Goal: Information Seeking & Learning: Learn about a topic

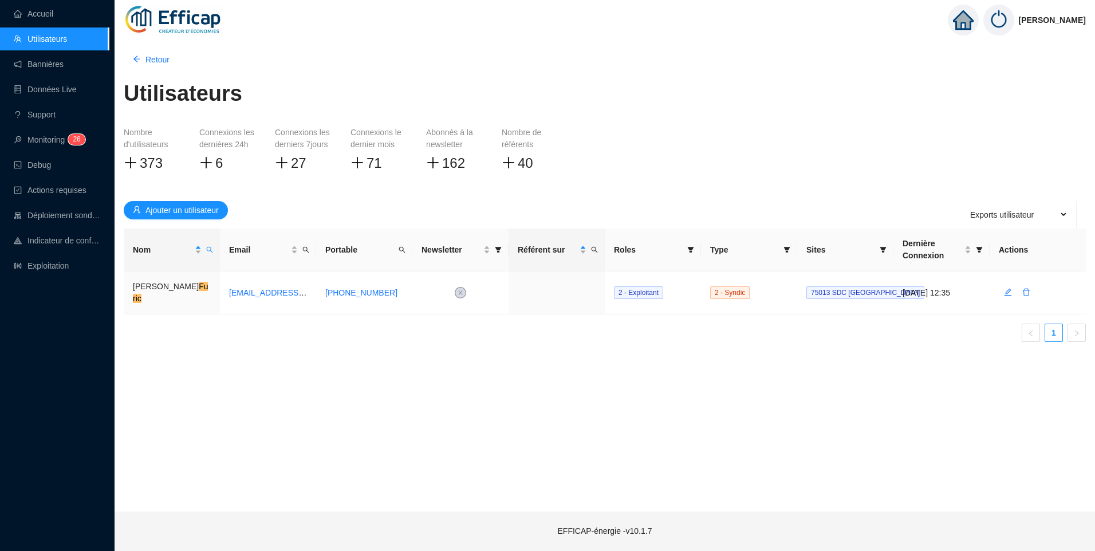
click at [207, 356] on div "Retour Utilisateurs Nombre d'utilisateurs 373 Connexions les dernières 24h 6 Co…" at bounding box center [605, 274] width 981 height 475
click at [51, 266] on link "Exploitation" at bounding box center [41, 265] width 55 height 9
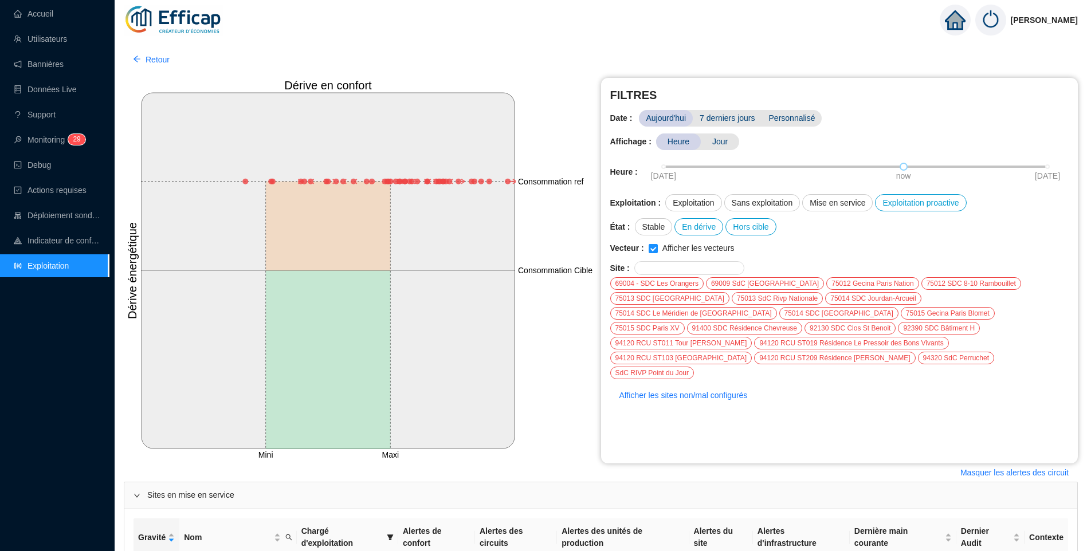
click at [52, 128] on ul "Accueil Utilisateurs Bannières Données Live Support Monitoring 2 9 Debug Action…" at bounding box center [54, 140] width 109 height 280
click at [53, 137] on link "Monitoring 2 9" at bounding box center [48, 139] width 68 height 9
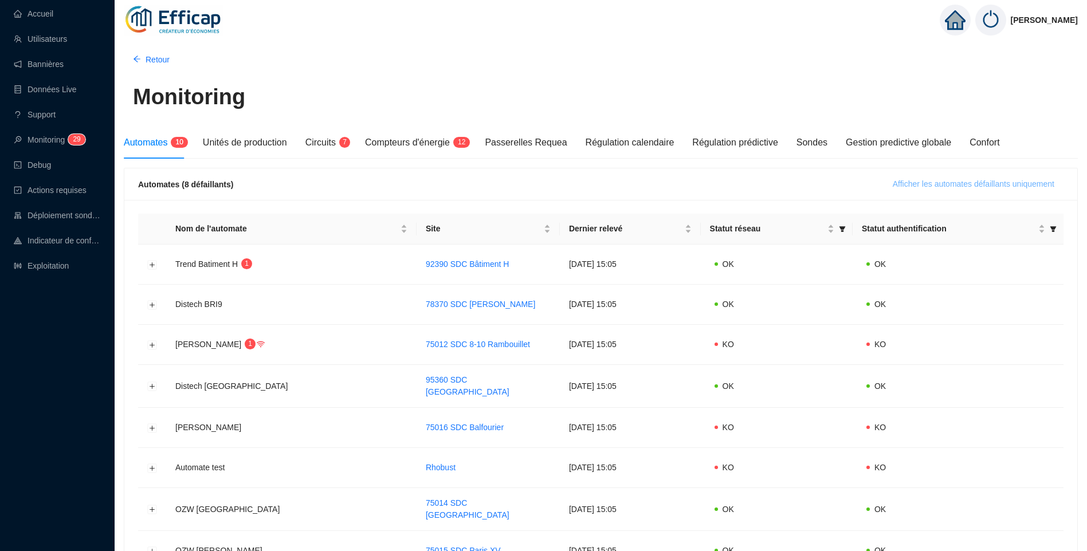
click at [965, 178] on button "Afficher les automates défaillants uniquement" at bounding box center [973, 184] width 180 height 18
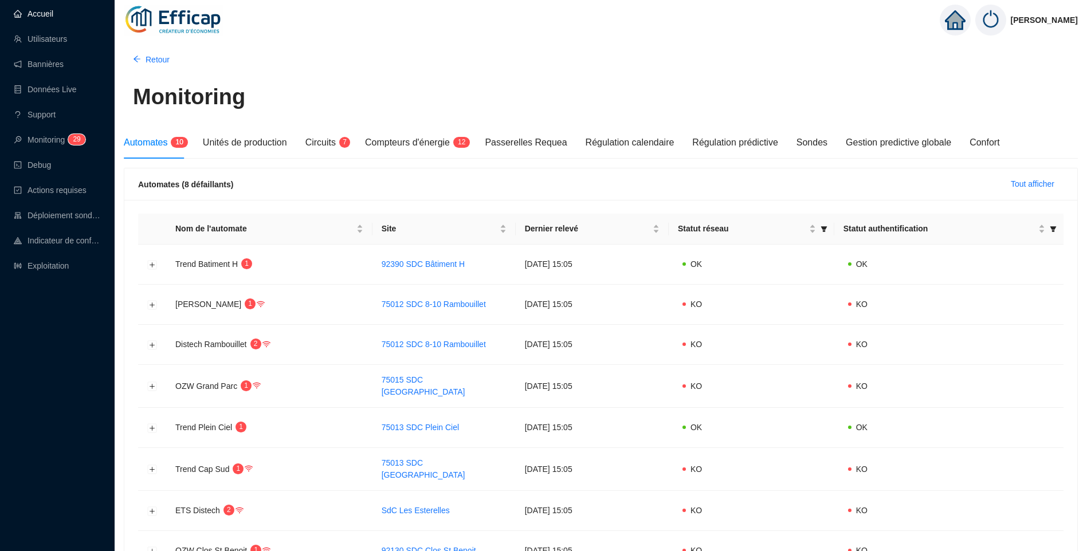
click at [48, 17] on link "Accueil" at bounding box center [34, 13] width 40 height 9
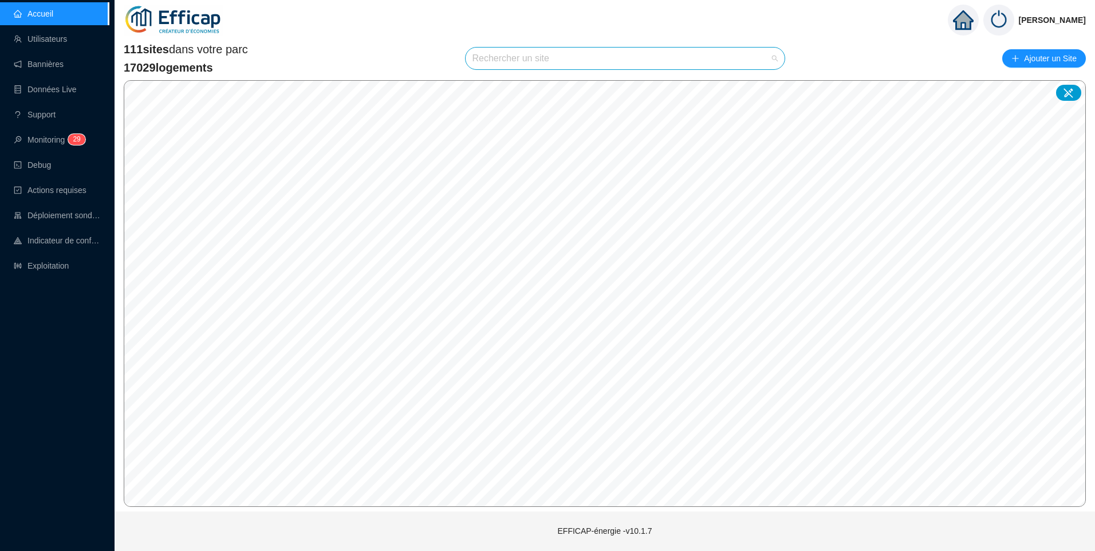
click at [498, 65] on input "search" at bounding box center [621, 59] width 296 height 22
type input "morti"
click at [759, 85] on div at bounding box center [765, 85] width 26 height 17
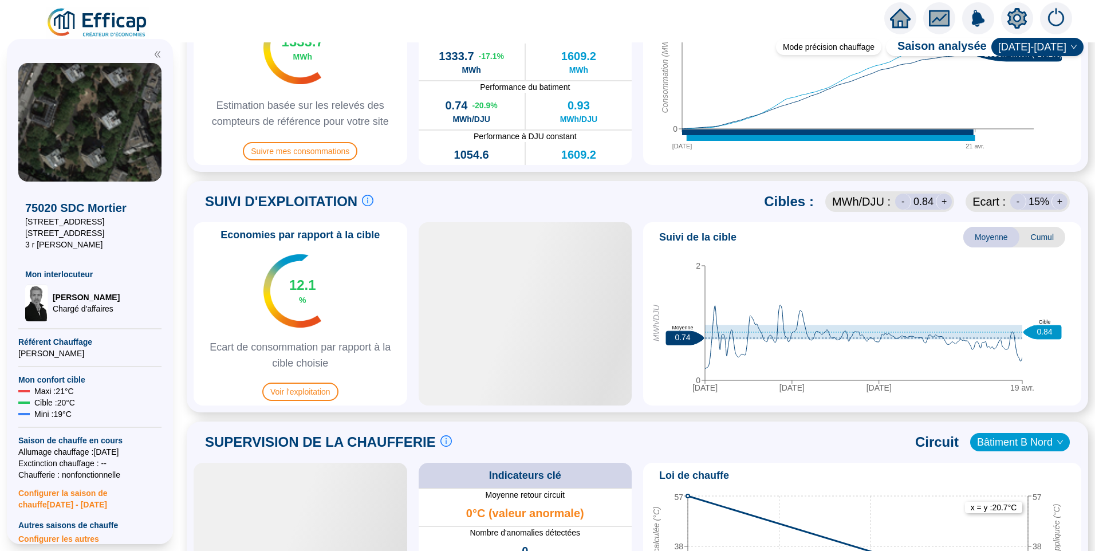
scroll to position [401, 0]
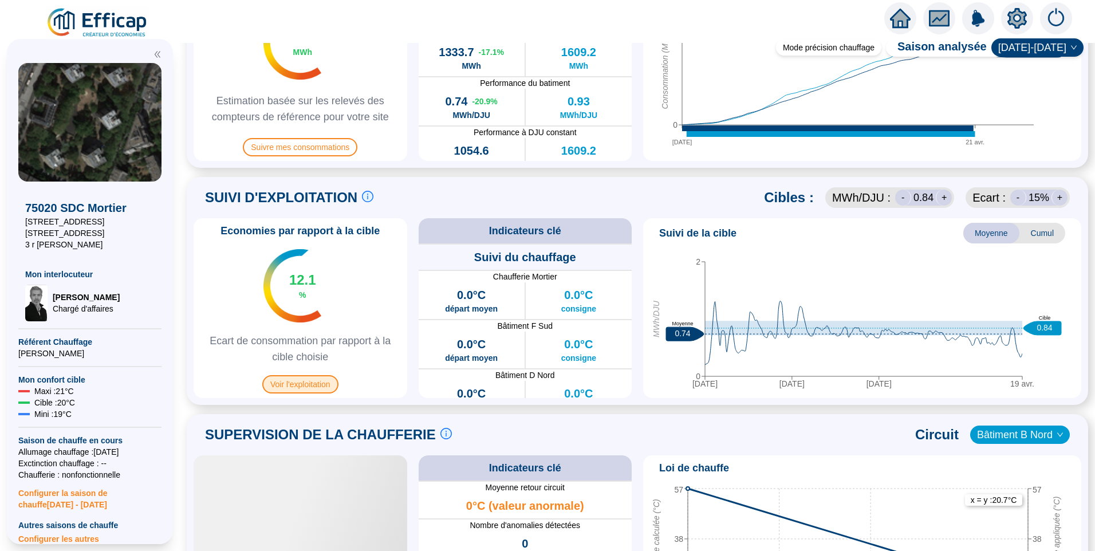
click at [312, 393] on span "Voir l'exploitation" at bounding box center [300, 384] width 76 height 18
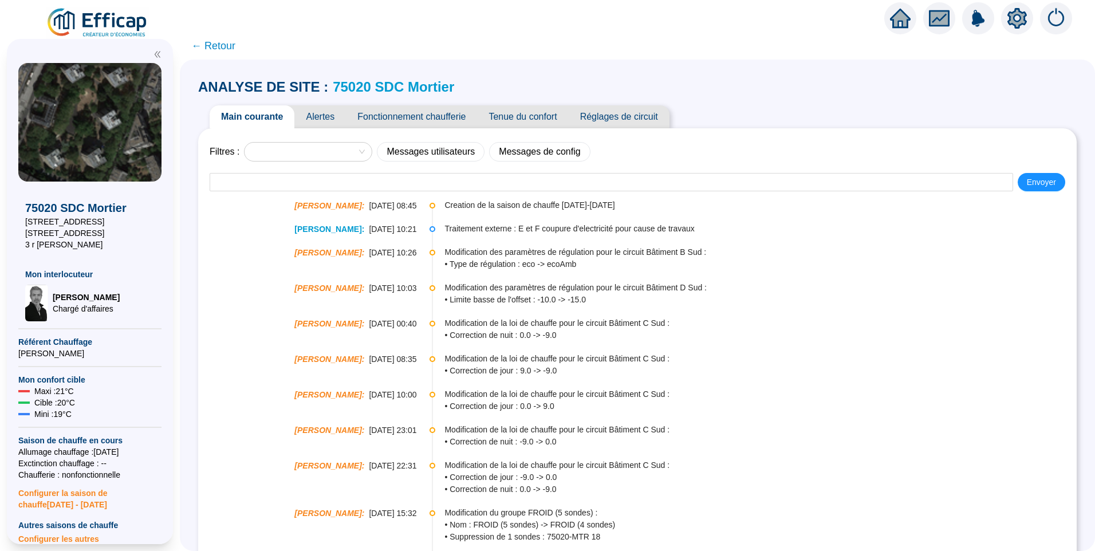
click at [402, 115] on span "Fonctionnement chaufferie" at bounding box center [411, 116] width 131 height 23
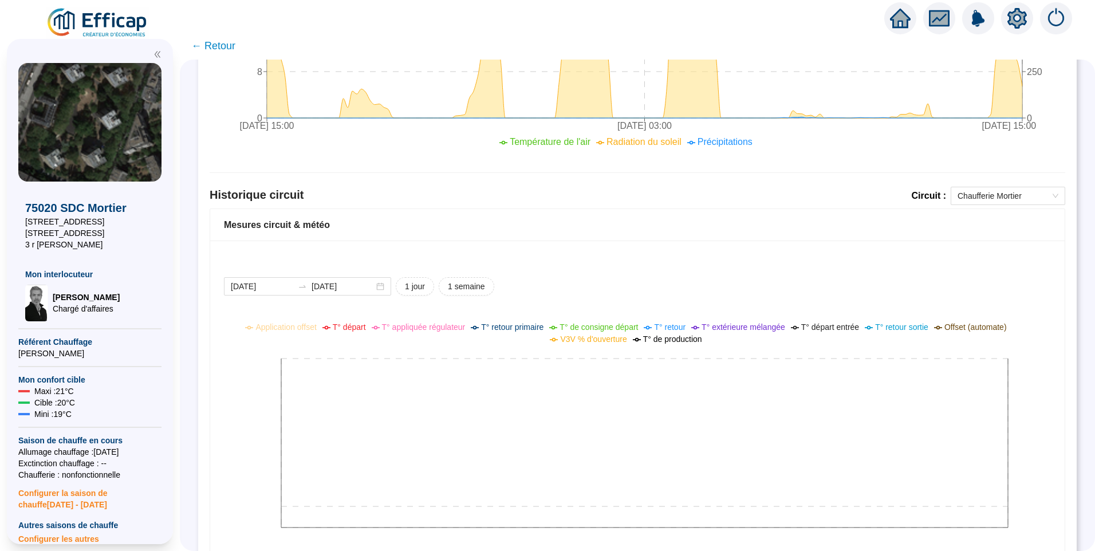
scroll to position [823, 0]
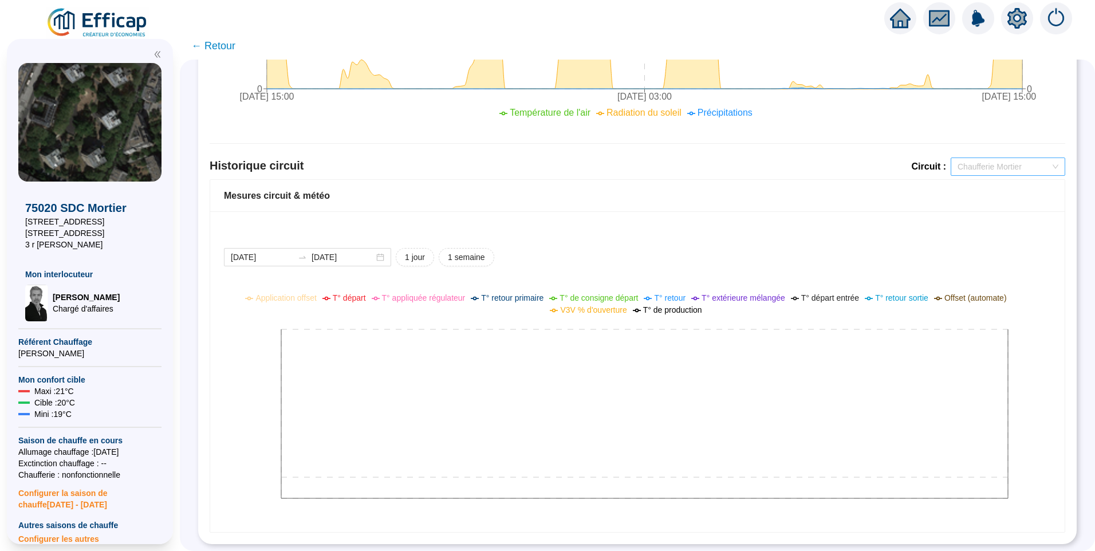
click at [982, 158] on span "Chaufferie Mortier" at bounding box center [1008, 166] width 101 height 17
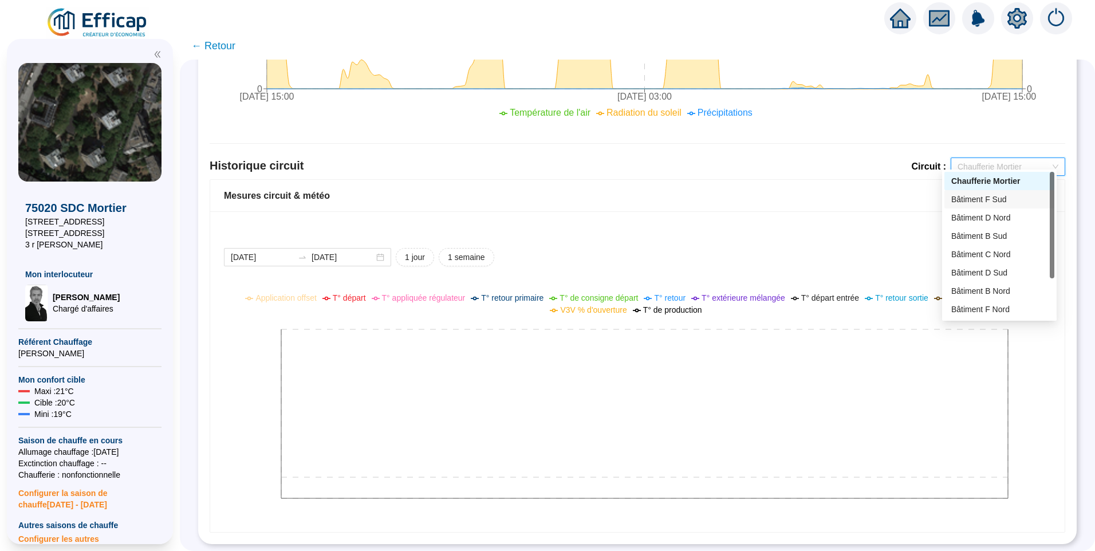
click at [1003, 204] on div "Bâtiment F Sud" at bounding box center [1000, 200] width 96 height 12
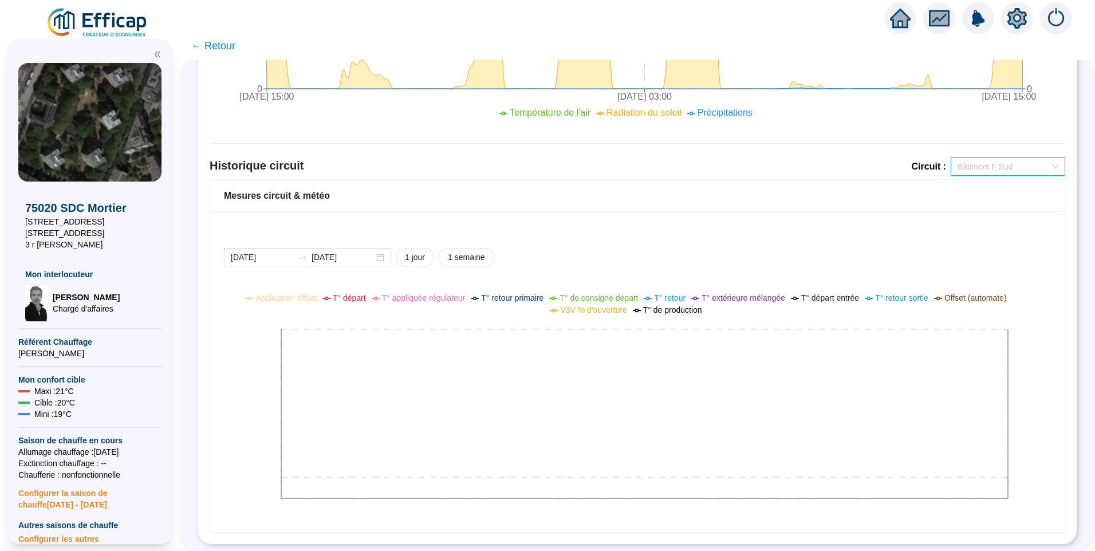
click at [1012, 158] on span "Bâtiment F Sud" at bounding box center [1008, 166] width 101 height 17
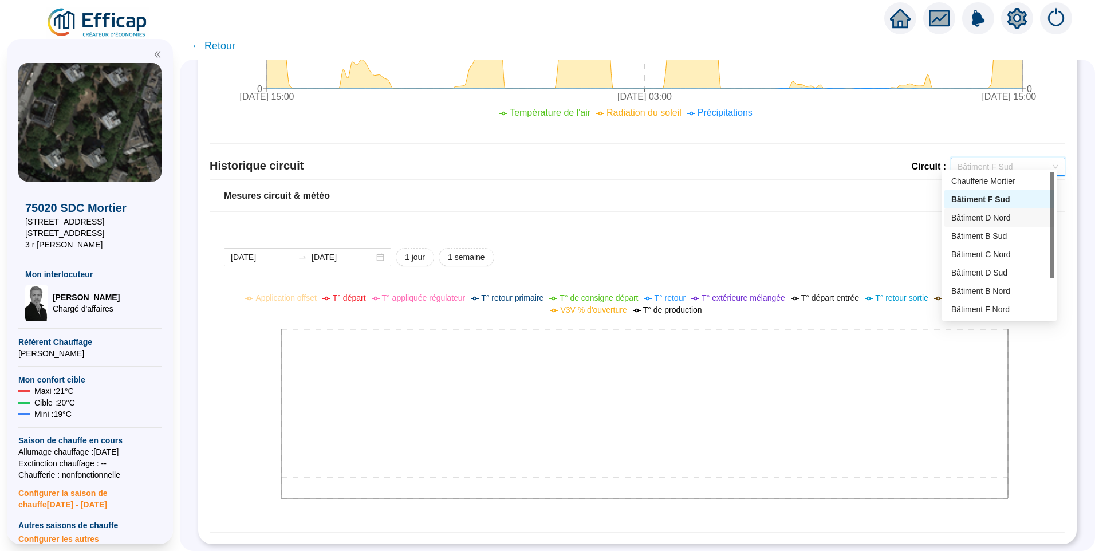
click at [983, 216] on div "Bâtiment D Nord" at bounding box center [1000, 218] width 96 height 12
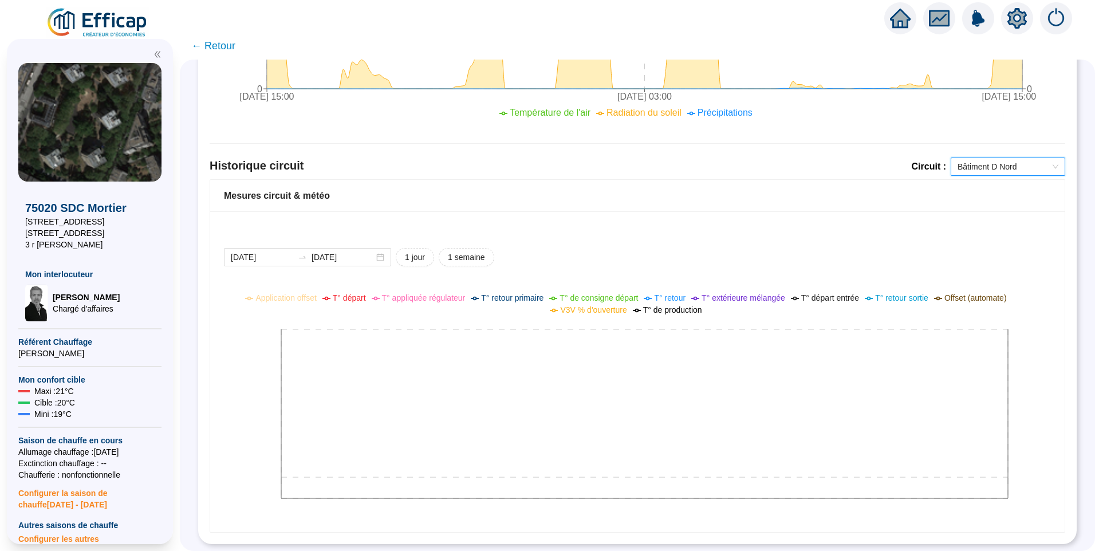
click at [996, 163] on span "Bâtiment D Nord" at bounding box center [1008, 166] width 101 height 17
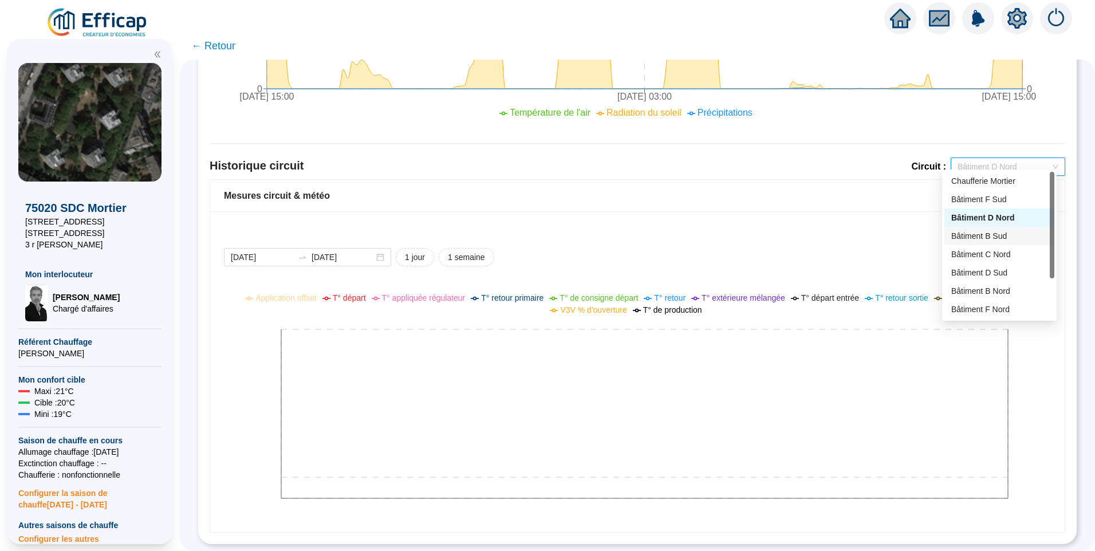
click at [995, 239] on div "Bâtiment B Sud" at bounding box center [1000, 236] width 96 height 12
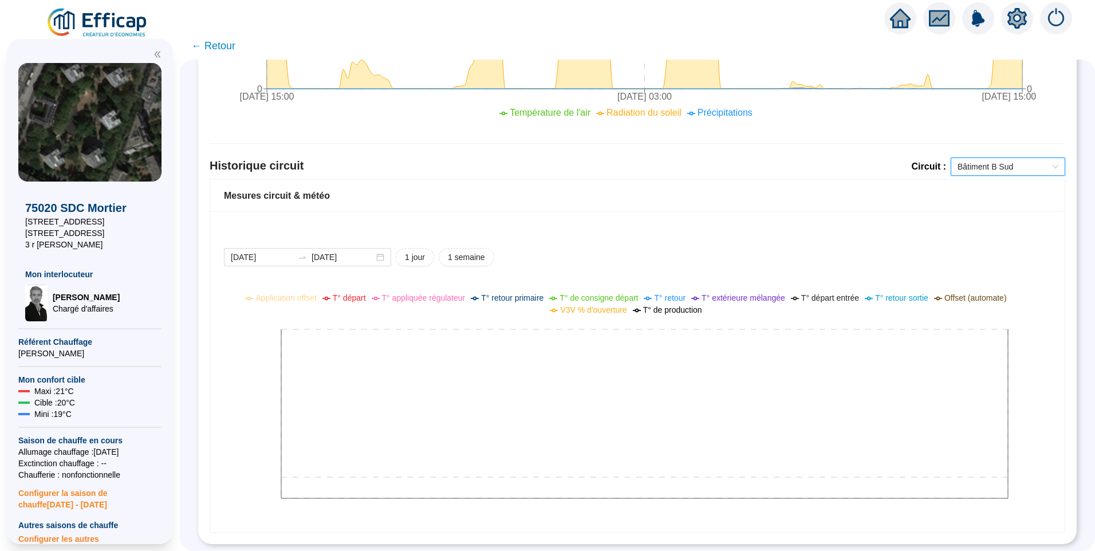
click at [1000, 158] on span "Bâtiment B Sud" at bounding box center [1008, 166] width 101 height 17
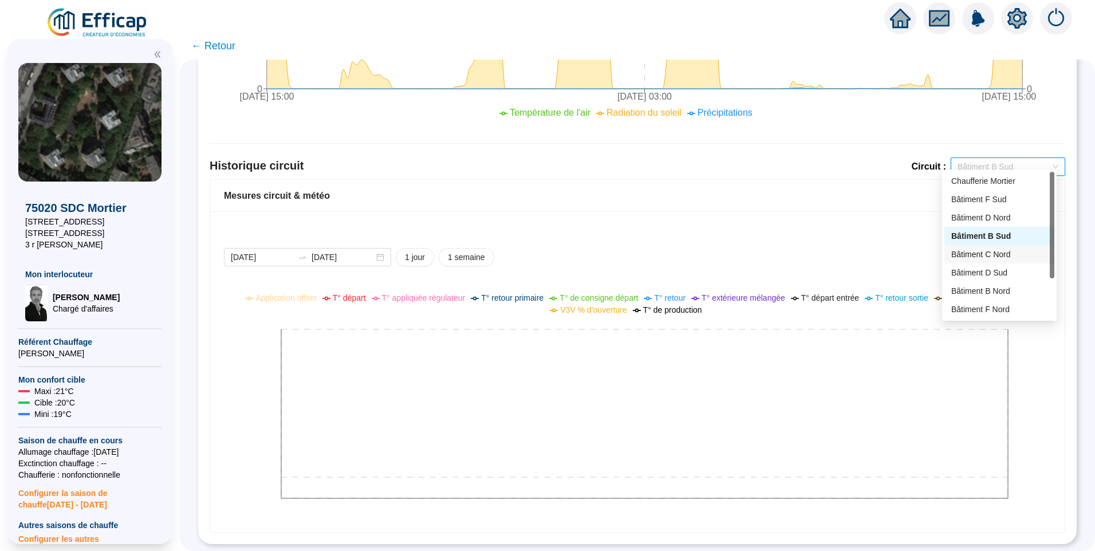
click at [1009, 261] on div "Bâtiment C Nord" at bounding box center [1000, 254] width 110 height 18
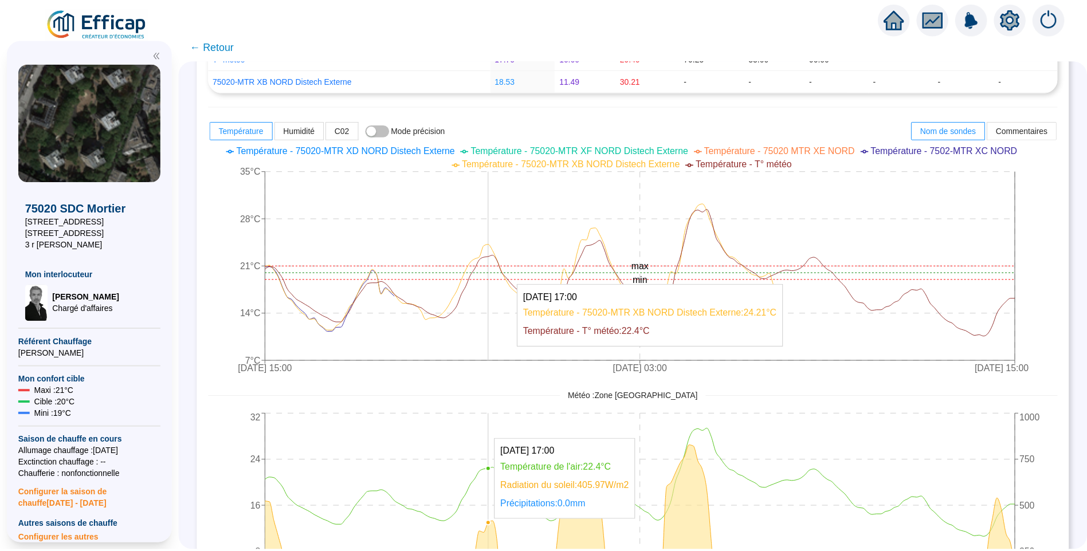
scroll to position [0, 0]
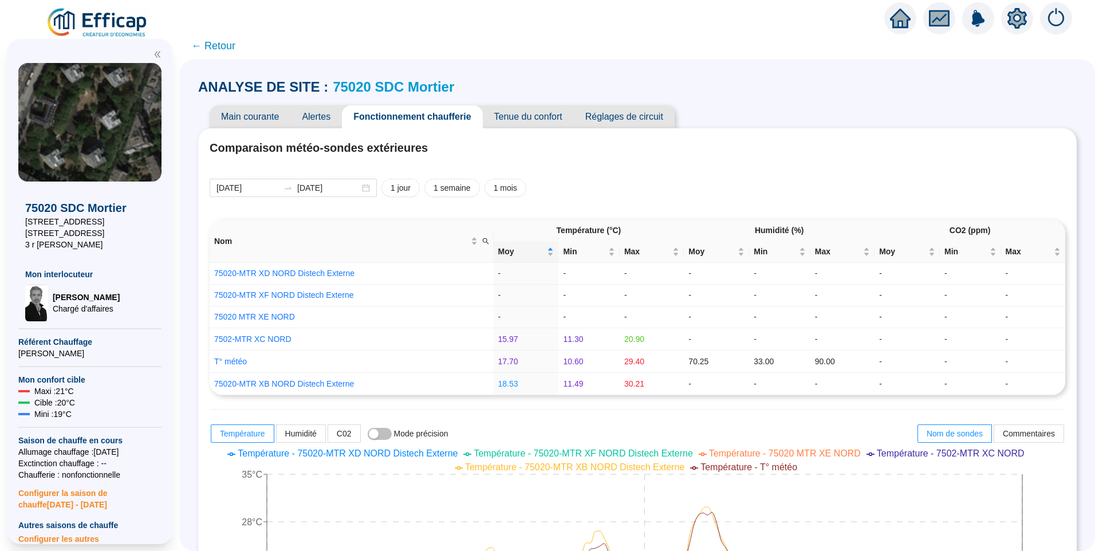
click at [321, 123] on span "Alertes" at bounding box center [316, 116] width 52 height 23
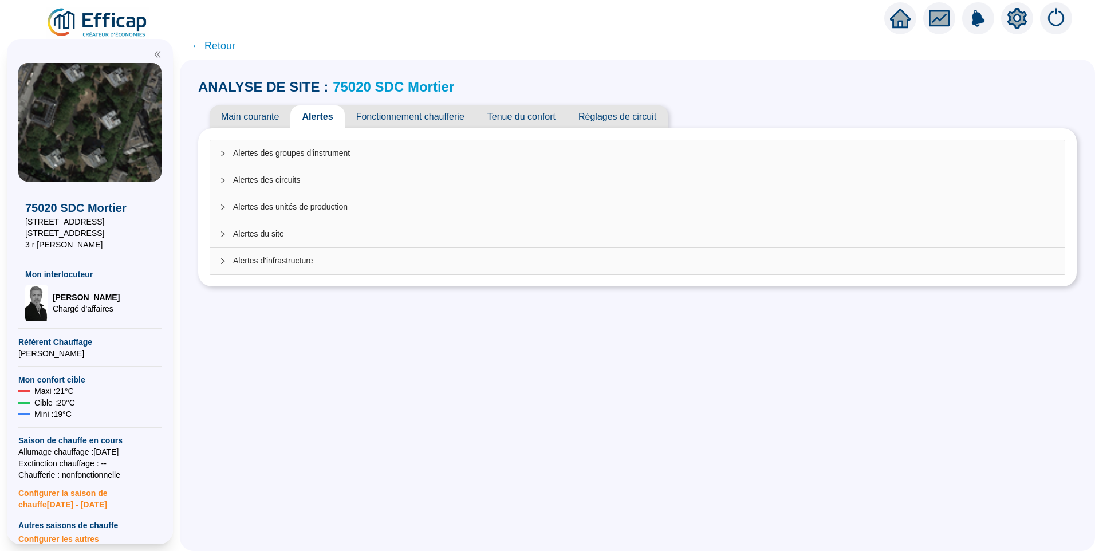
click at [296, 269] on div "Alertes d'infrastructure" at bounding box center [637, 261] width 855 height 26
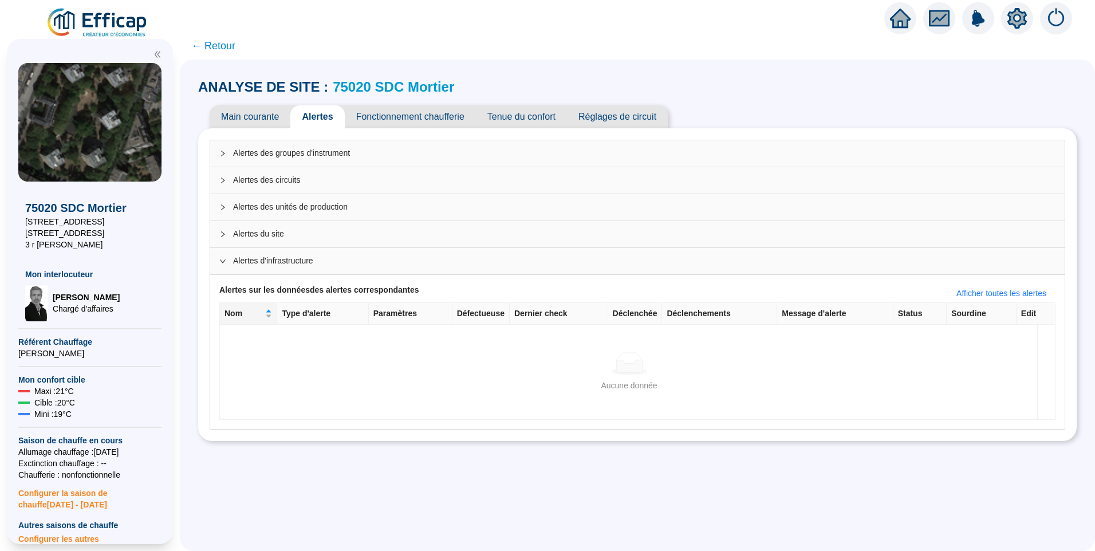
click at [277, 235] on span "Alertes du site" at bounding box center [644, 234] width 823 height 12
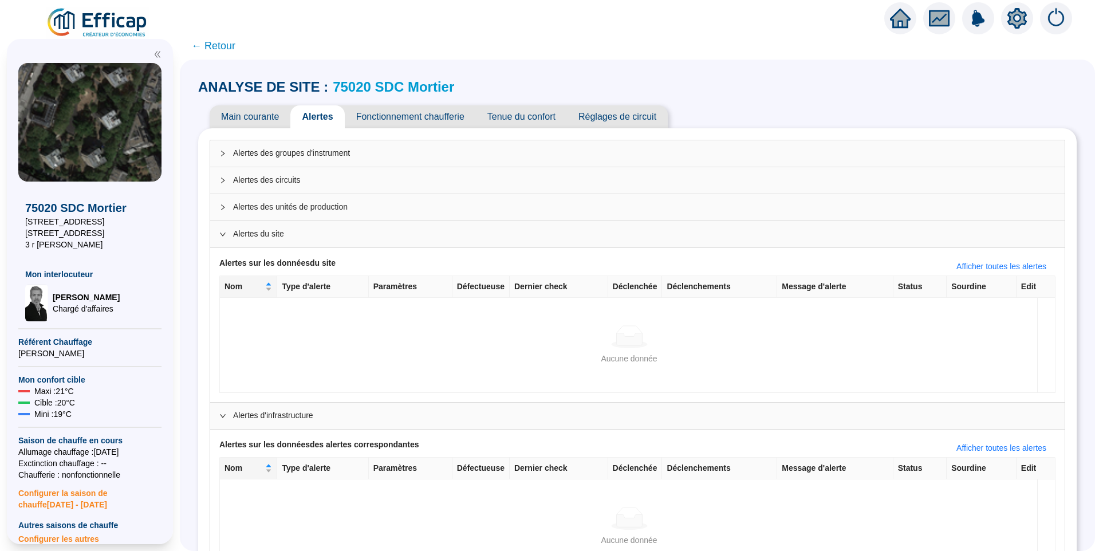
click at [288, 206] on span "Alertes des unités de production" at bounding box center [644, 207] width 823 height 12
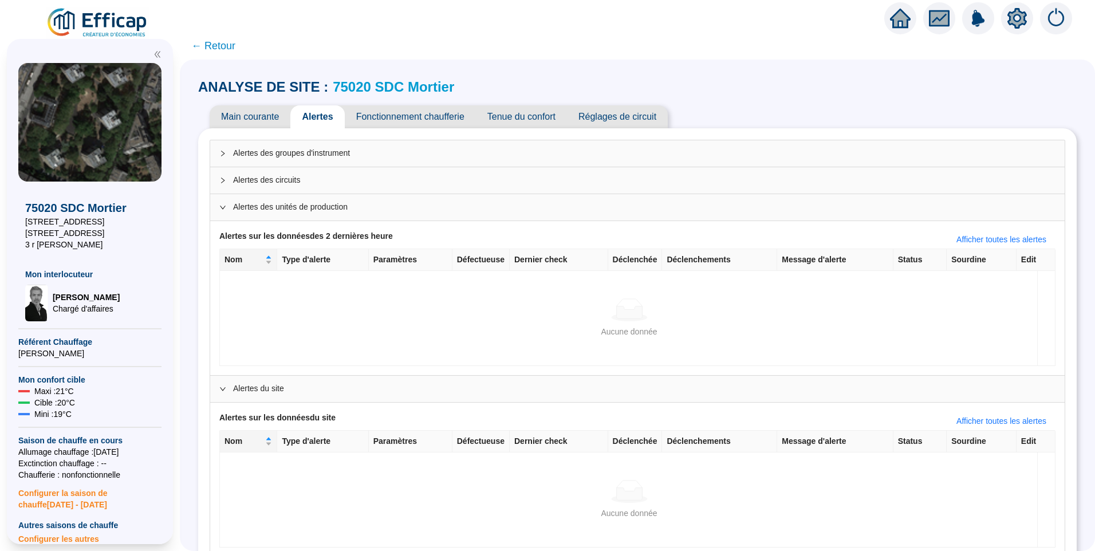
click at [294, 184] on span "Alertes des circuits" at bounding box center [644, 180] width 823 height 12
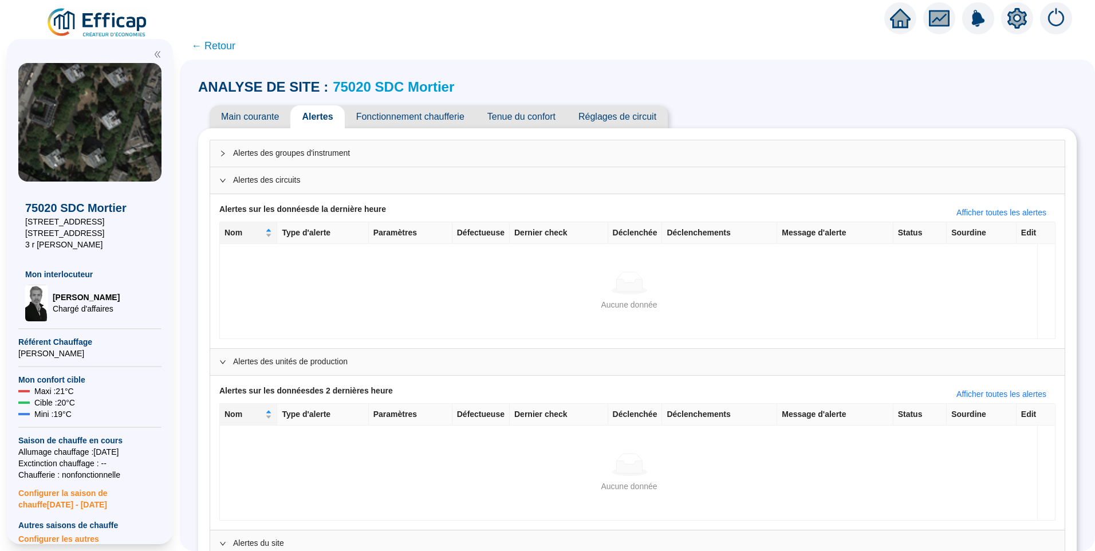
click at [308, 146] on div "Alertes des groupes d'instrument" at bounding box center [637, 153] width 855 height 26
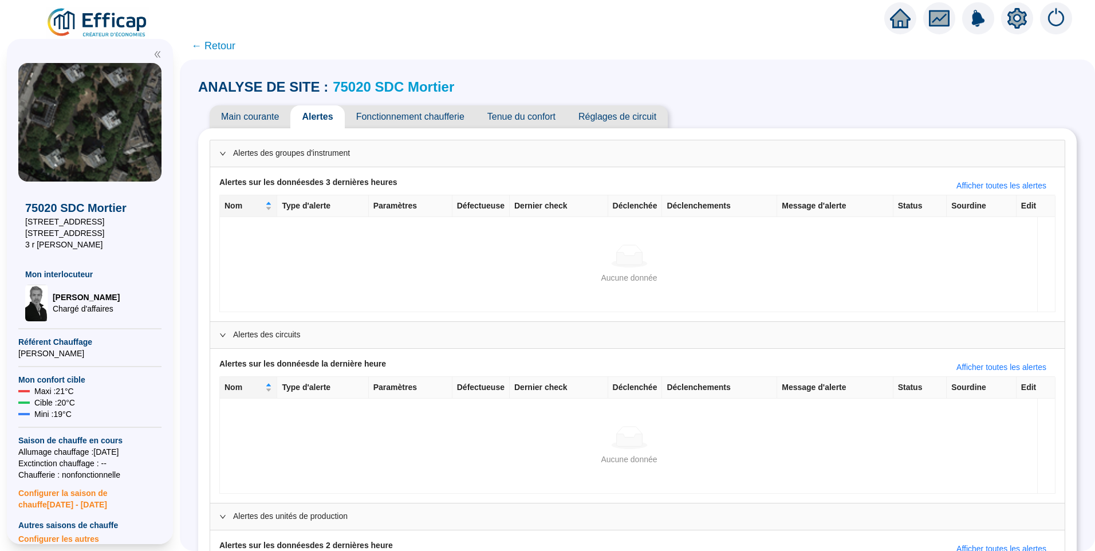
click at [227, 44] on span "← Retour" at bounding box center [213, 46] width 44 height 16
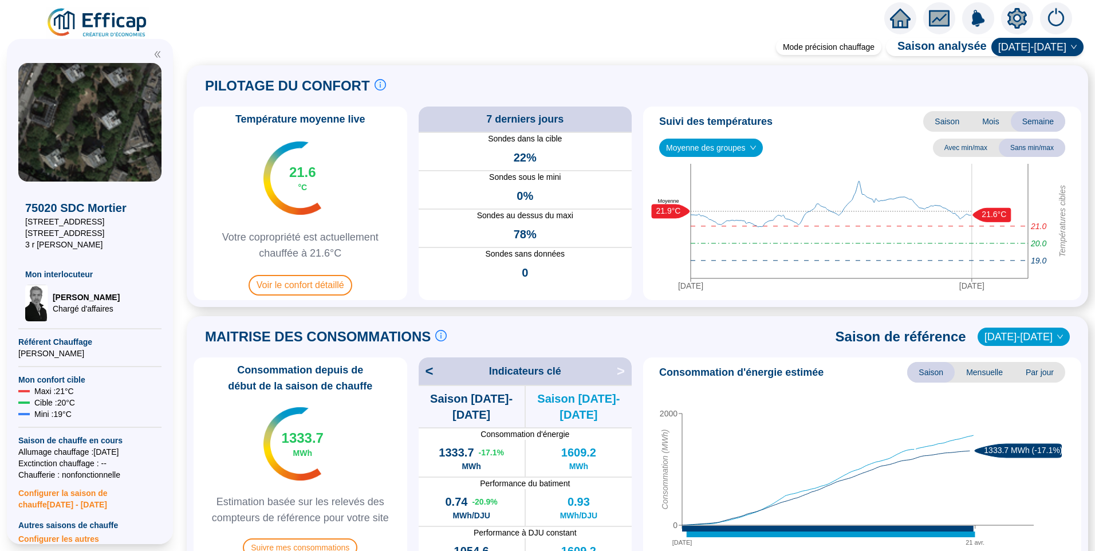
click at [117, 15] on img at bounding box center [98, 23] width 104 height 32
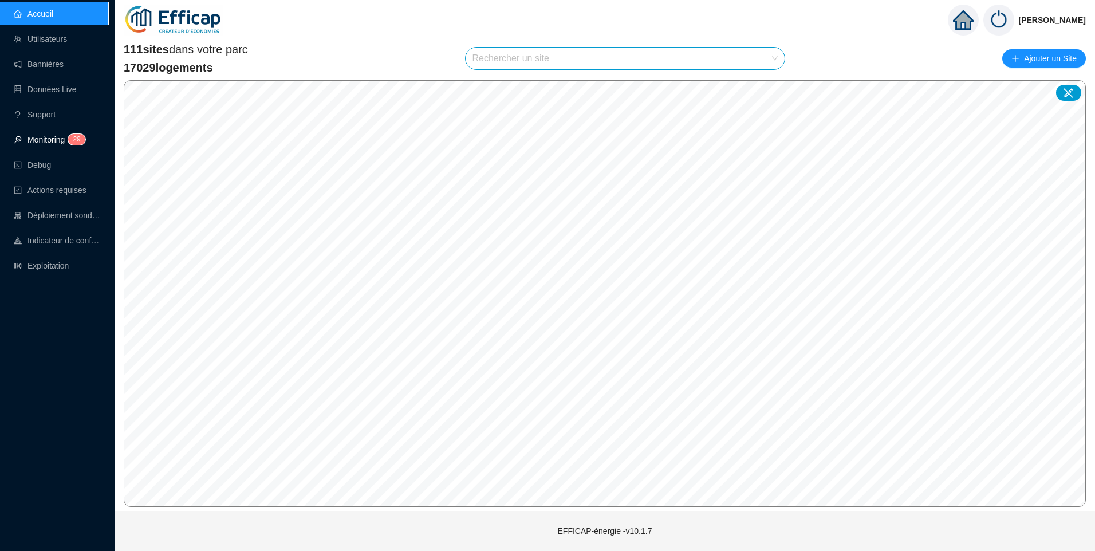
click at [50, 144] on link "Monitoring 2 9" at bounding box center [48, 139] width 68 height 9
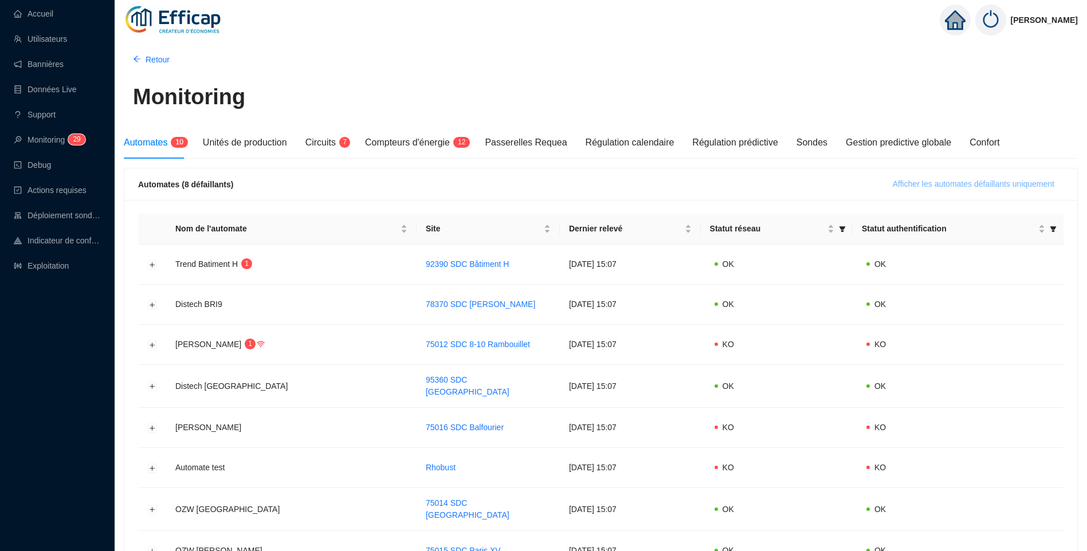
click at [951, 184] on span "Afficher les automates défaillants uniquement" at bounding box center [974, 184] width 162 height 12
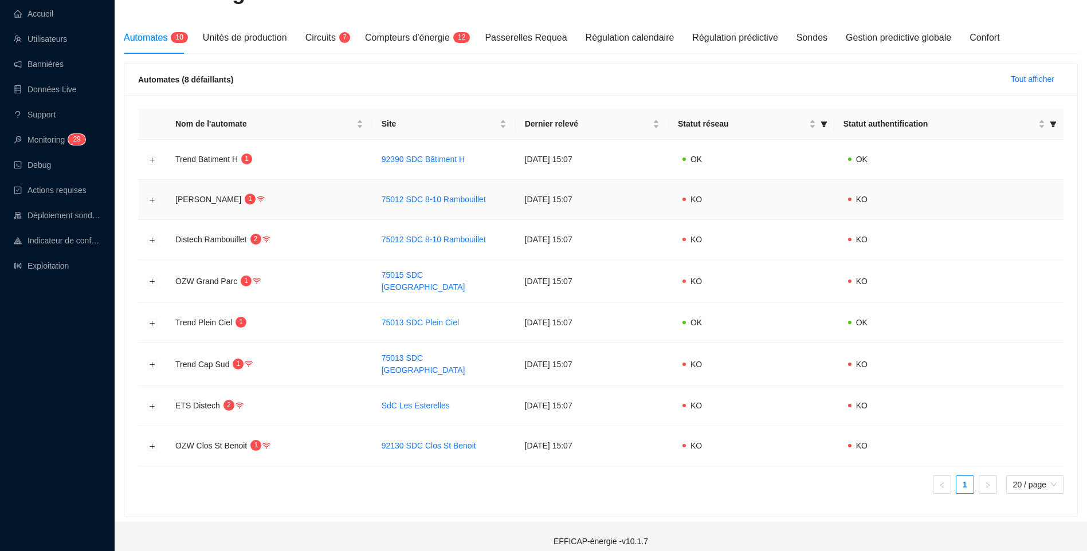
scroll to position [109, 0]
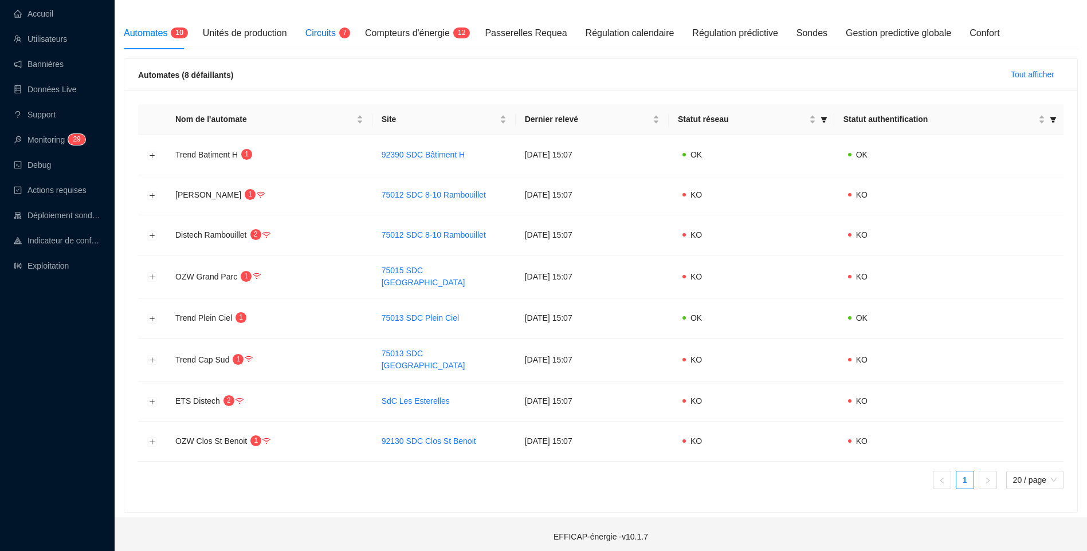
click at [309, 37] on span "Circuits" at bounding box center [320, 33] width 30 height 10
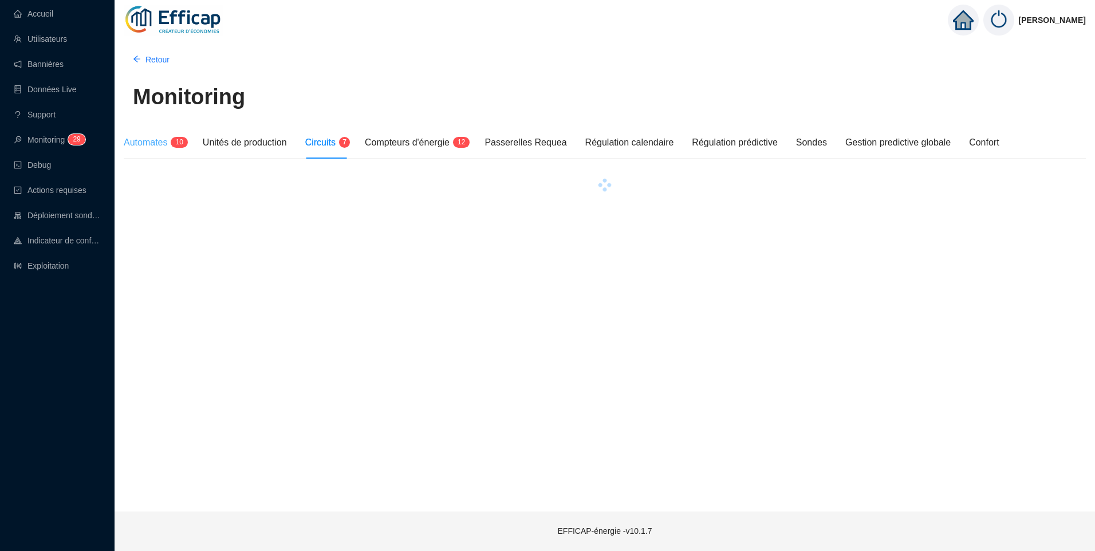
click at [162, 133] on div "Automates 1 0" at bounding box center [154, 143] width 61 height 32
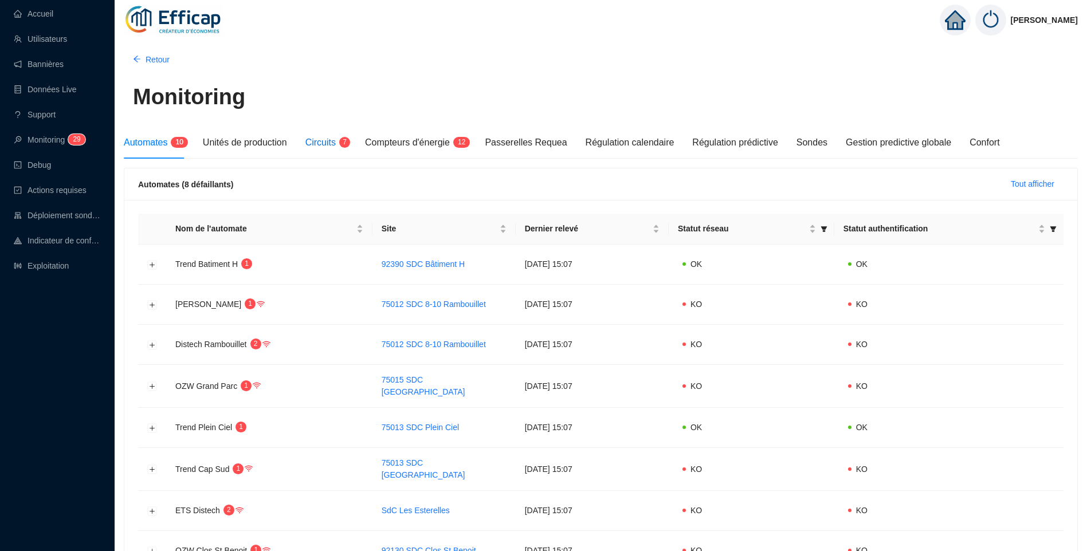
click at [322, 146] on span "Circuits" at bounding box center [320, 142] width 30 height 10
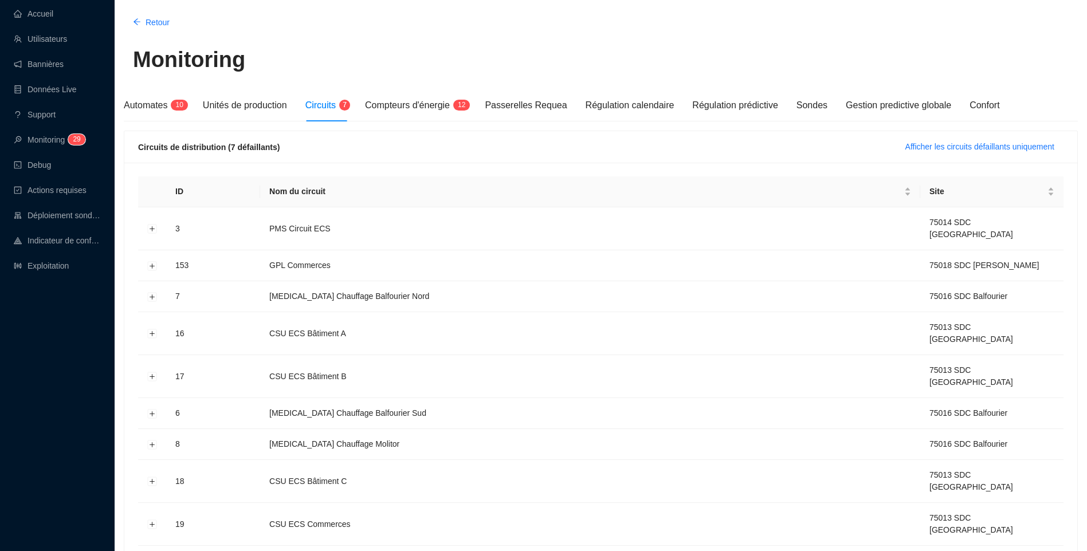
scroll to position [57, 0]
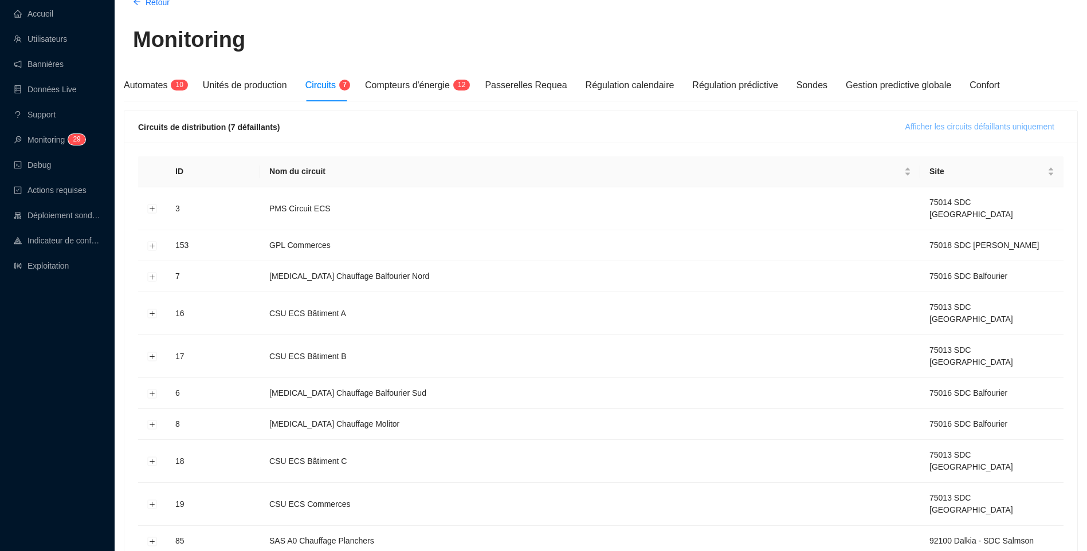
click at [950, 125] on span "Afficher les circuits défaillants uniquement" at bounding box center [979, 127] width 149 height 12
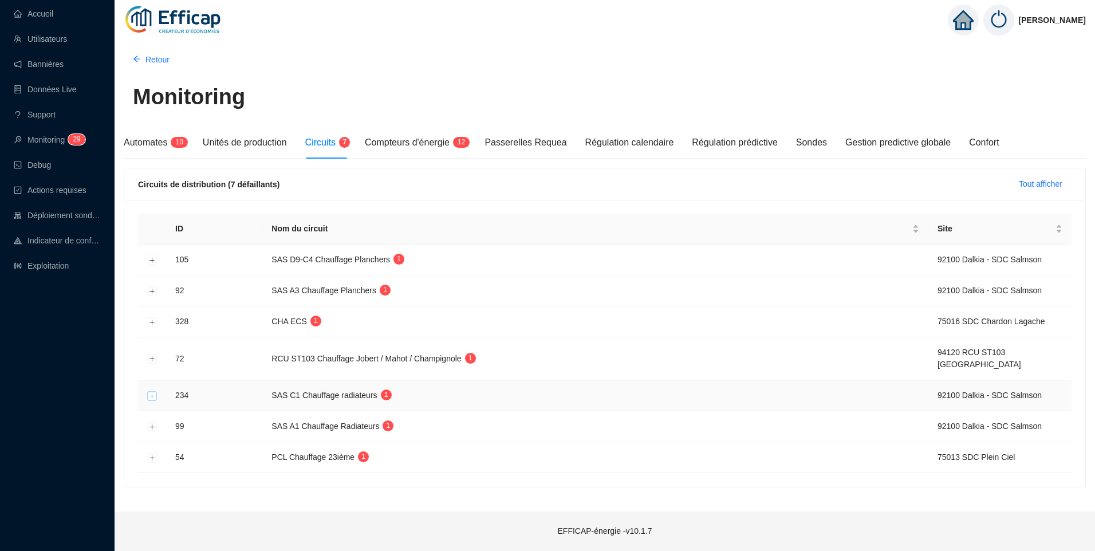
click at [155, 398] on button "Développer la ligne" at bounding box center [152, 395] width 9 height 9
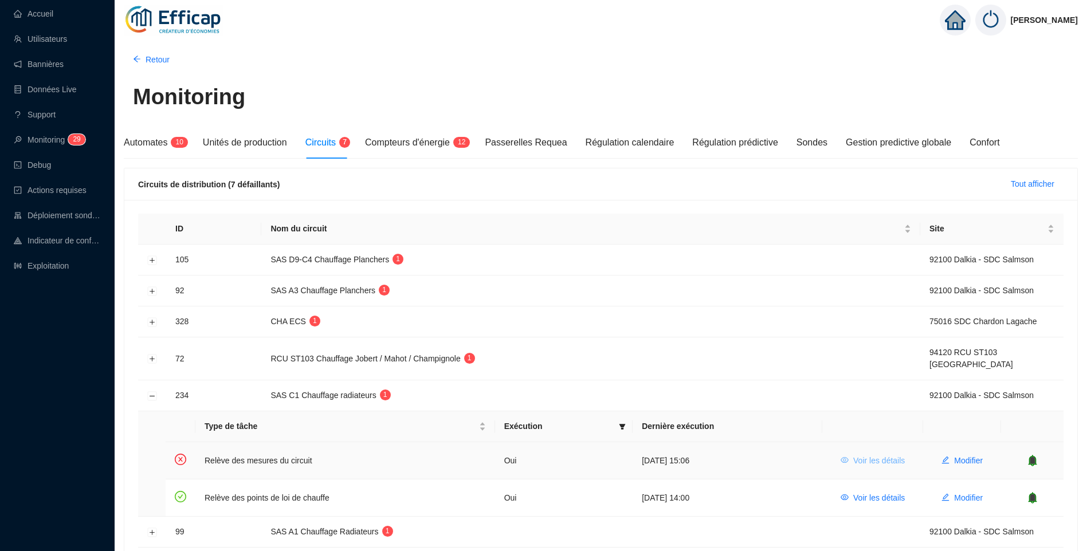
click at [874, 462] on span "Voir les détails" at bounding box center [879, 461] width 52 height 12
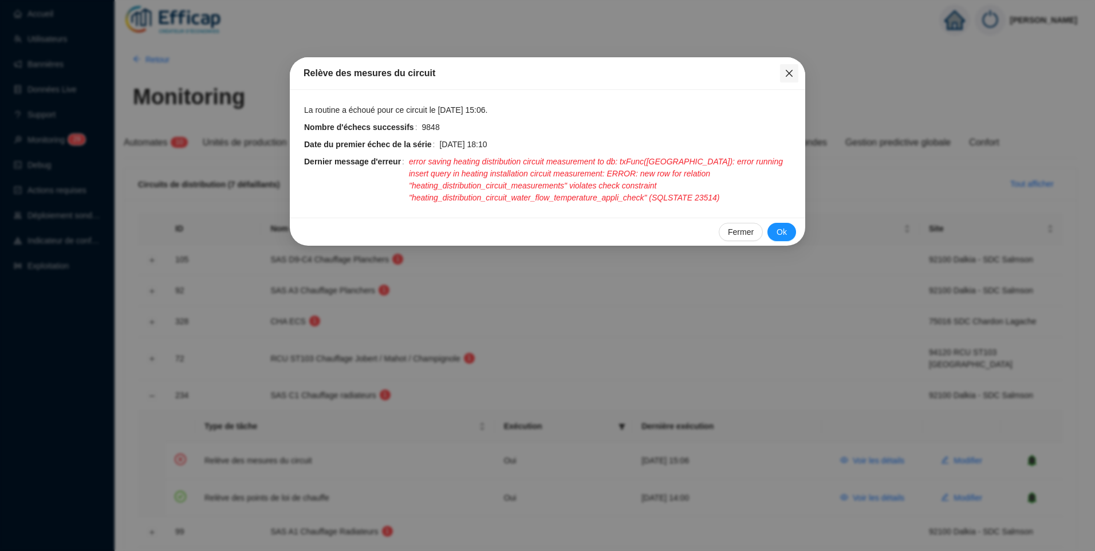
click at [787, 73] on icon "close" at bounding box center [789, 73] width 9 height 9
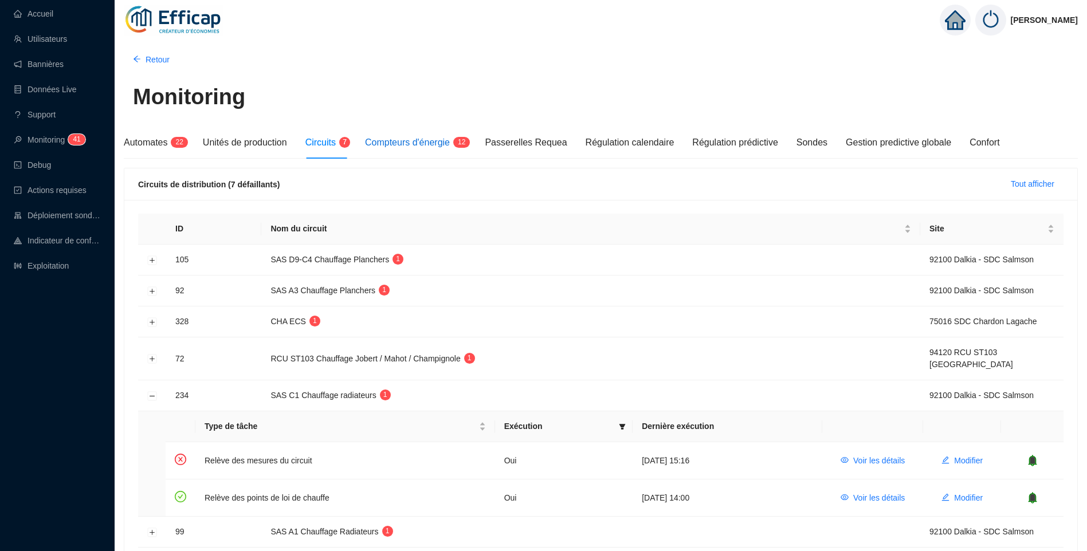
click at [421, 142] on span "Compteurs d'énergie" at bounding box center [407, 142] width 85 height 10
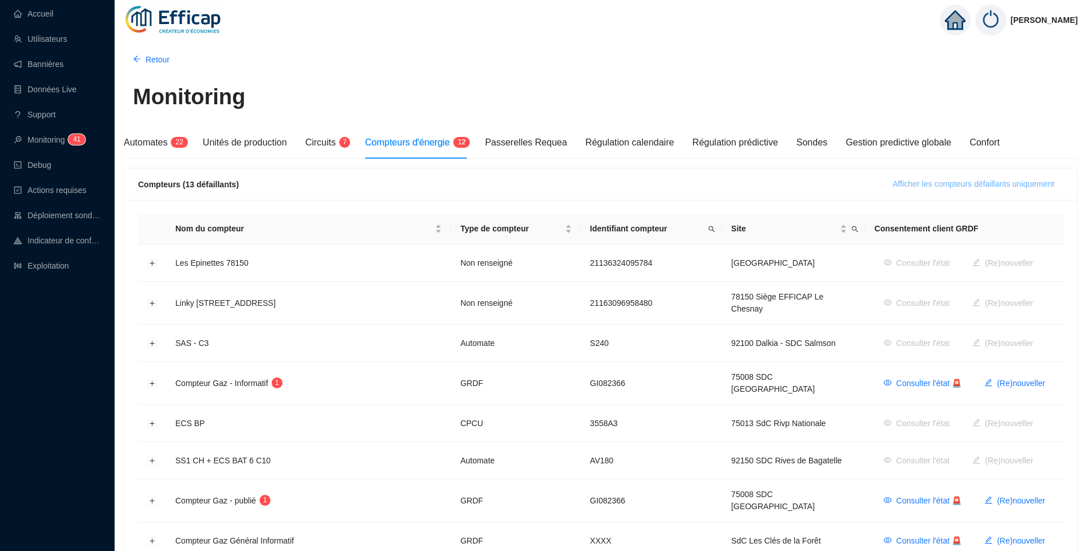
click at [958, 180] on span "Afficher les compteurs défaillants uniquement" at bounding box center [974, 184] width 162 height 12
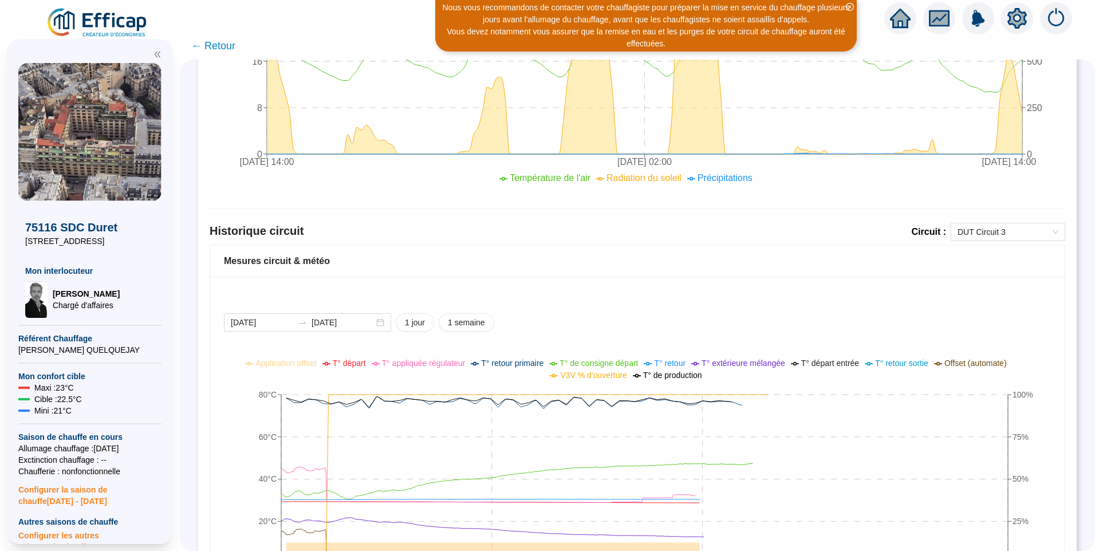
scroll to position [724, 0]
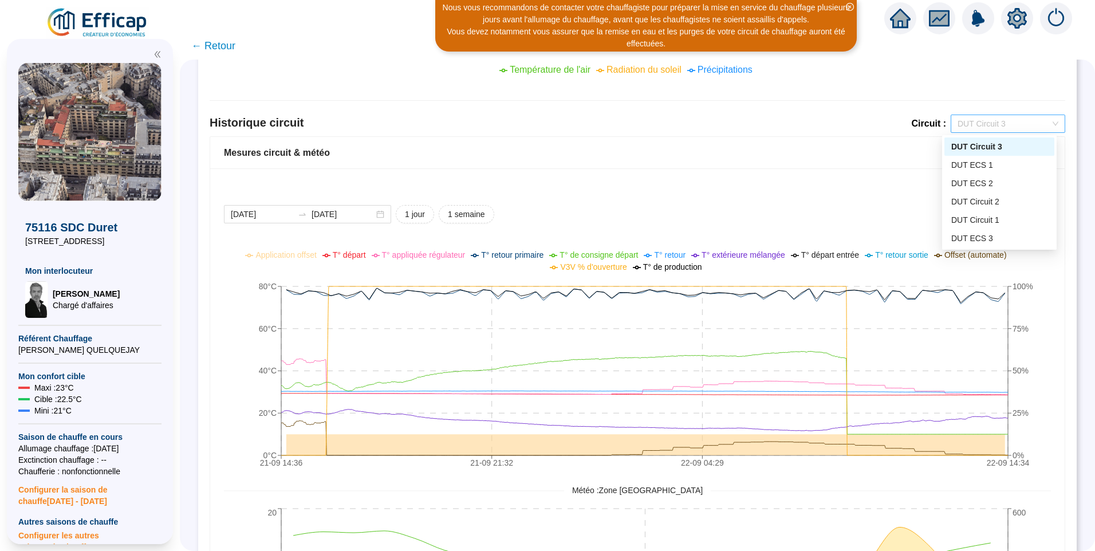
click at [991, 121] on span "DUT Circuit 3" at bounding box center [1008, 123] width 101 height 17
click at [1009, 217] on div "DUT Circuit 1" at bounding box center [1000, 220] width 96 height 12
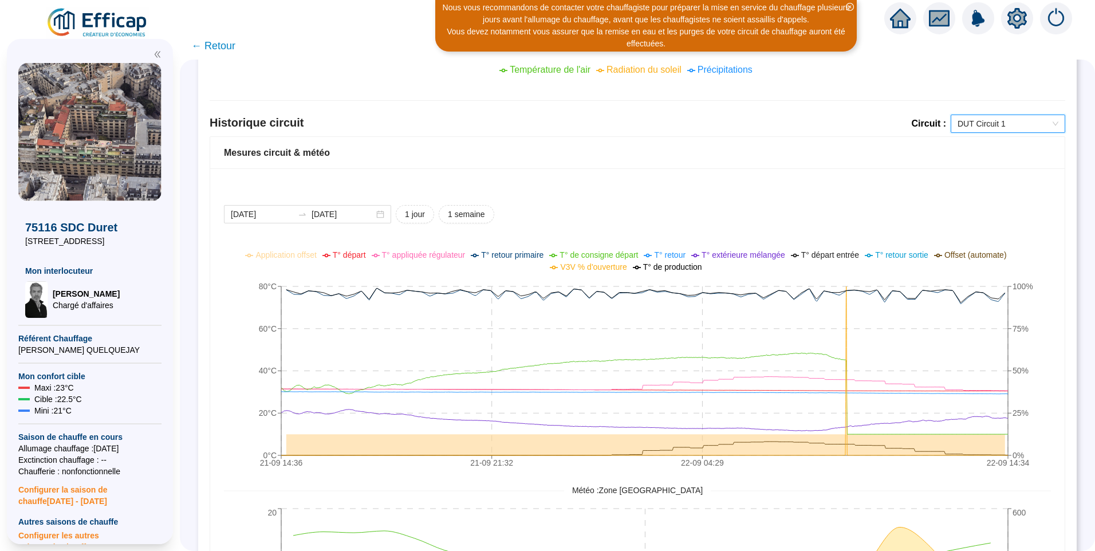
click at [975, 128] on span "DUT Circuit 1" at bounding box center [1008, 123] width 101 height 17
click at [991, 203] on div "DUT Circuit 2" at bounding box center [1000, 202] width 96 height 12
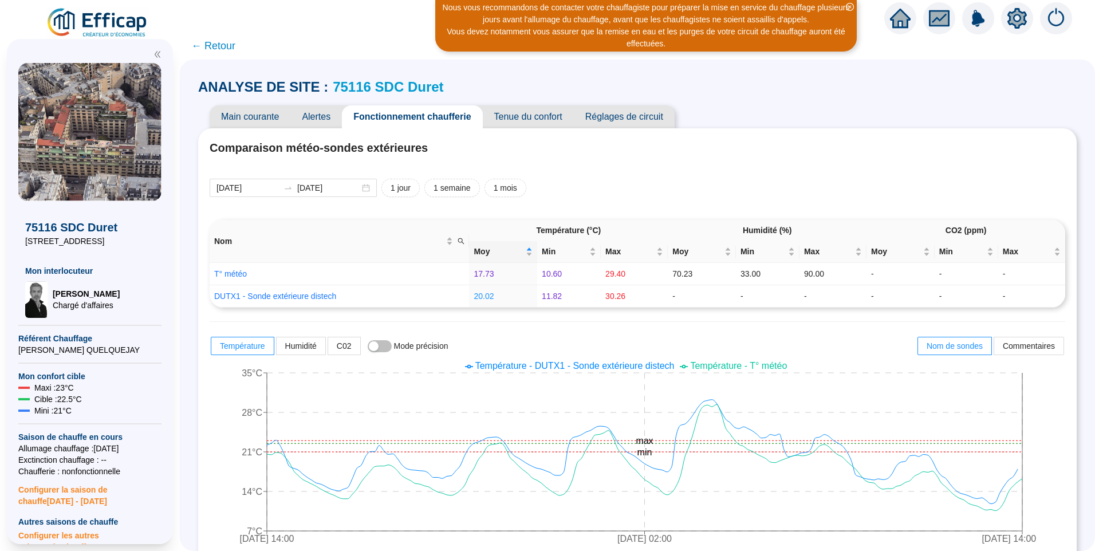
scroll to position [724, 0]
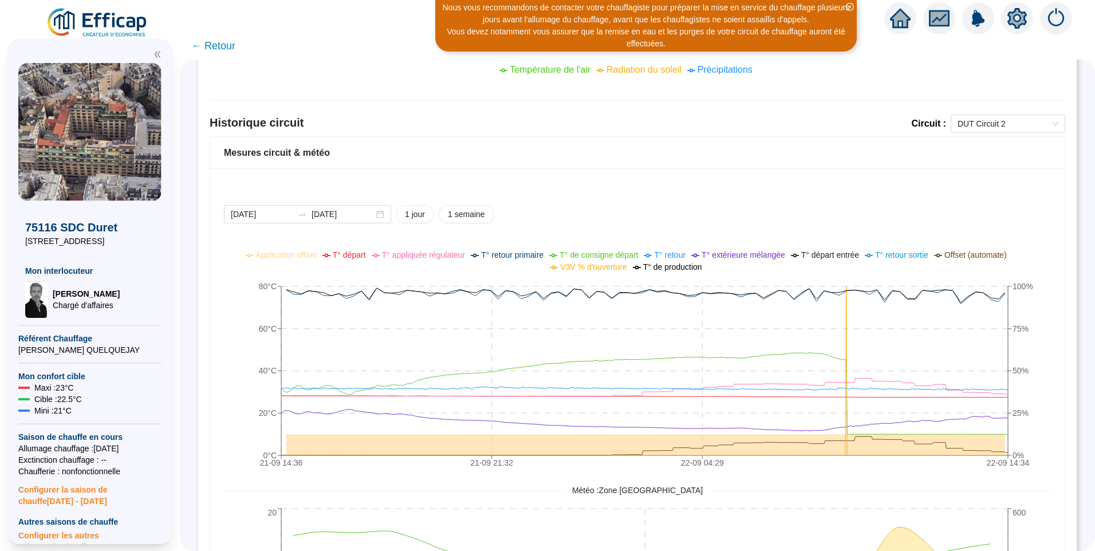
click at [232, 317] on div "2025-09-21 2025-09-22 1 jour 1 semaine 21-09 14:36 21-09 21:32 22-09 04:29 22-0…" at bounding box center [637, 458] width 855 height 580
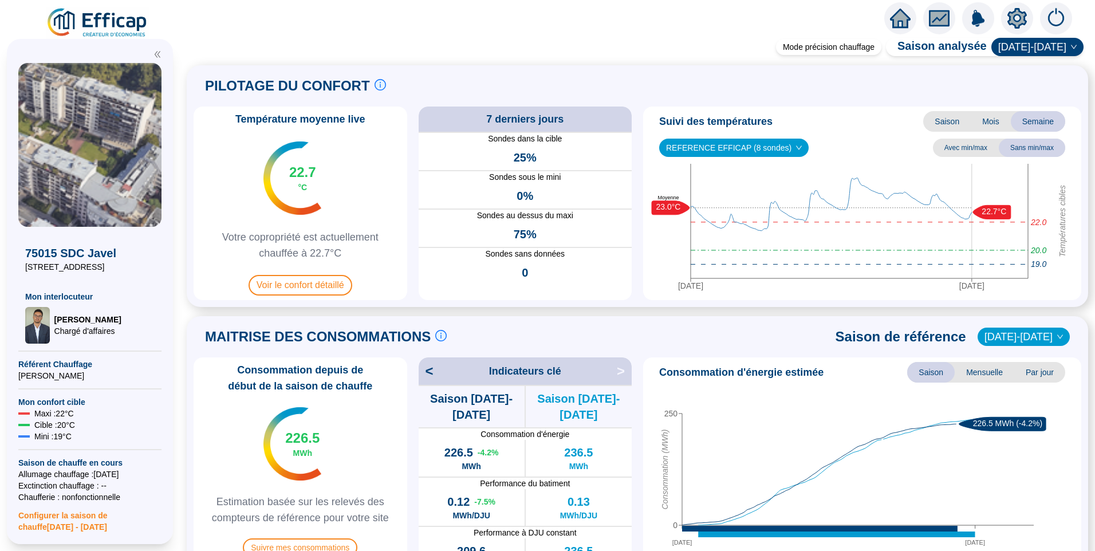
click at [532, 43] on div "Mode précision chauffage Saison analysée 2024-2025 PILOTAGE DU CONFORT Le pilot…" at bounding box center [638, 296] width 916 height 509
click at [595, 331] on div "MAITRISE DES CONSOMMATIONS Les consommations d'énergie proviennent des fourniss…" at bounding box center [638, 336] width 888 height 27
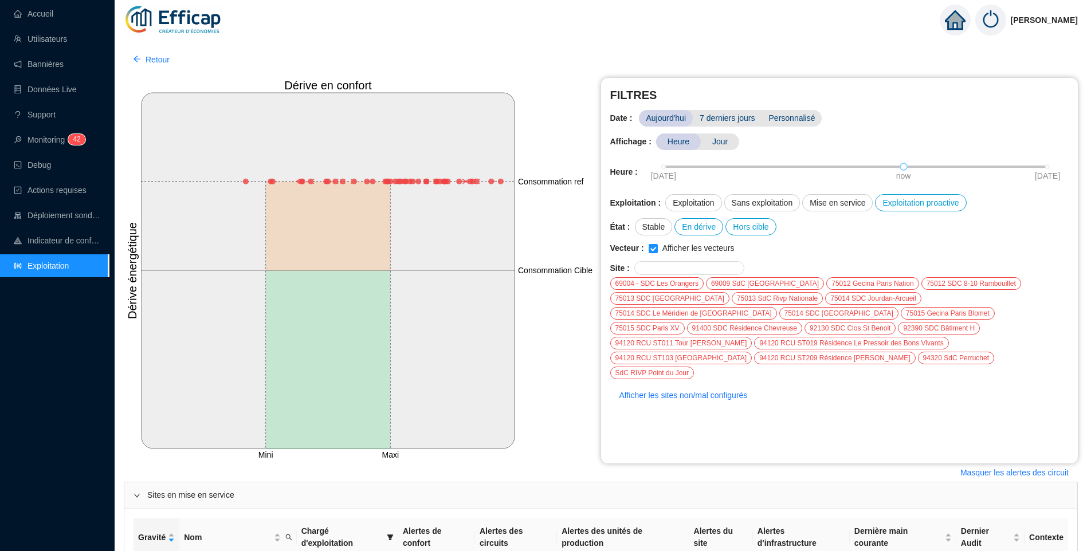
click at [84, 376] on div "Accueil Utilisateurs Bannières Données Live Support Monitoring 4 2 Debug Action…" at bounding box center [54, 275] width 109 height 551
click at [96, 379] on div "Accueil Utilisateurs Bannières Données Live Support Monitoring 4 2 Debug Action…" at bounding box center [54, 275] width 109 height 551
click at [47, 419] on div "Accueil Utilisateurs Bannières Données Live Support Monitoring 4 2 Debug Action…" at bounding box center [54, 275] width 109 height 551
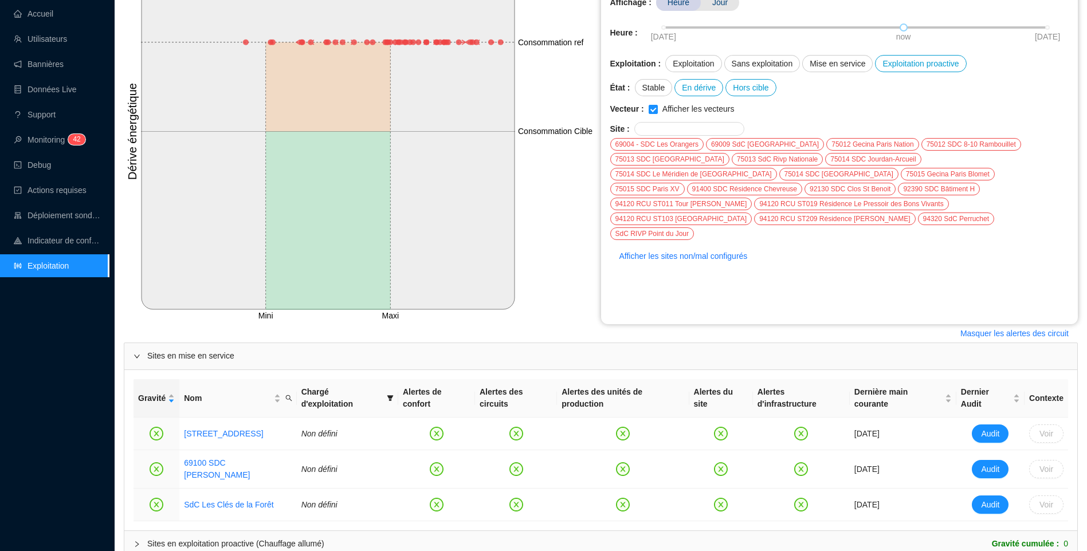
scroll to position [253, 0]
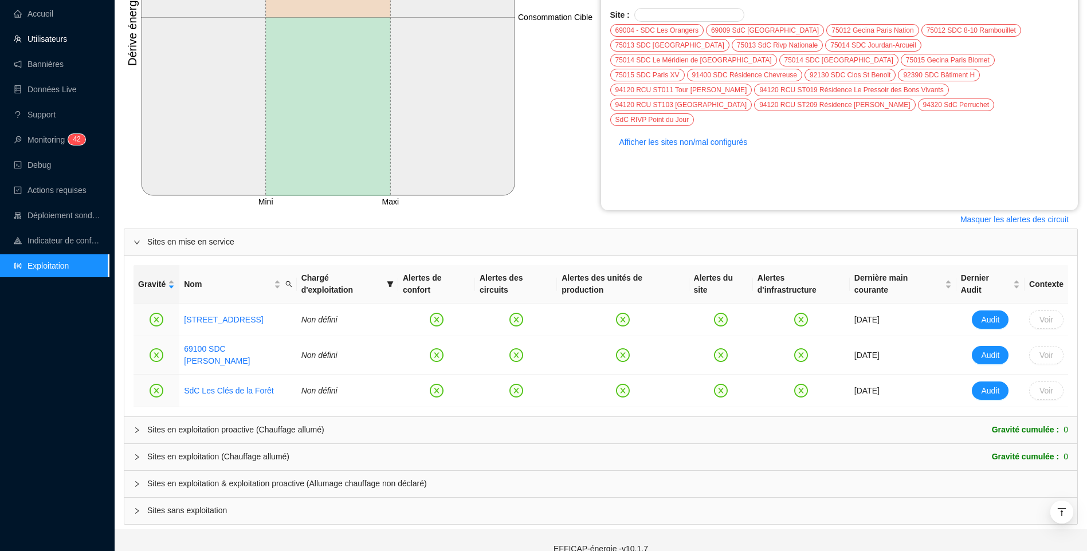
drag, startPoint x: 48, startPoint y: 19, endPoint x: 89, endPoint y: 32, distance: 42.6
click at [48, 18] on link "Accueil" at bounding box center [34, 13] width 40 height 9
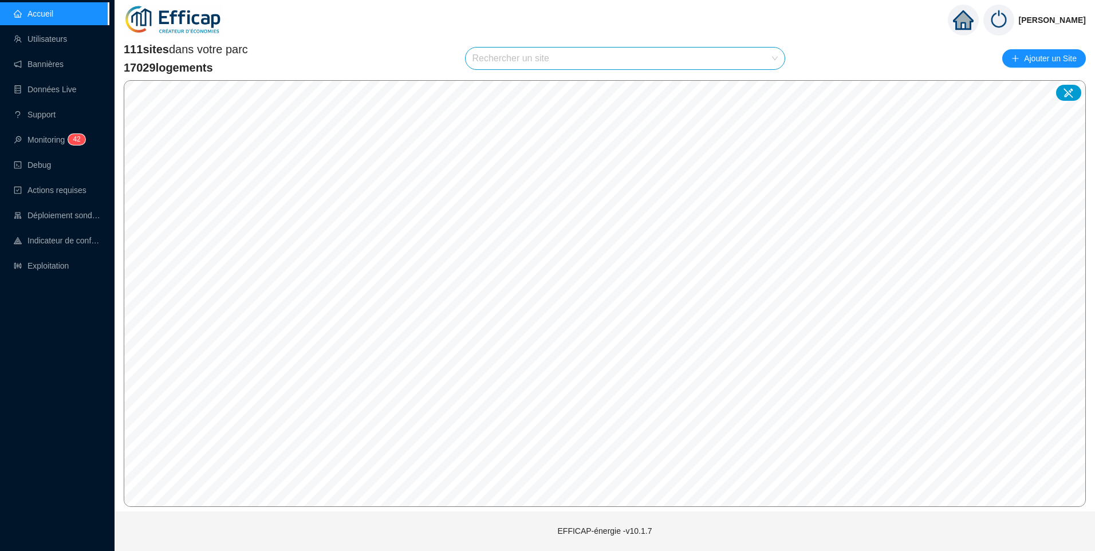
click at [511, 63] on input "search" at bounding box center [621, 59] width 296 height 22
type input "duret"
click at [766, 91] on div at bounding box center [765, 85] width 26 height 17
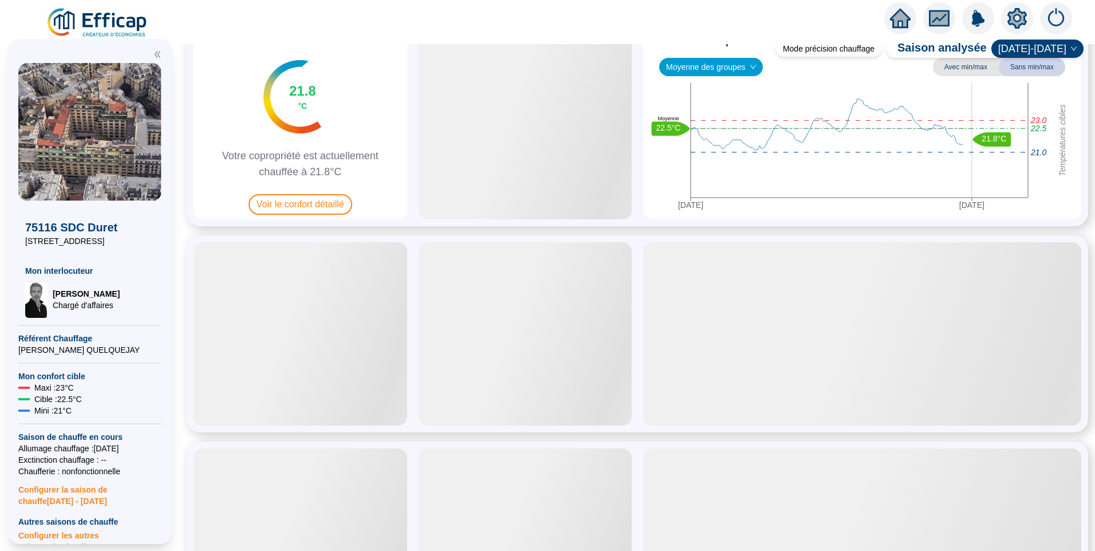
scroll to position [172, 0]
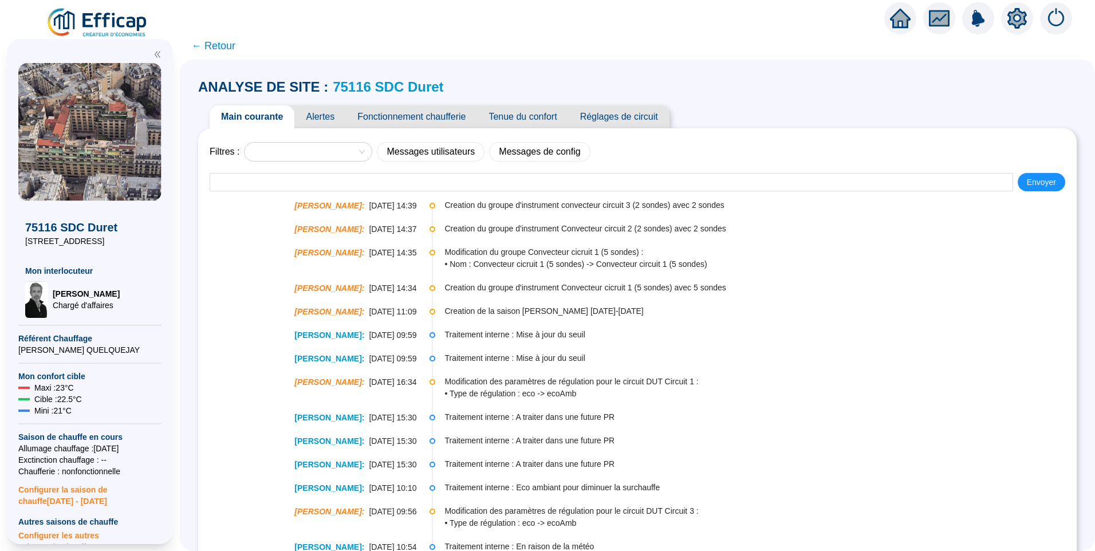
click at [410, 120] on span "Fonctionnement chaufferie" at bounding box center [411, 116] width 131 height 23
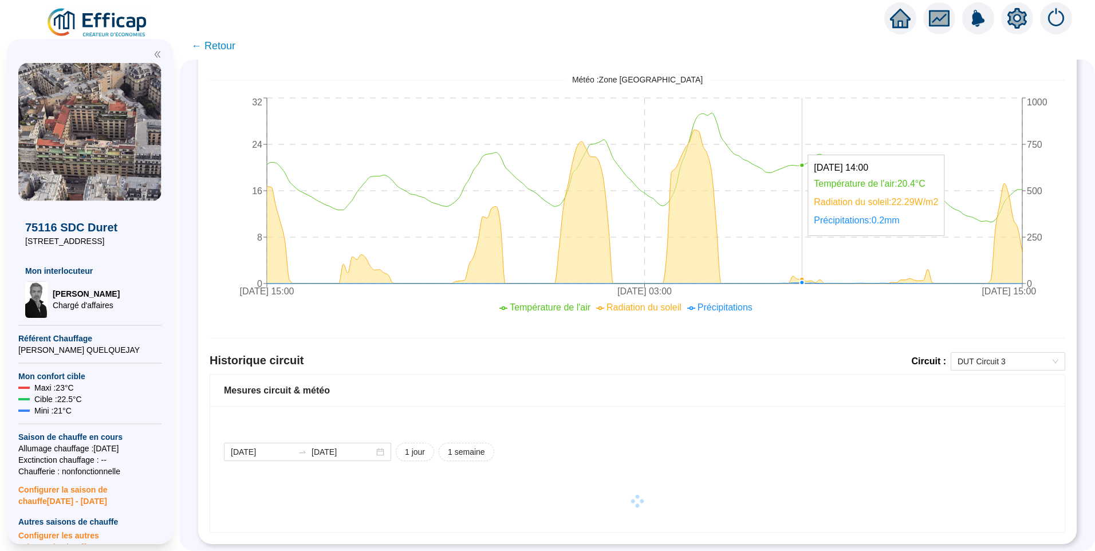
scroll to position [495, 0]
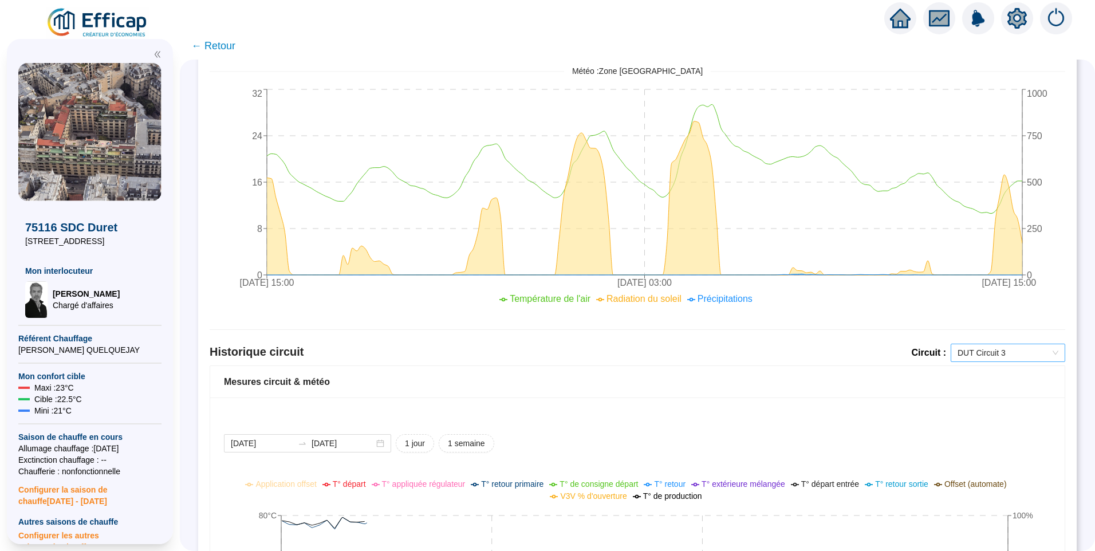
click at [983, 352] on span "DUT Circuit 3" at bounding box center [1008, 352] width 101 height 17
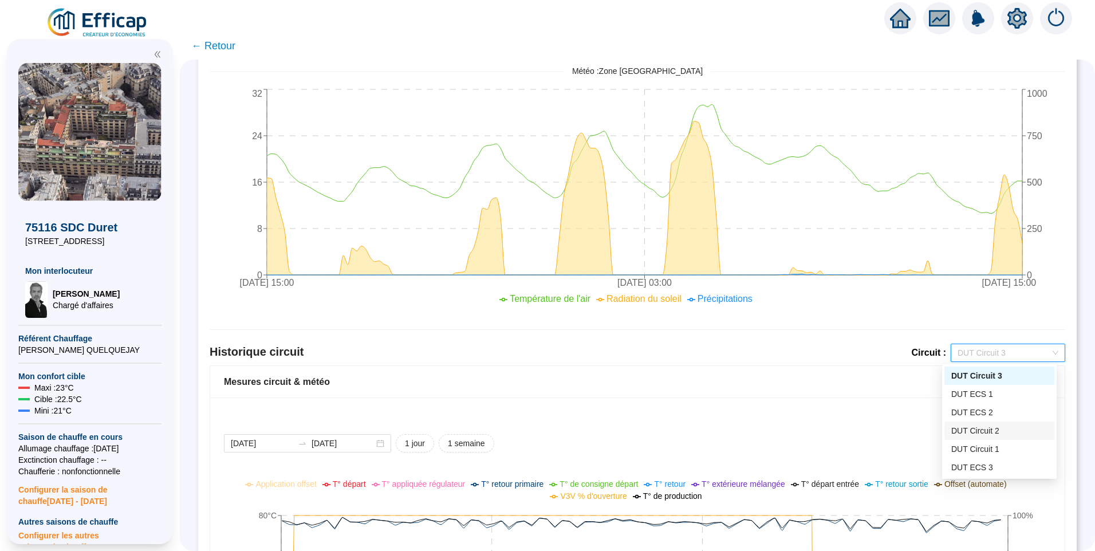
click at [982, 431] on div "DUT Circuit 2" at bounding box center [1000, 431] width 96 height 12
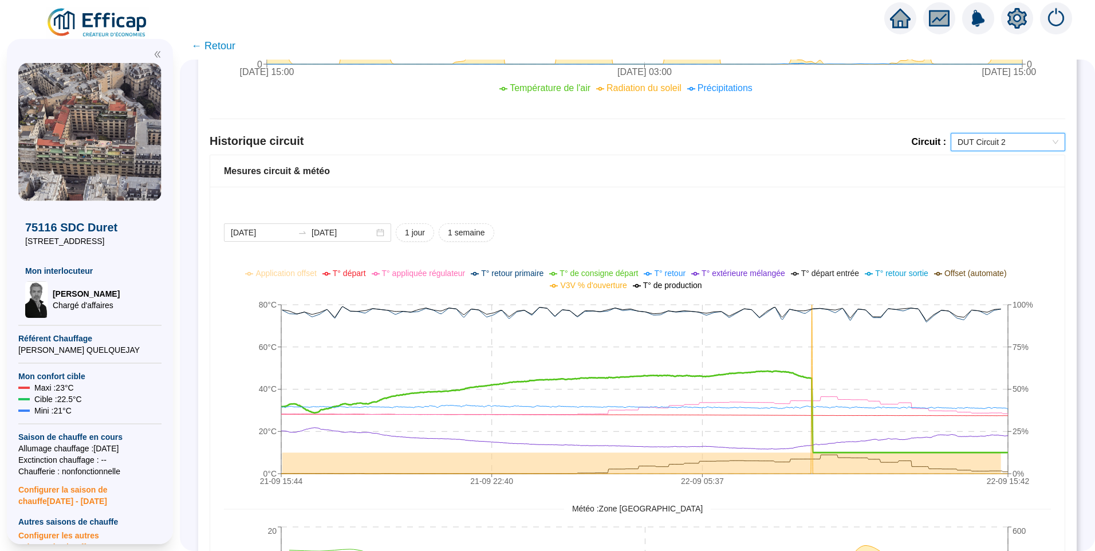
scroll to position [630, 0]
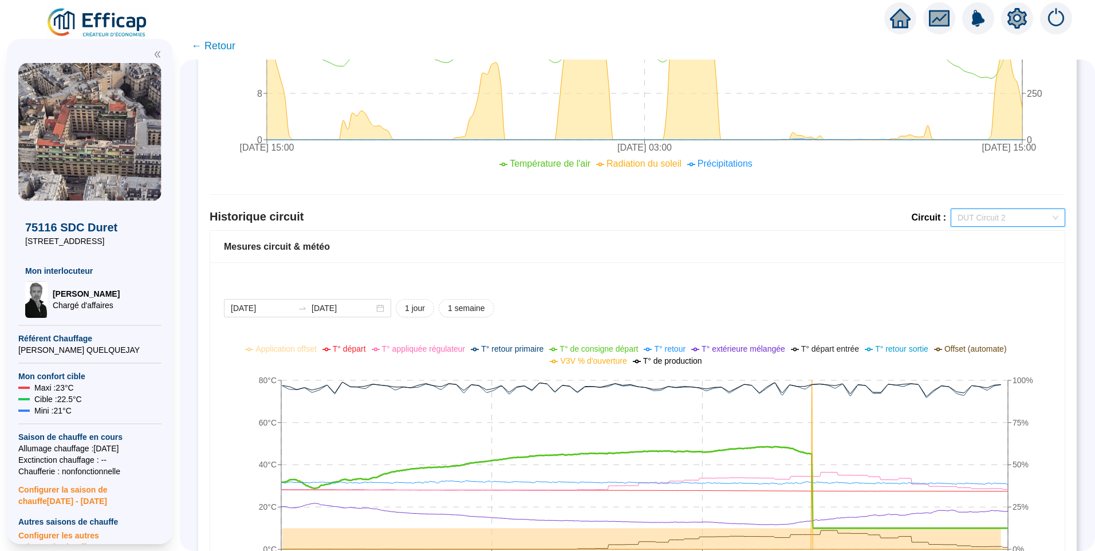
click at [1022, 215] on span "DUT Circuit 2" at bounding box center [1008, 217] width 101 height 17
click at [818, 297] on div "2025-09-21 2025-09-22 1 jour 1 semaine 21-09 15:44 21-09 22:40 22-09 05:37 22-0…" at bounding box center [637, 552] width 855 height 580
drag, startPoint x: 887, startPoint y: 278, endPoint x: 1090, endPoint y: 197, distance: 218.0
click at [900, 275] on div "2025-09-21 2025-09-22 1 jour 1 semaine 21-09 15:44 21-09 22:40 22-09 05:37 22-0…" at bounding box center [637, 552] width 855 height 580
click at [1014, 25] on icon "setting" at bounding box center [1017, 18] width 19 height 21
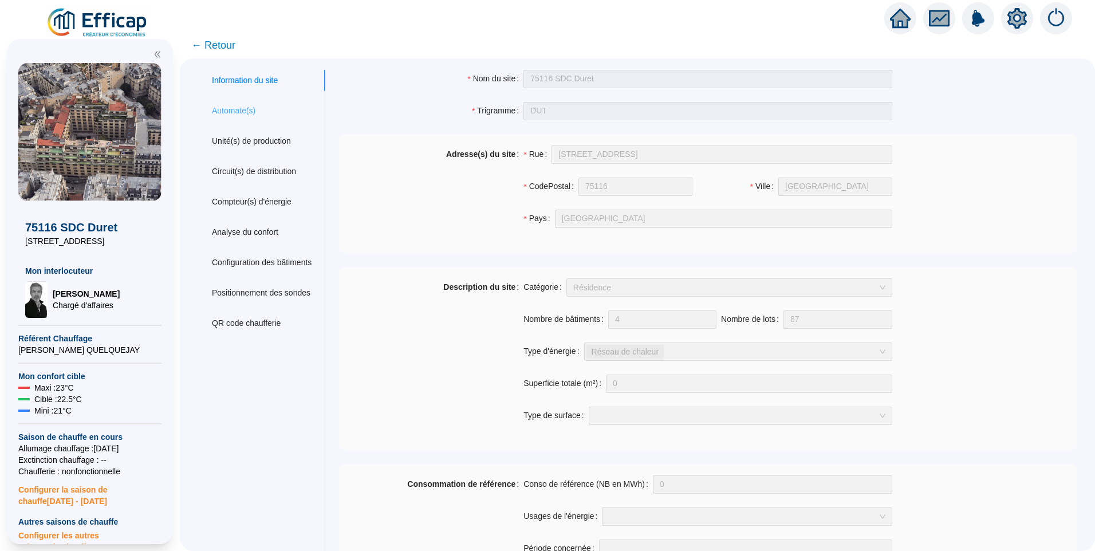
click at [243, 104] on div "Automate(s)" at bounding box center [261, 110] width 127 height 21
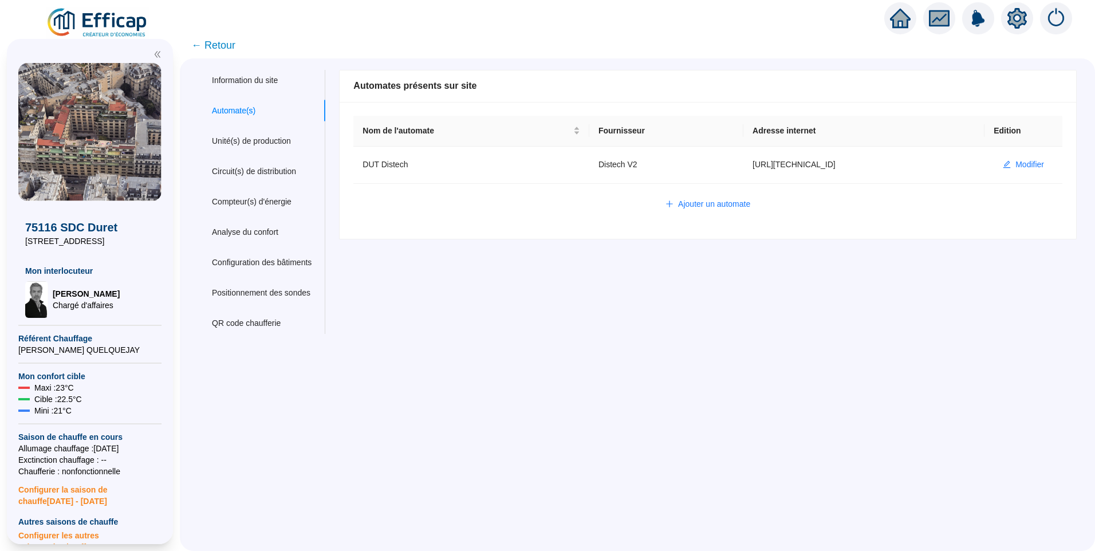
click at [226, 49] on span "← Retour" at bounding box center [213, 45] width 44 height 16
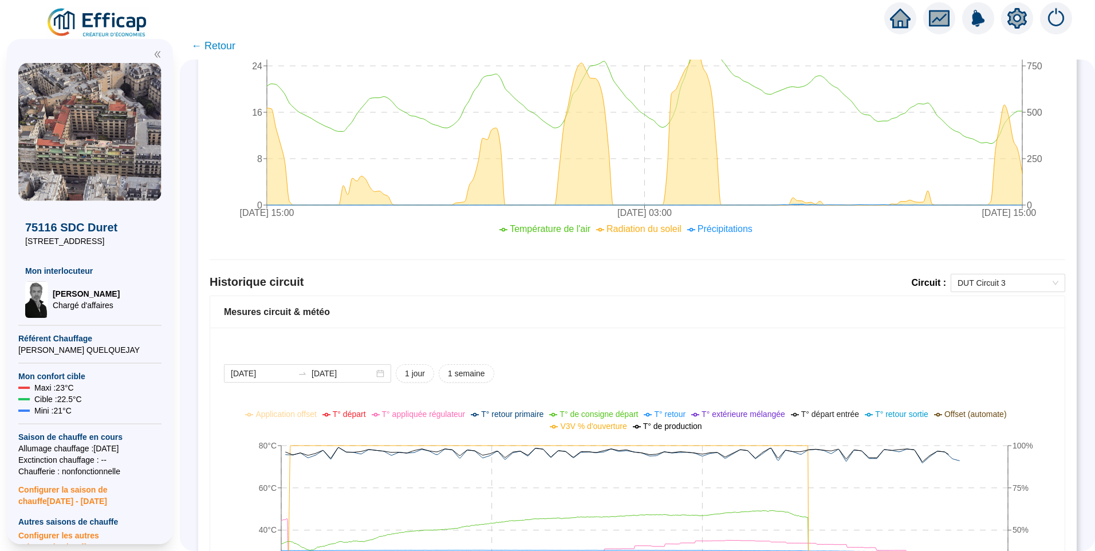
scroll to position [745, 0]
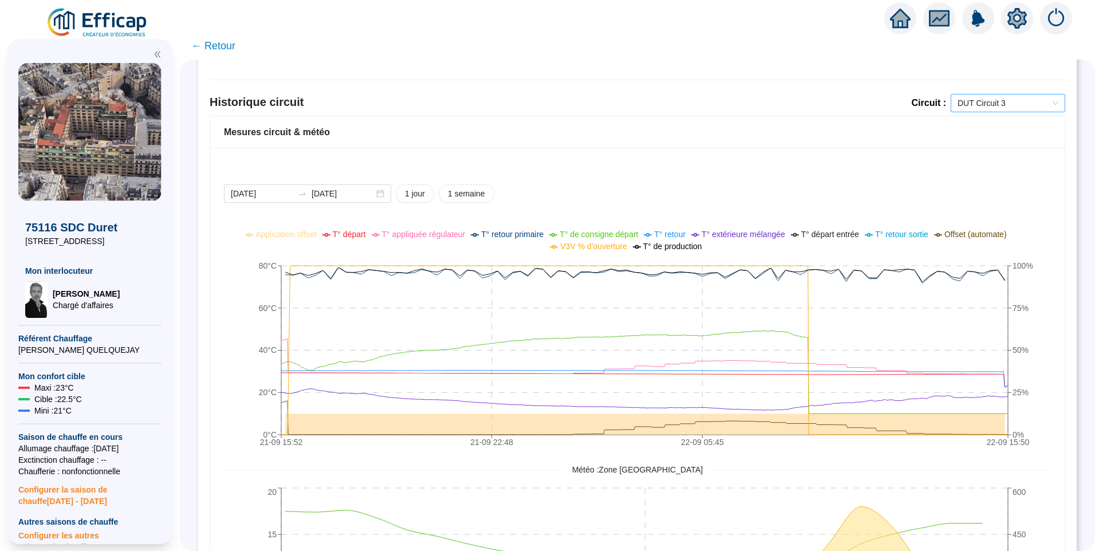
click at [991, 96] on span "DUT Circuit 3" at bounding box center [1008, 103] width 101 height 17
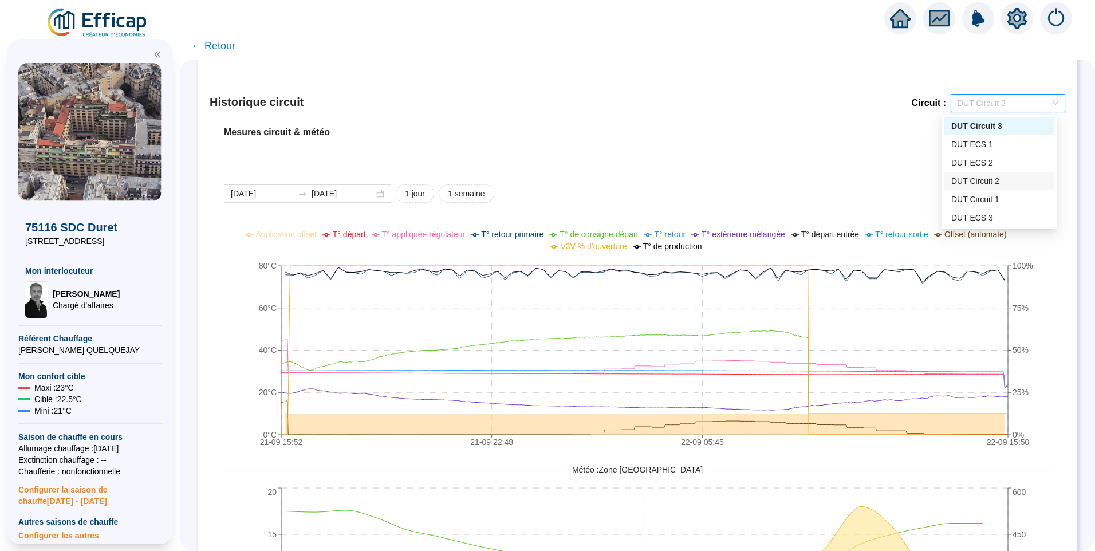
click at [999, 179] on div "DUT Circuit 2" at bounding box center [1000, 181] width 96 height 12
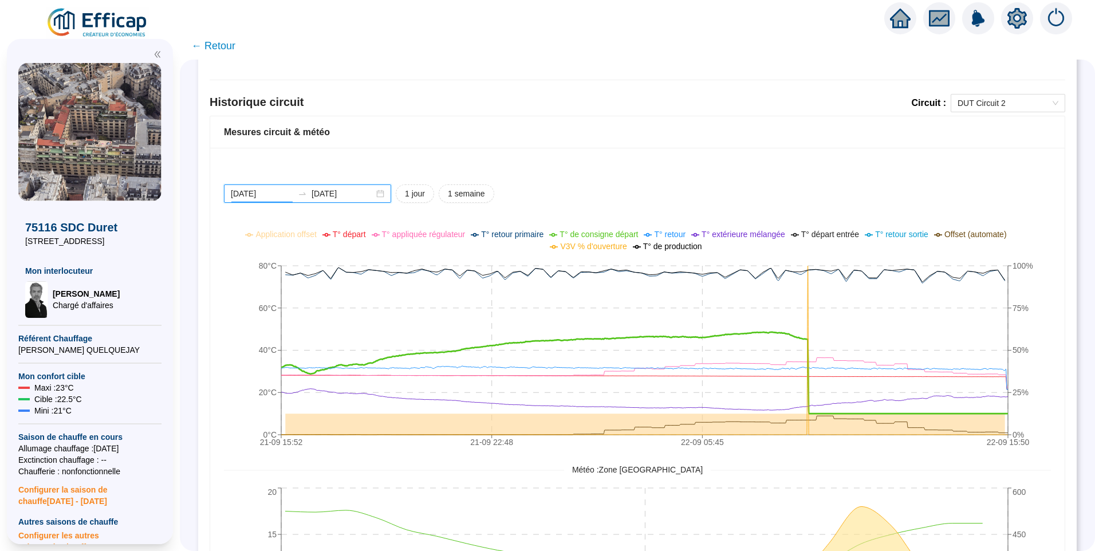
click at [285, 191] on input "2025-09-21" at bounding box center [262, 194] width 62 height 12
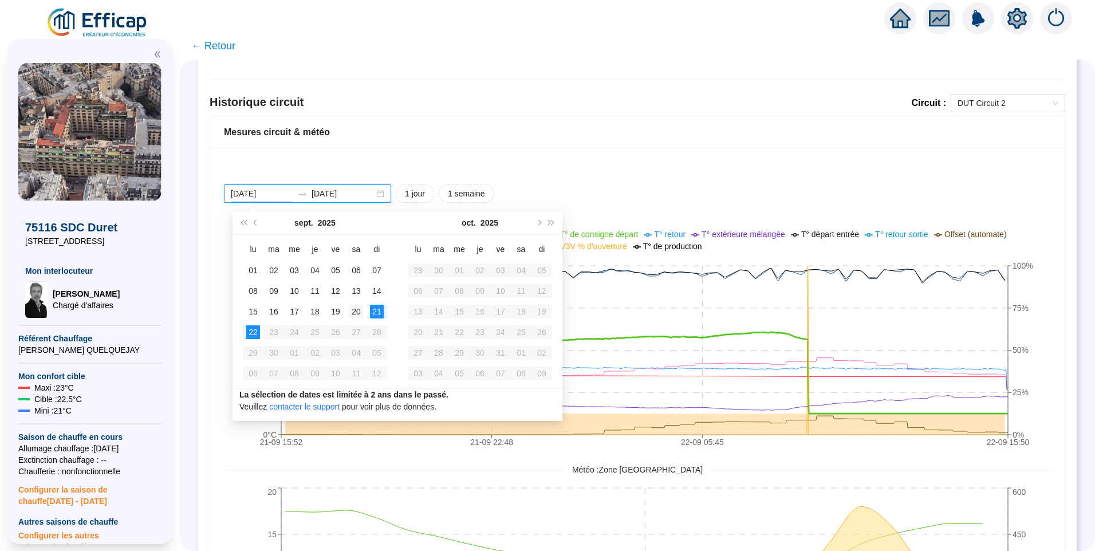
type input "[DATE]"
click at [357, 312] on div "20" at bounding box center [356, 312] width 14 height 14
type input "[DATE]"
click at [737, 182] on div "Comparaison météo-sondes extérieures 2025-09-15 2025-09-22 1 jour 1 semaine 1 m…" at bounding box center [638, 62] width 856 height 1334
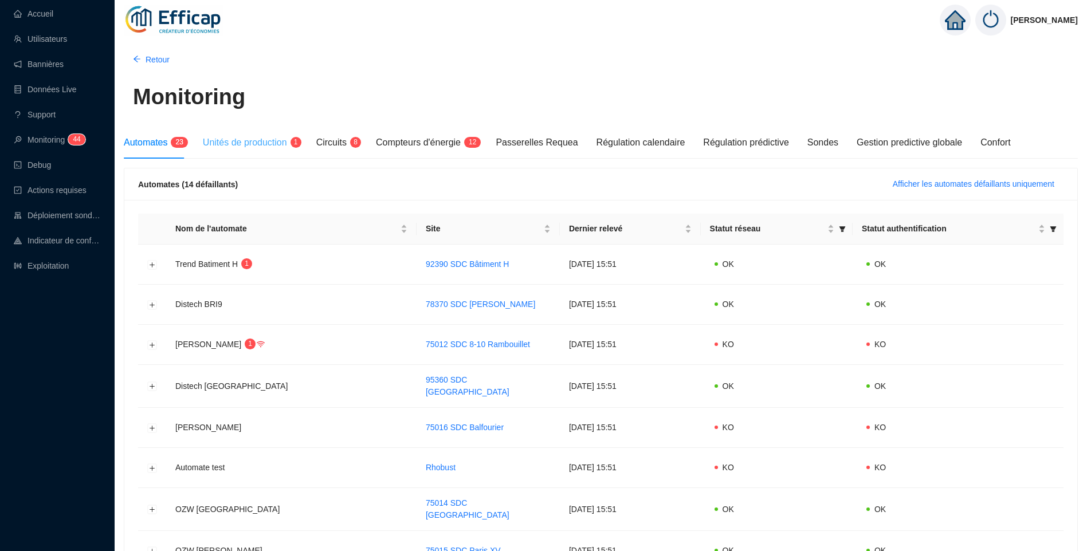
click at [268, 150] on div "Unités de production 1" at bounding box center [250, 143] width 95 height 32
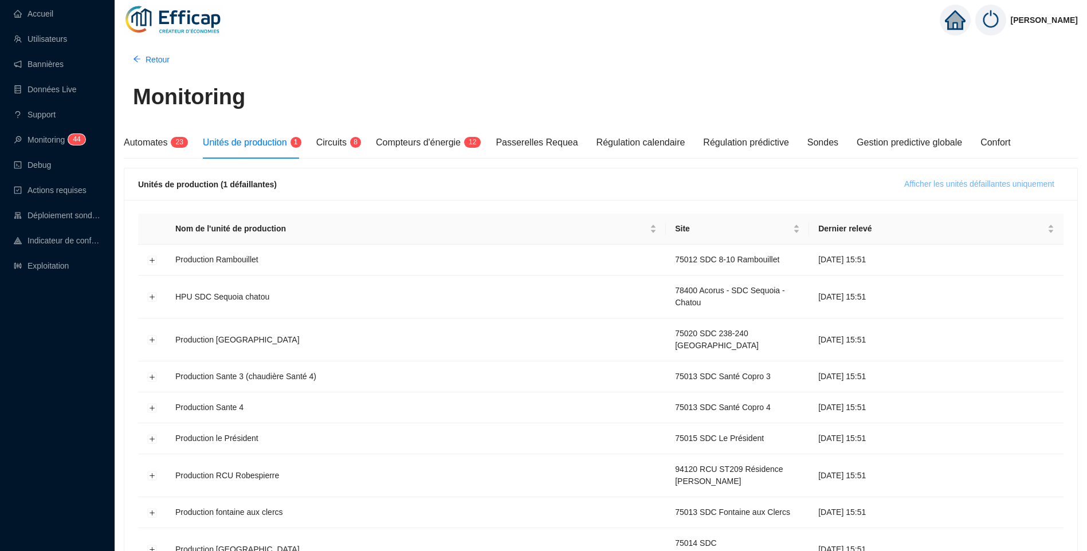
click at [934, 187] on span "Afficher les unités défaillantes uniquement" at bounding box center [979, 184] width 150 height 12
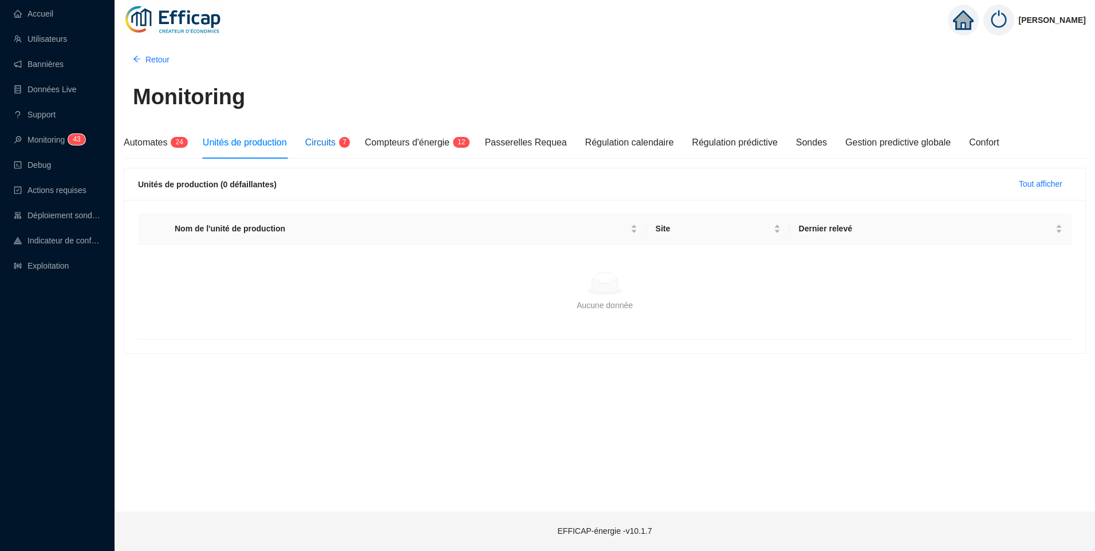
click at [339, 145] on span "7" at bounding box center [341, 143] width 11 height 9
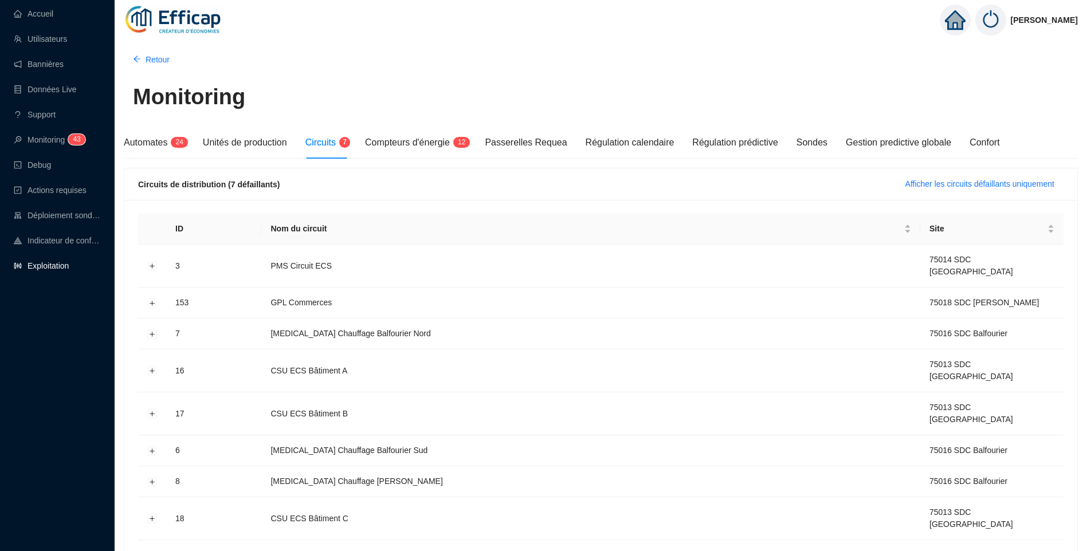
click at [40, 268] on link "Exploitation" at bounding box center [41, 265] width 55 height 9
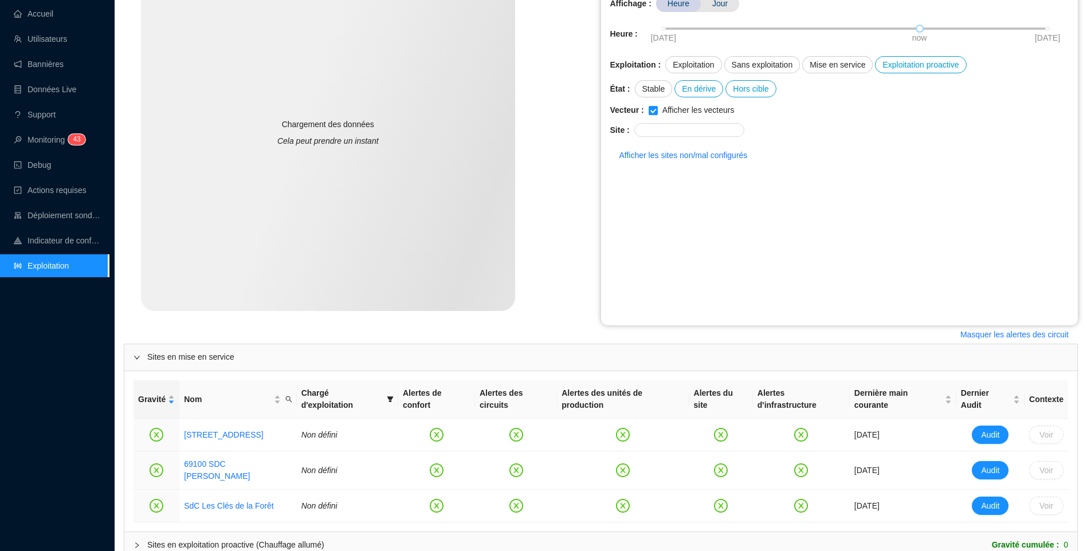
scroll to position [253, 0]
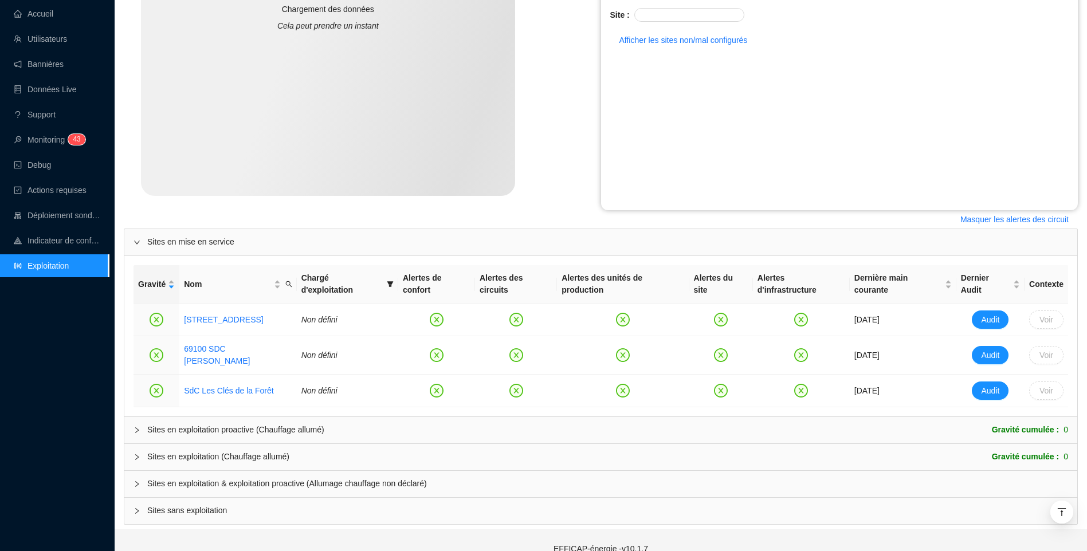
click at [239, 451] on div "Sites en exploitation (Chauffage allumé)" at bounding box center [218, 457] width 142 height 12
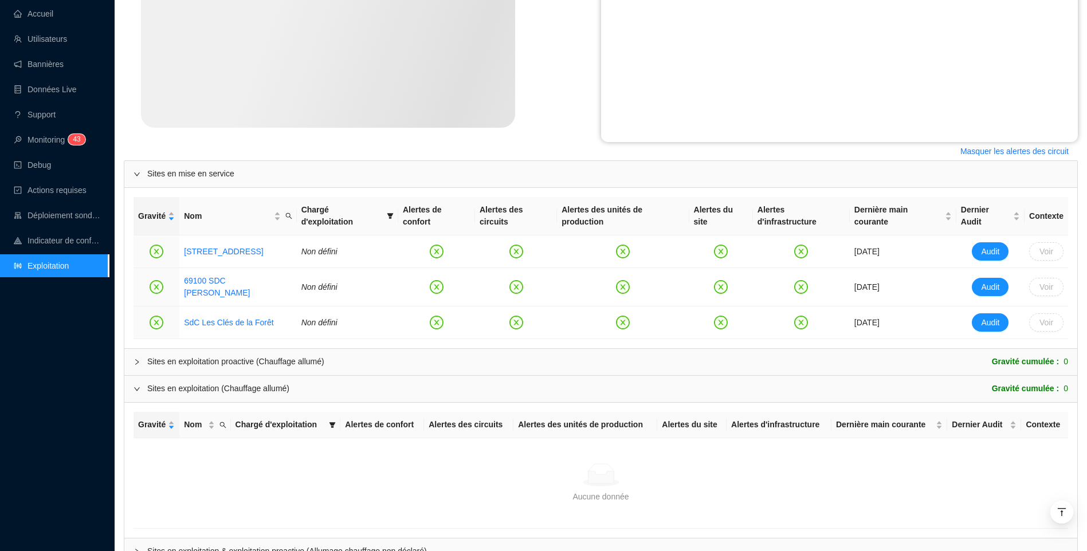
scroll to position [389, 0]
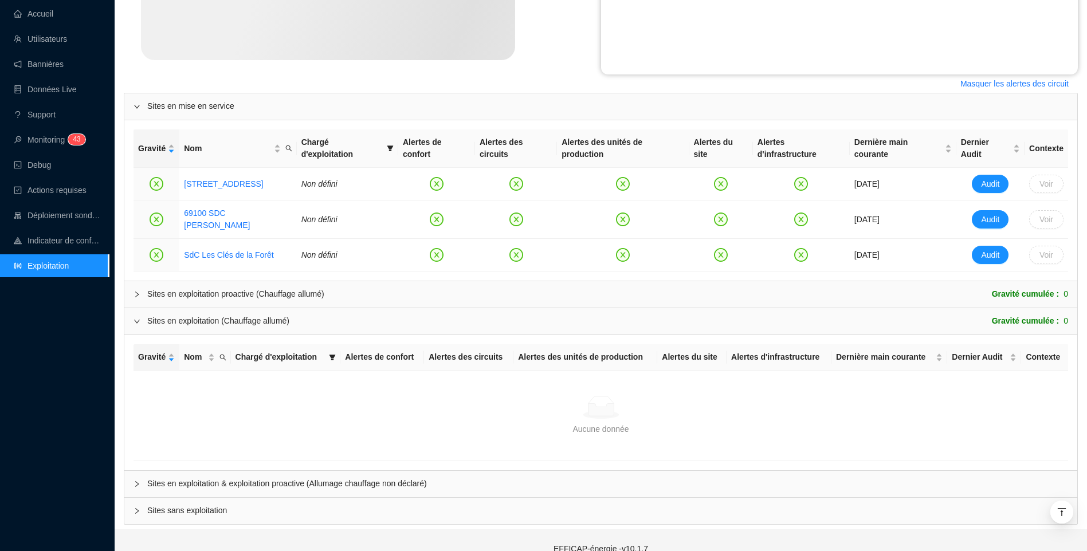
click at [255, 478] on span "Sites en exploitation & exploitation proactive (Allumage chauffage non déclaré)" at bounding box center [607, 484] width 921 height 12
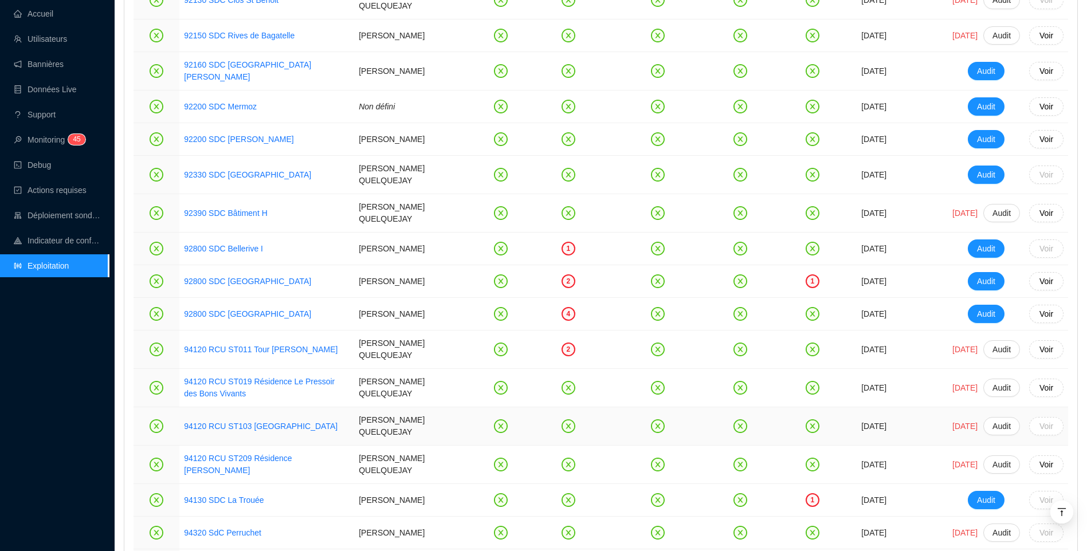
scroll to position [2496, 0]
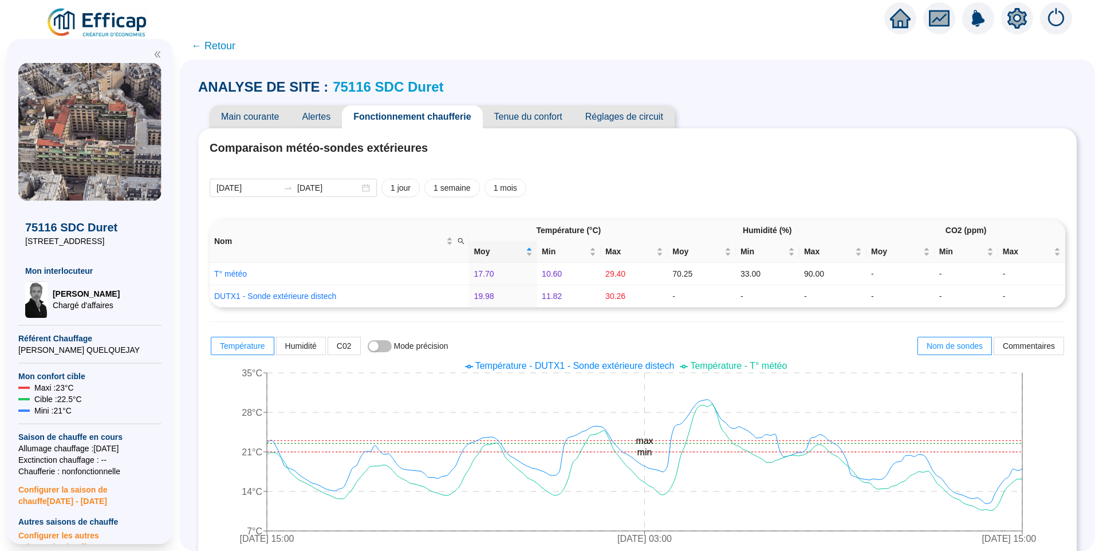
scroll to position [745, 0]
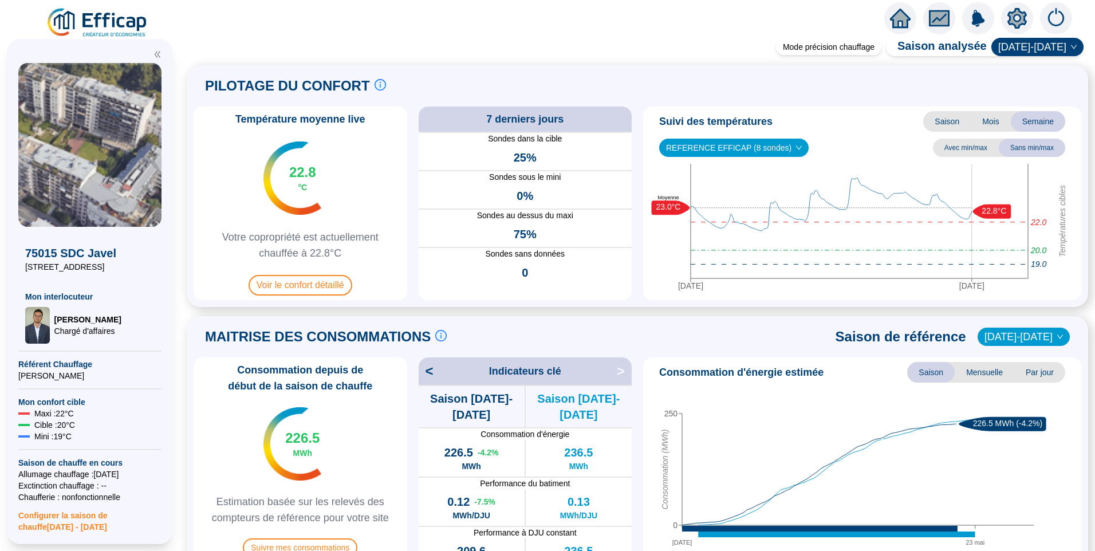
click at [1017, 21] on icon "setting" at bounding box center [1017, 18] width 8 height 8
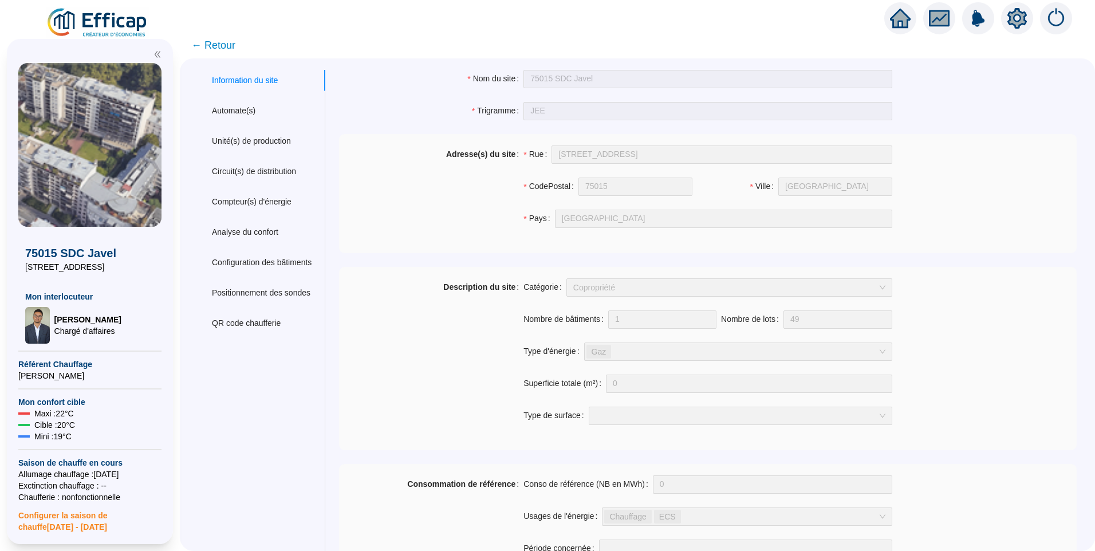
drag, startPoint x: 221, startPoint y: 46, endPoint x: 372, endPoint y: 7, distance: 155.5
click at [223, 45] on span "← Retour" at bounding box center [213, 45] width 44 height 16
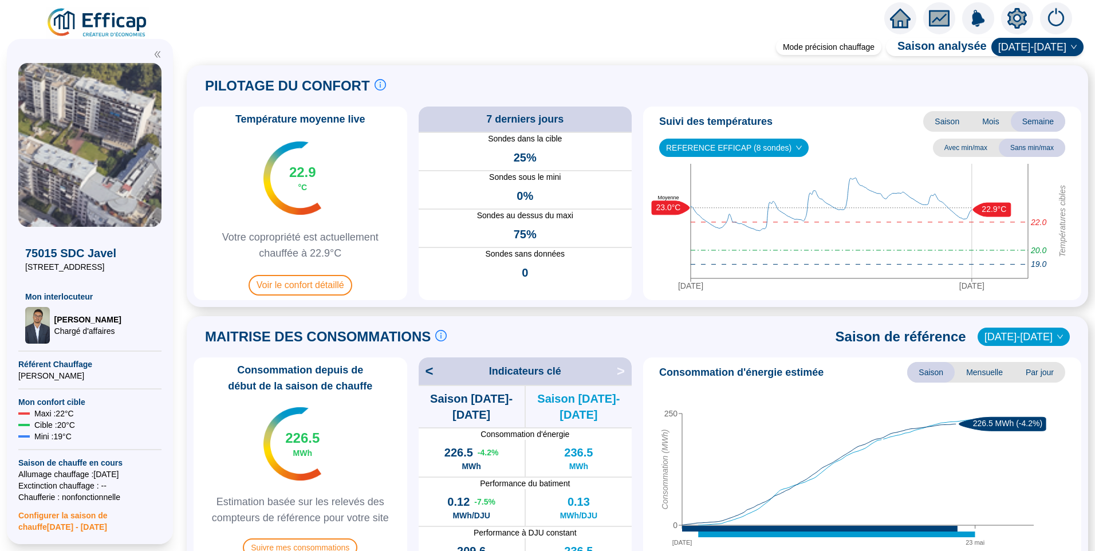
scroll to position [401, 0]
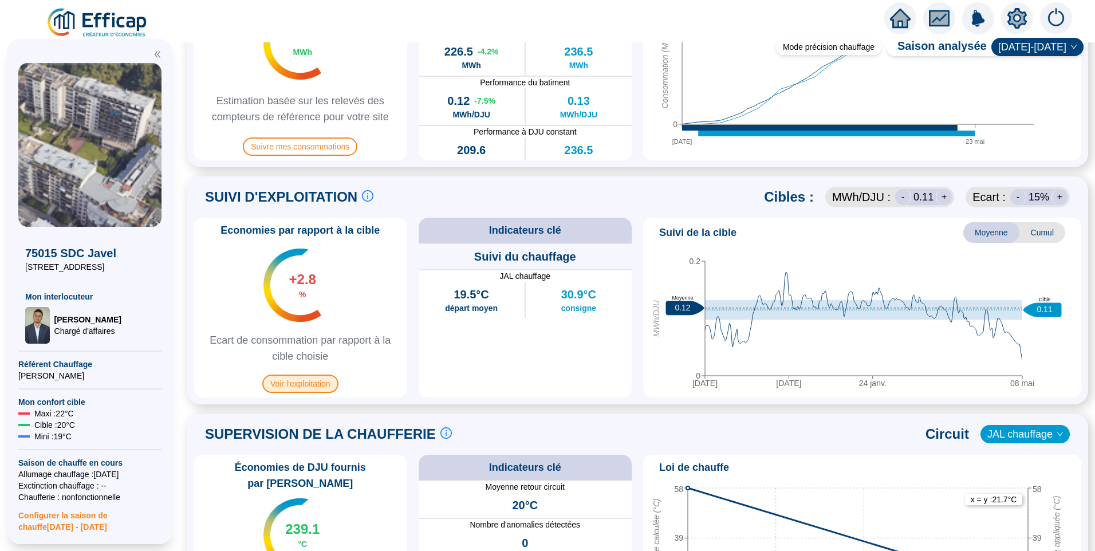
click at [323, 384] on span "Voir l'exploitation" at bounding box center [300, 384] width 76 height 18
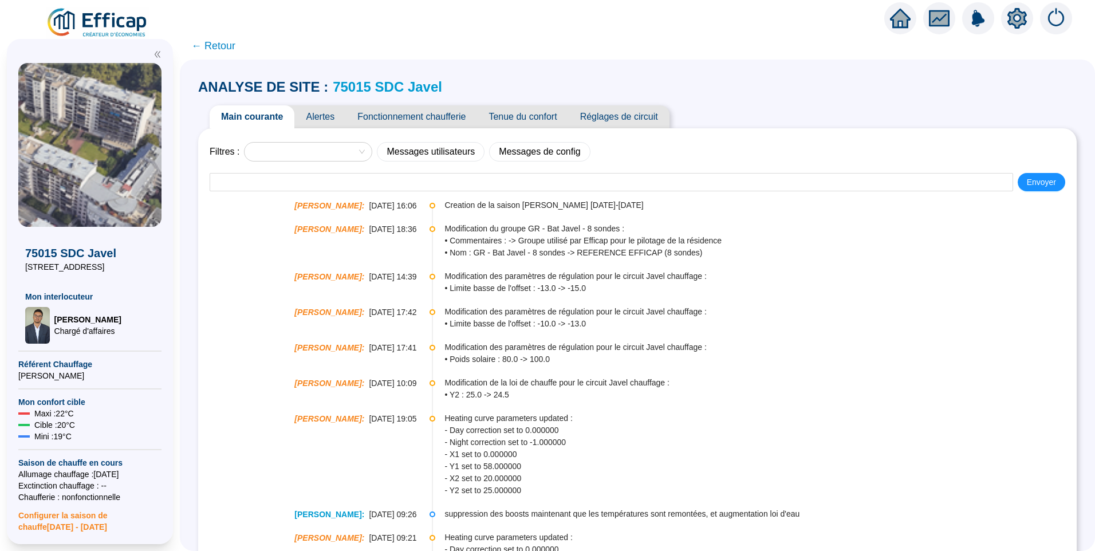
click at [604, 119] on span "Réglages de circuit" at bounding box center [619, 116] width 101 height 23
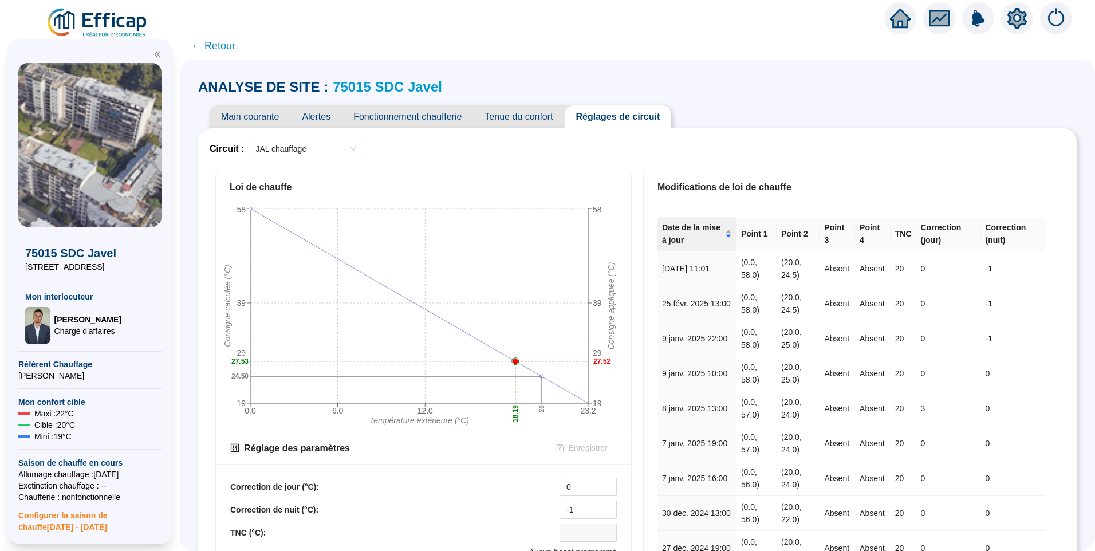
click at [426, 119] on span "Fonctionnement chaufferie" at bounding box center [407, 116] width 131 height 23
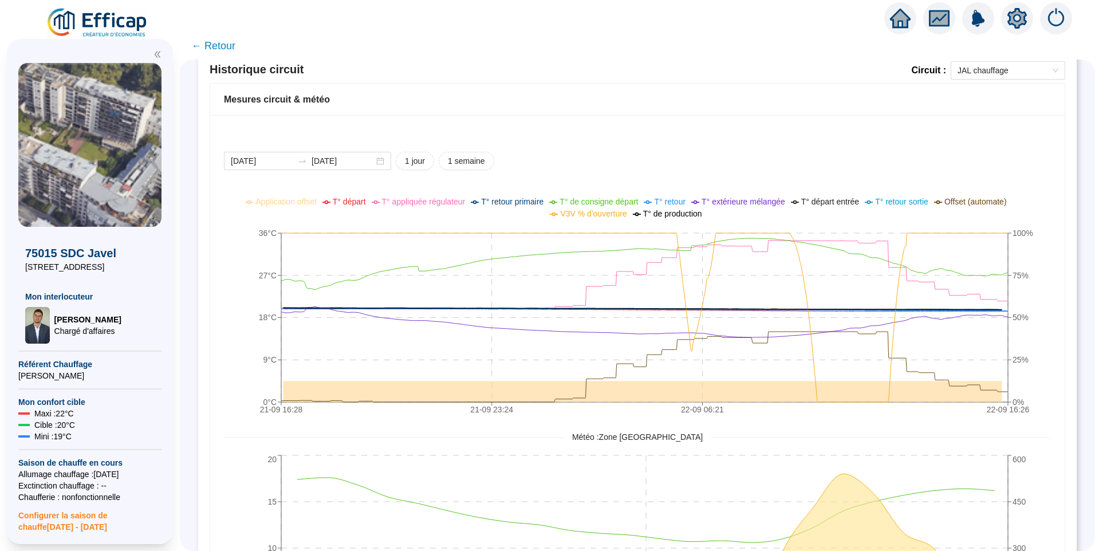
scroll to position [720, 0]
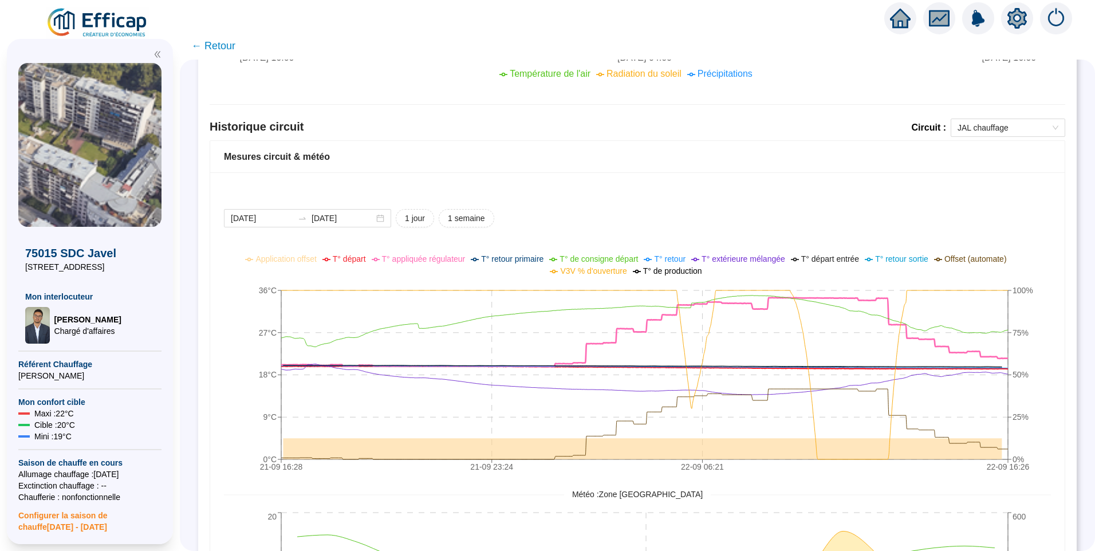
click at [356, 259] on span "T° départ" at bounding box center [349, 258] width 33 height 9
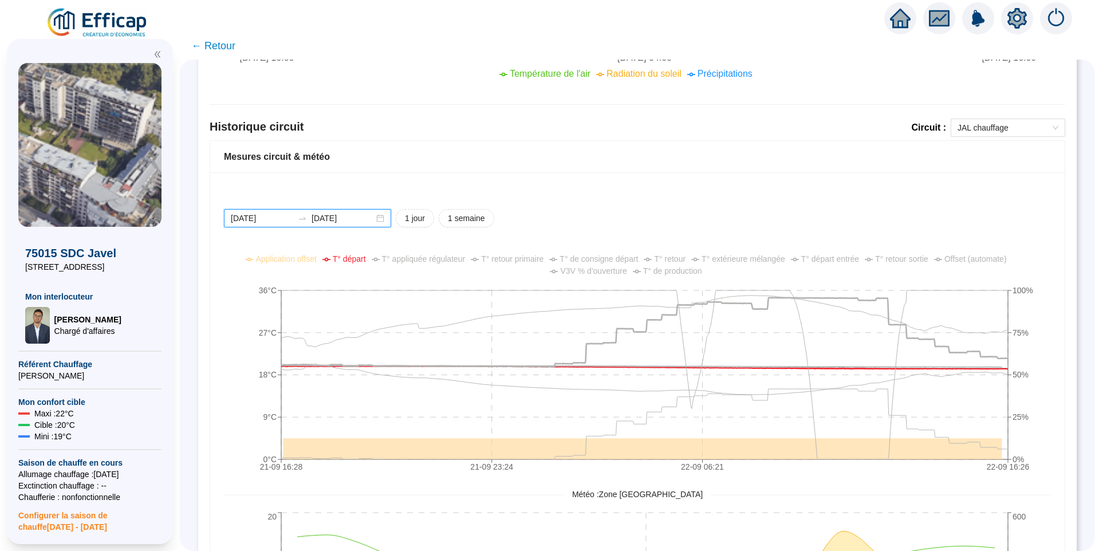
click at [282, 222] on input "2025-09-21" at bounding box center [262, 219] width 62 height 12
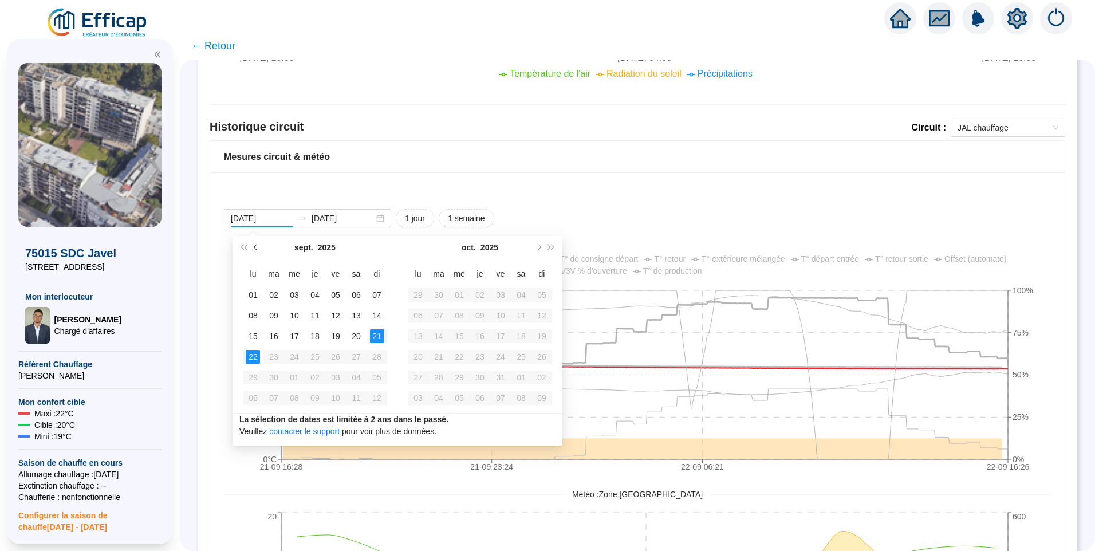
click at [255, 245] on span "Mois précédent (PageUp)" at bounding box center [257, 248] width 6 height 6
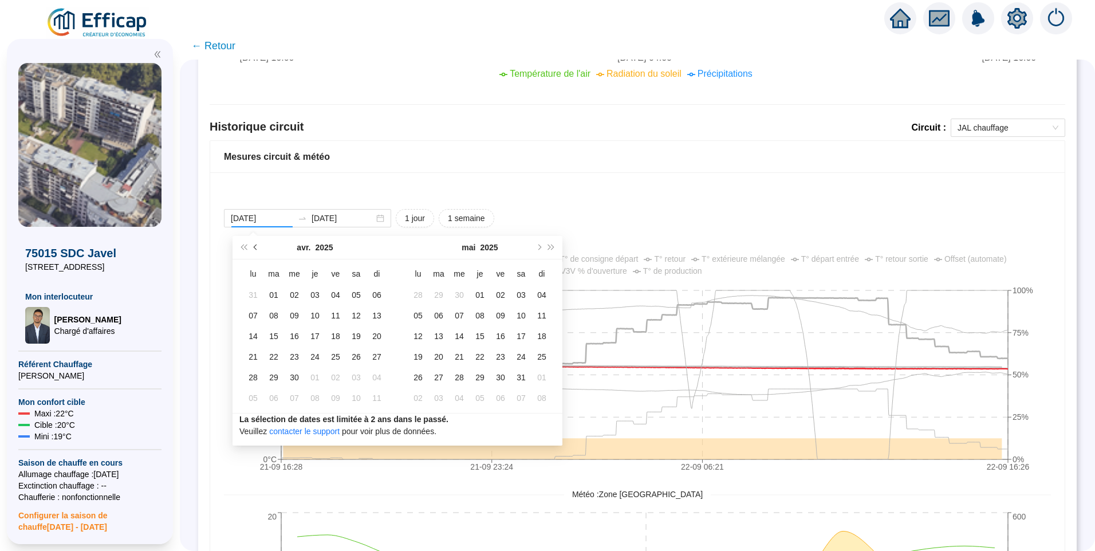
click at [255, 245] on span "Mois précédent (PageUp)" at bounding box center [257, 248] width 6 height 6
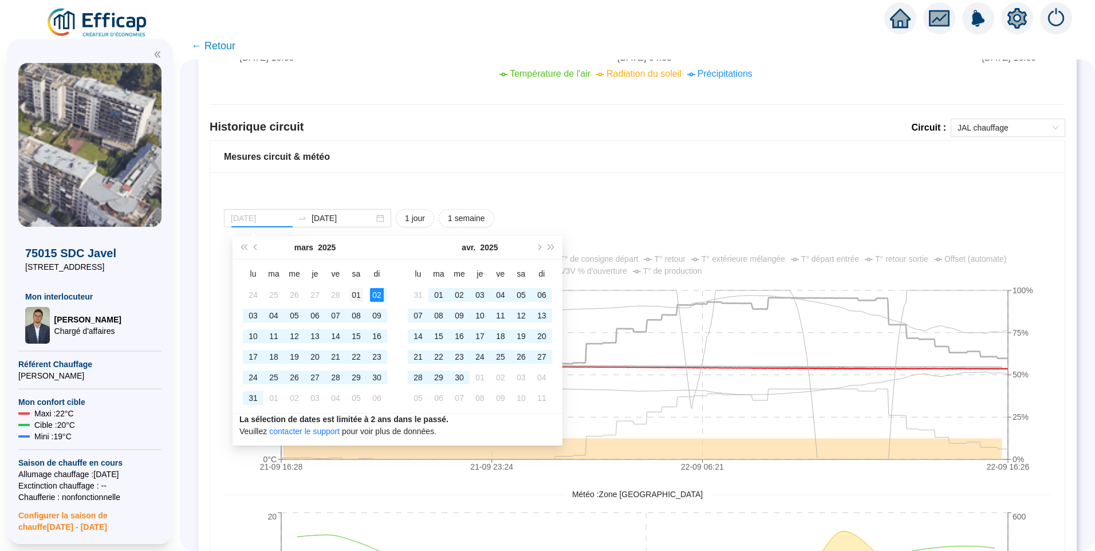
type input "2025-03-01"
click at [362, 292] on div "01" at bounding box center [356, 295] width 14 height 14
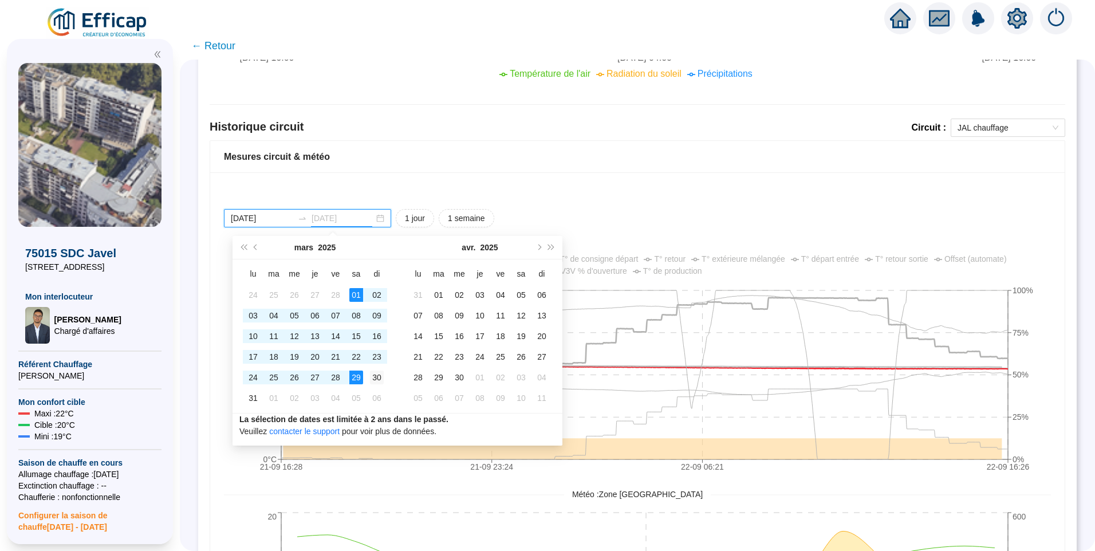
type input "2025-03-30"
click at [376, 376] on div "30" at bounding box center [377, 378] width 14 height 14
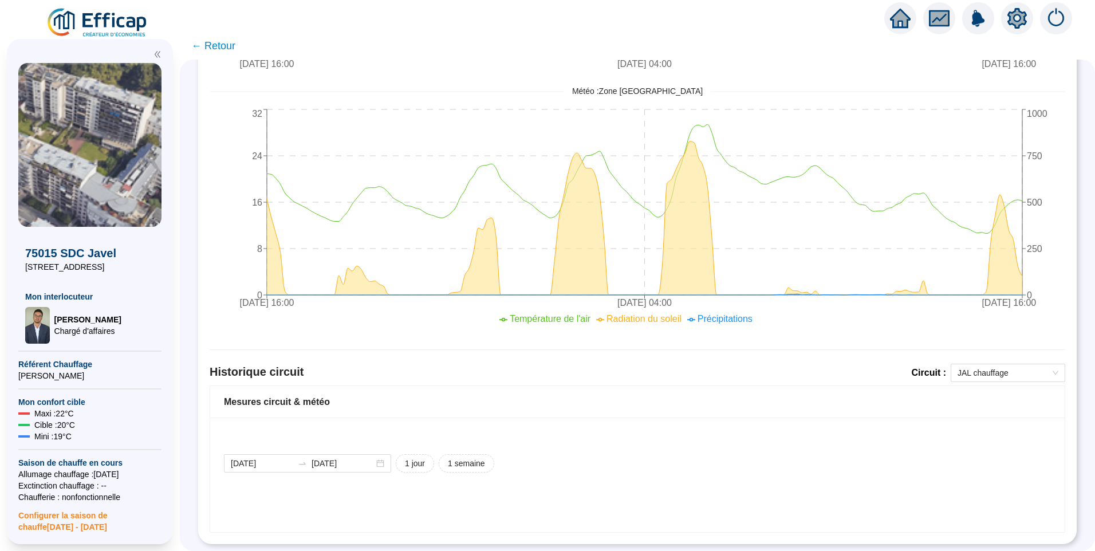
scroll to position [495, 0]
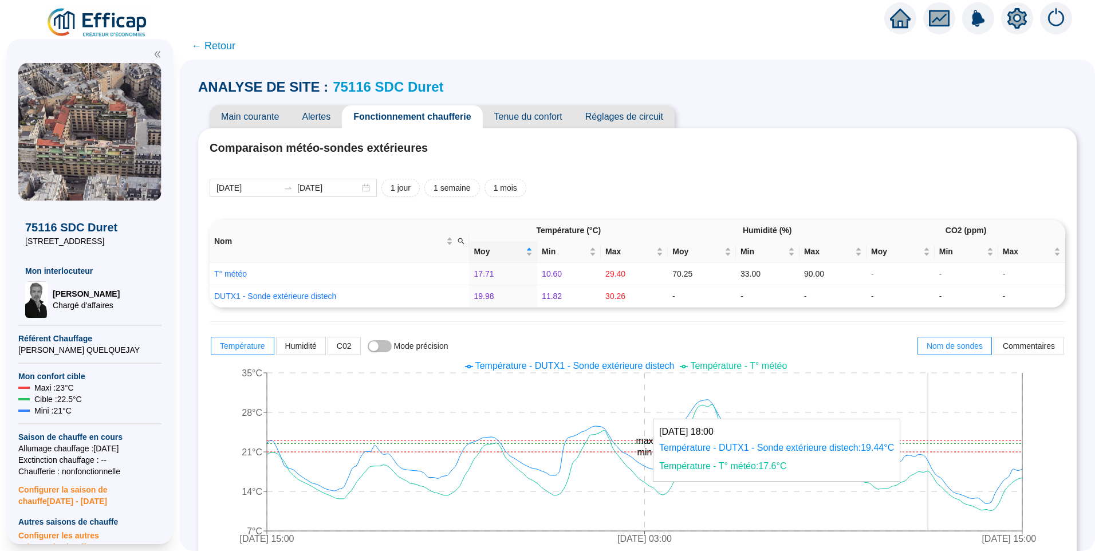
scroll to position [229, 0]
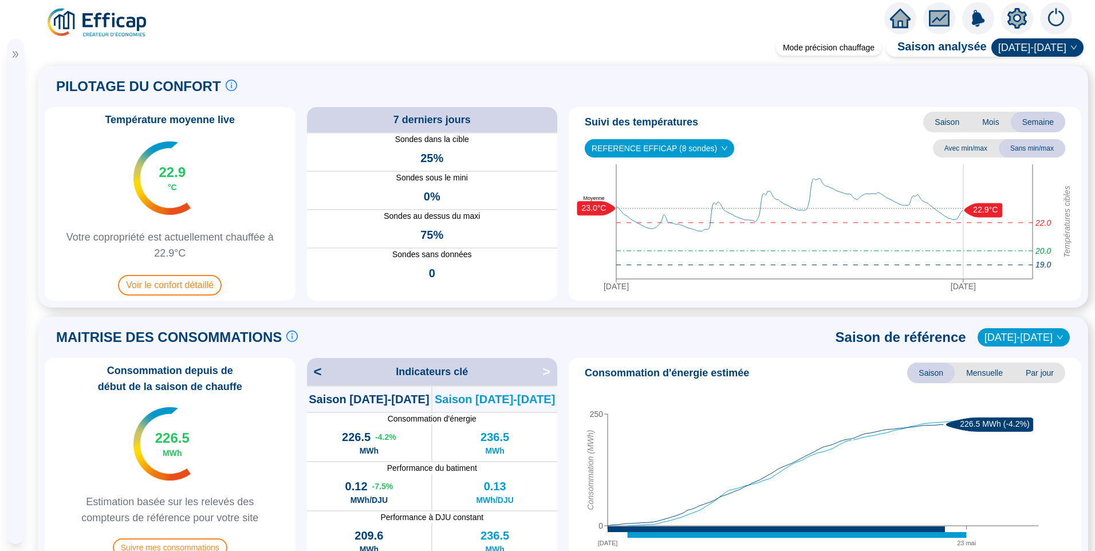
click at [19, 54] on div at bounding box center [15, 54] width 17 height 8
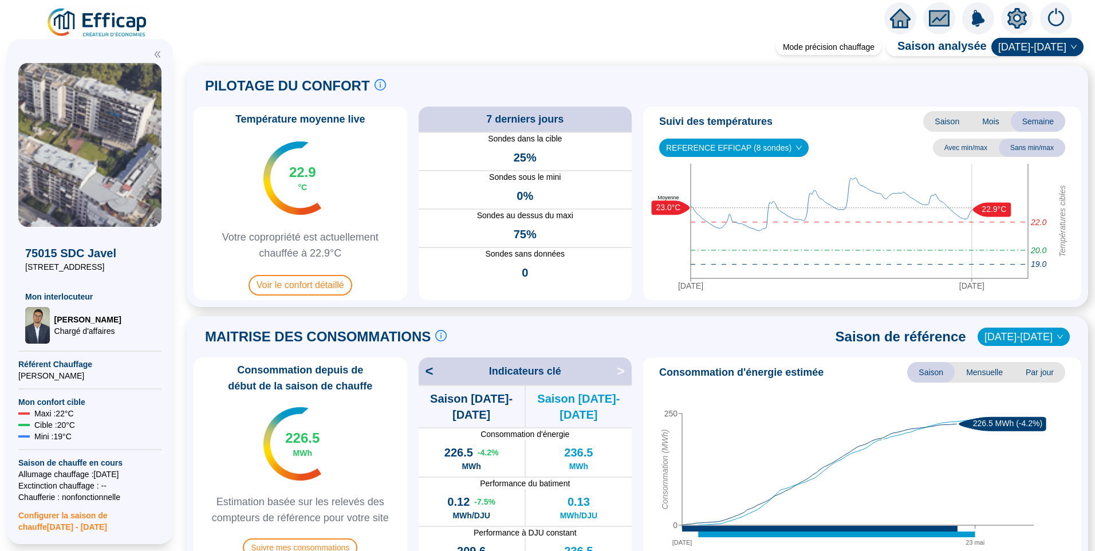
scroll to position [344, 0]
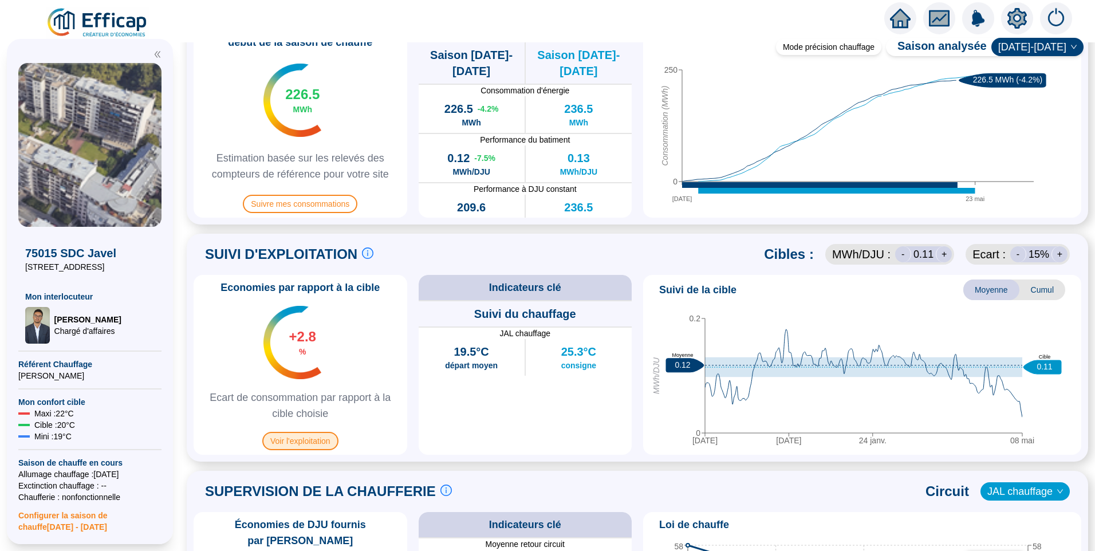
click at [306, 448] on span "Voir l'exploitation" at bounding box center [300, 441] width 76 height 18
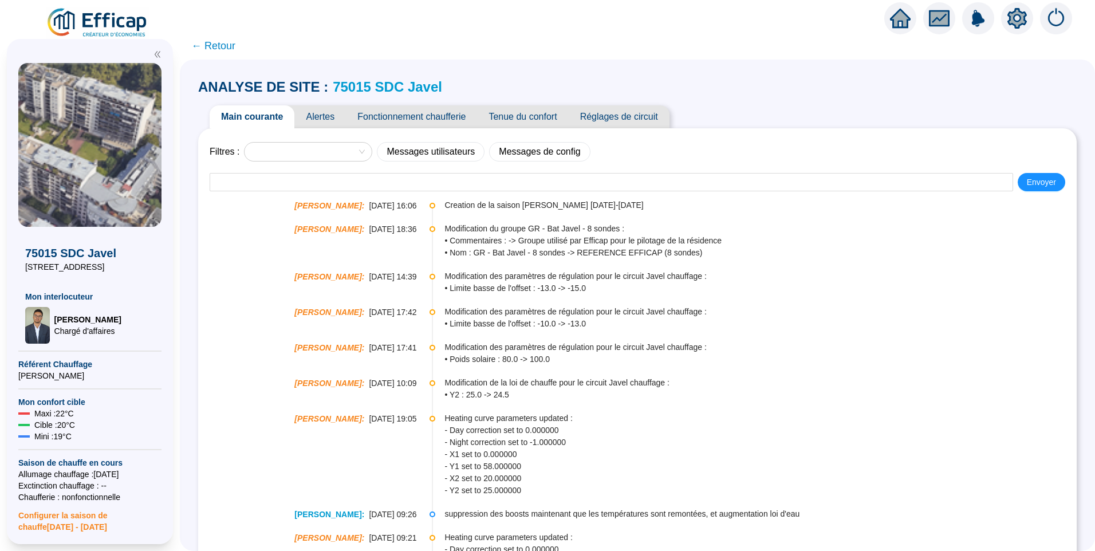
click at [535, 115] on span "Tenue du confort" at bounding box center [522, 116] width 91 height 23
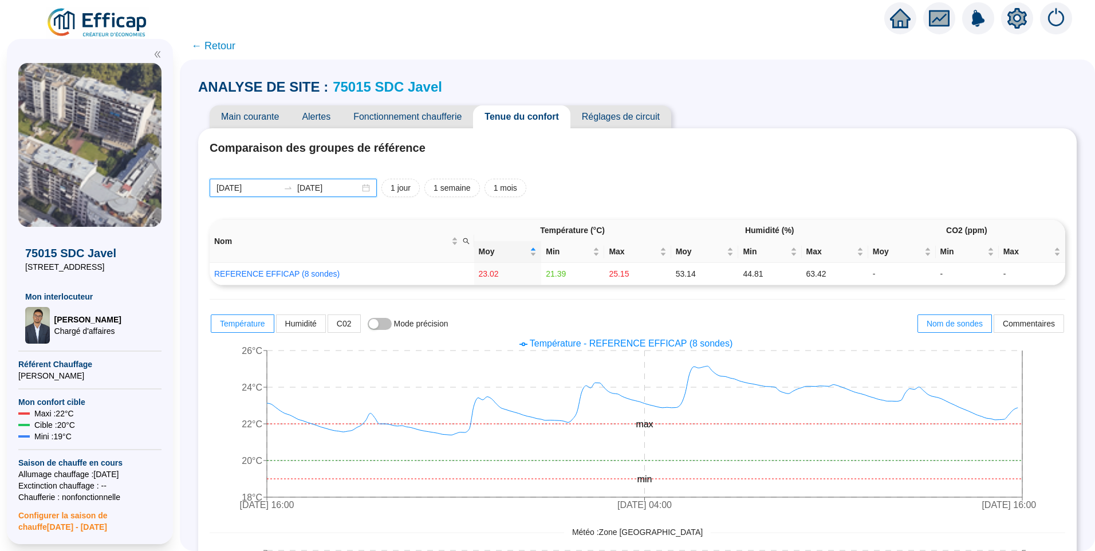
click at [267, 185] on input "[DATE]" at bounding box center [248, 188] width 62 height 12
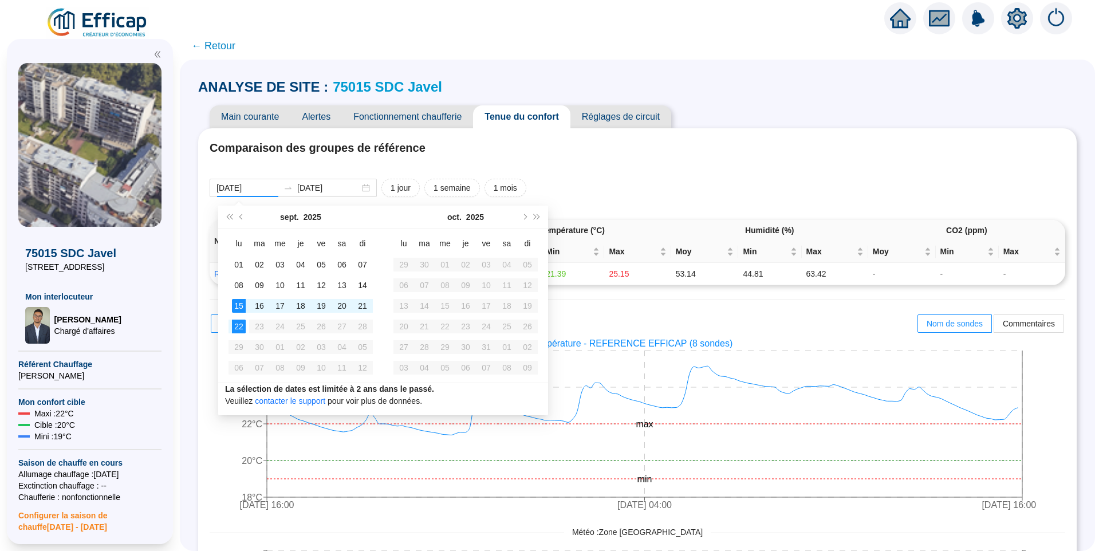
click at [739, 219] on div "2025-09-15 2025-09-22 1 jour 1 semaine 1 mois Nom Température (°C) Humidité (%)…" at bounding box center [638, 478] width 856 height 598
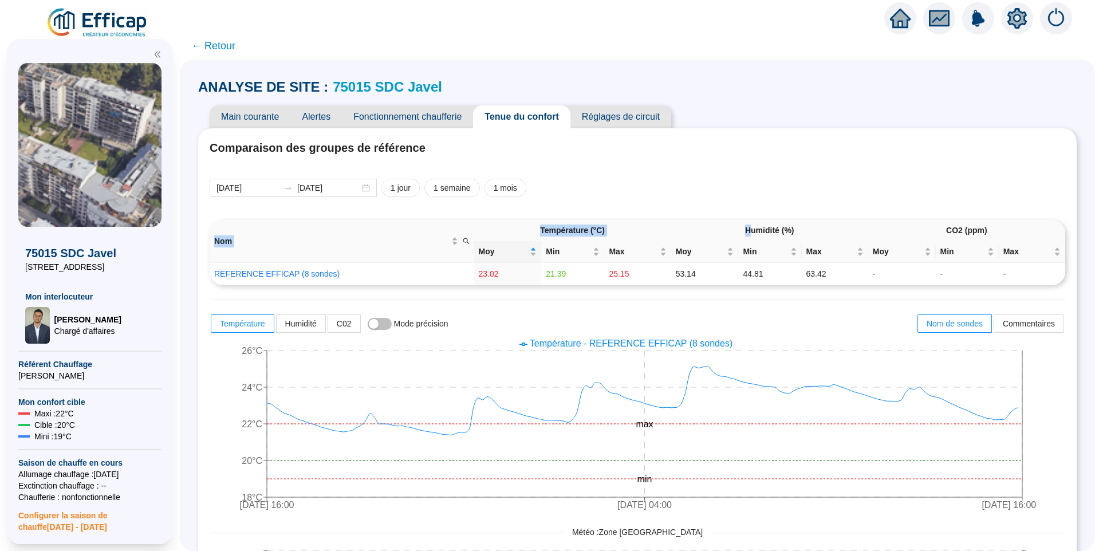
click at [404, 87] on link "75015 SDC Javel" at bounding box center [387, 86] width 109 height 15
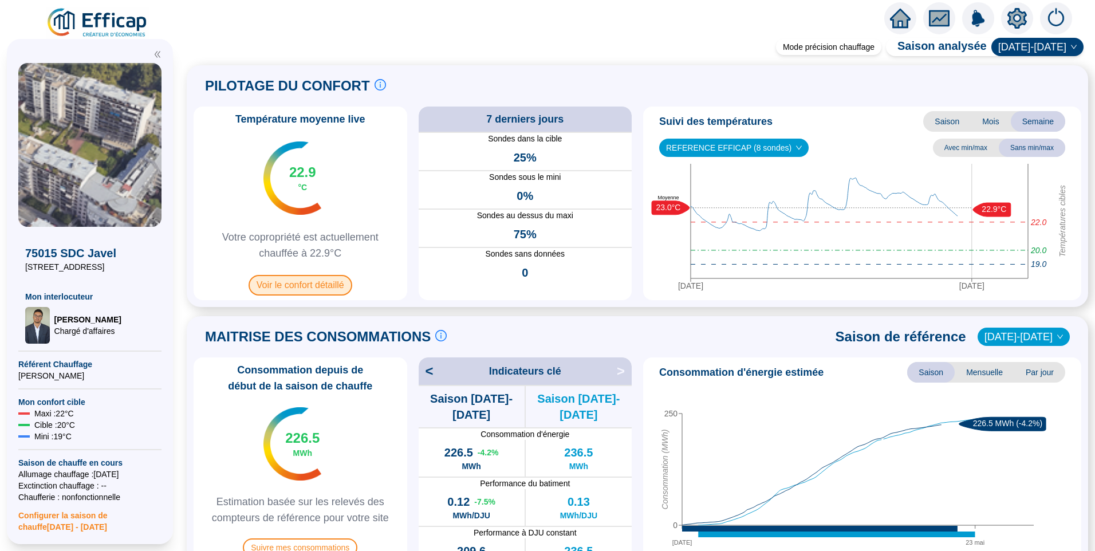
click at [332, 286] on span "Voir le confort détaillé" at bounding box center [301, 285] width 104 height 21
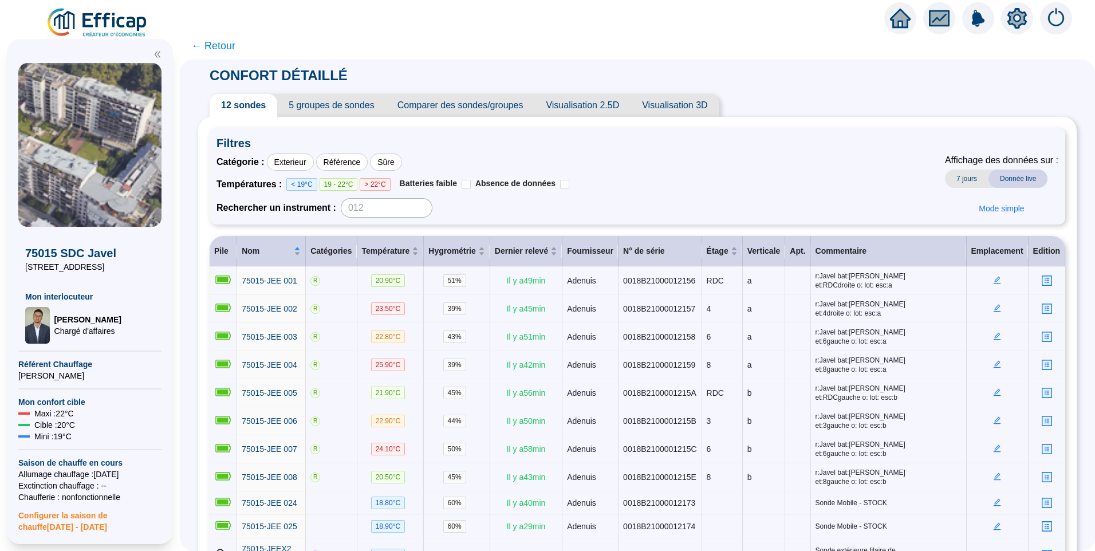
click at [345, 112] on span "5 groupes de sondes" at bounding box center [331, 105] width 108 height 23
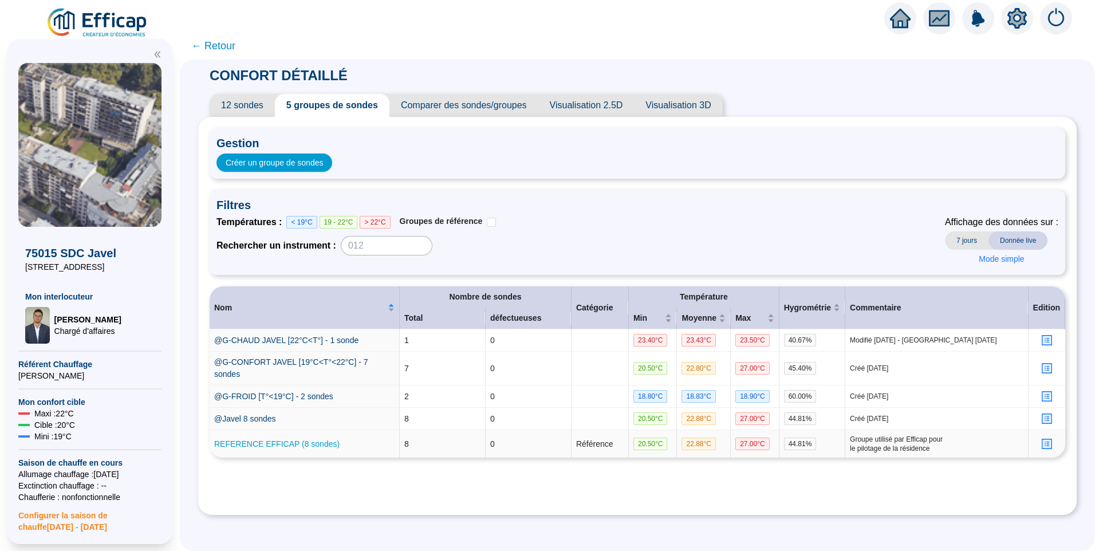
click at [298, 442] on link "REFERENCE EFFICAP (8 sondes)" at bounding box center [276, 443] width 125 height 9
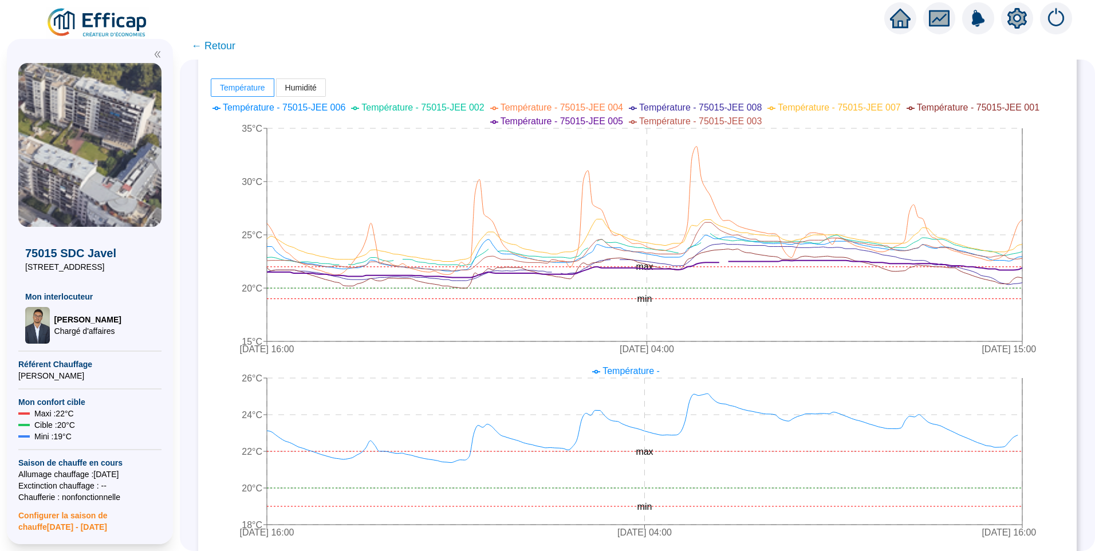
scroll to position [229, 0]
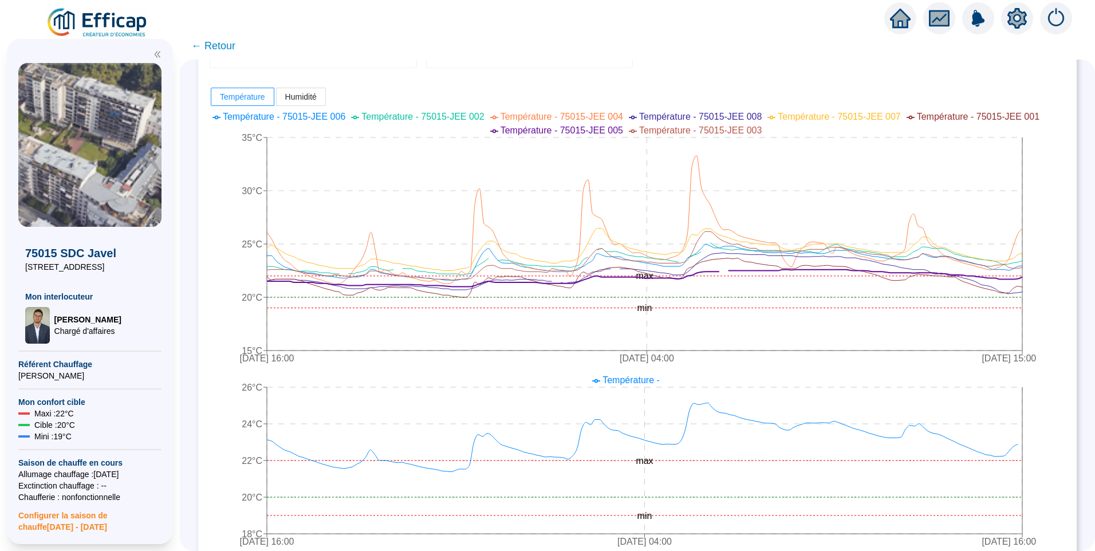
click at [788, 77] on div "Température Moyenne 󠁾~ 23 .01 °C Max 25 .14 °C Min 21 .38 °C Humidité Moyenne 󠁾…" at bounding box center [638, 511] width 856 height 1110
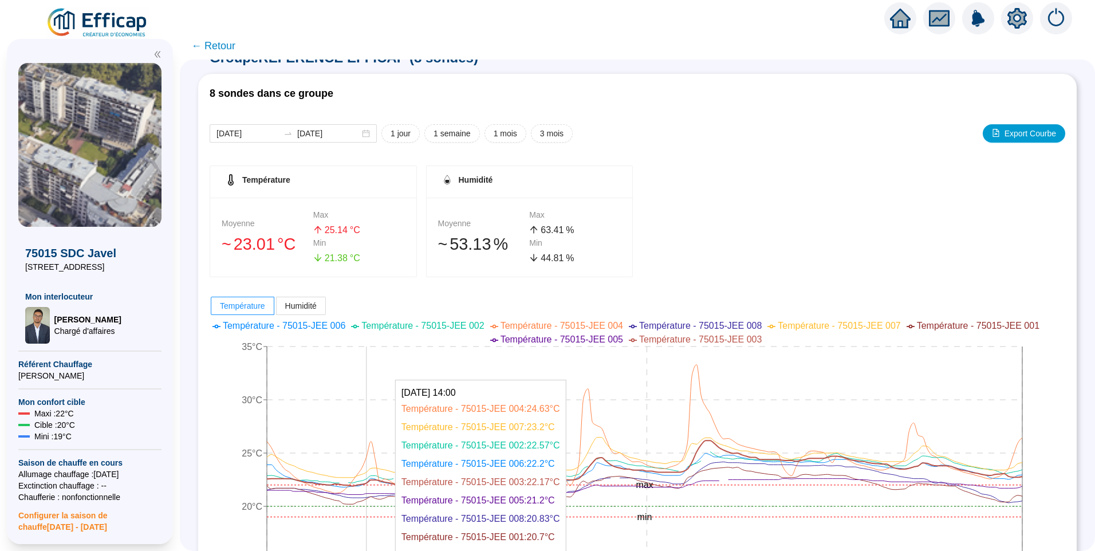
scroll to position [0, 0]
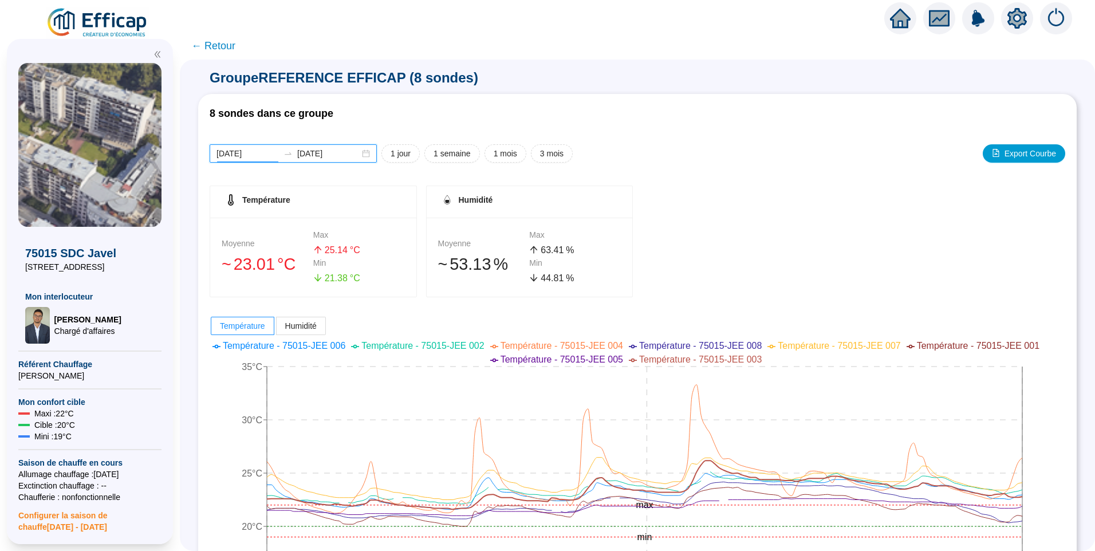
click at [268, 148] on input "[DATE]" at bounding box center [248, 154] width 62 height 12
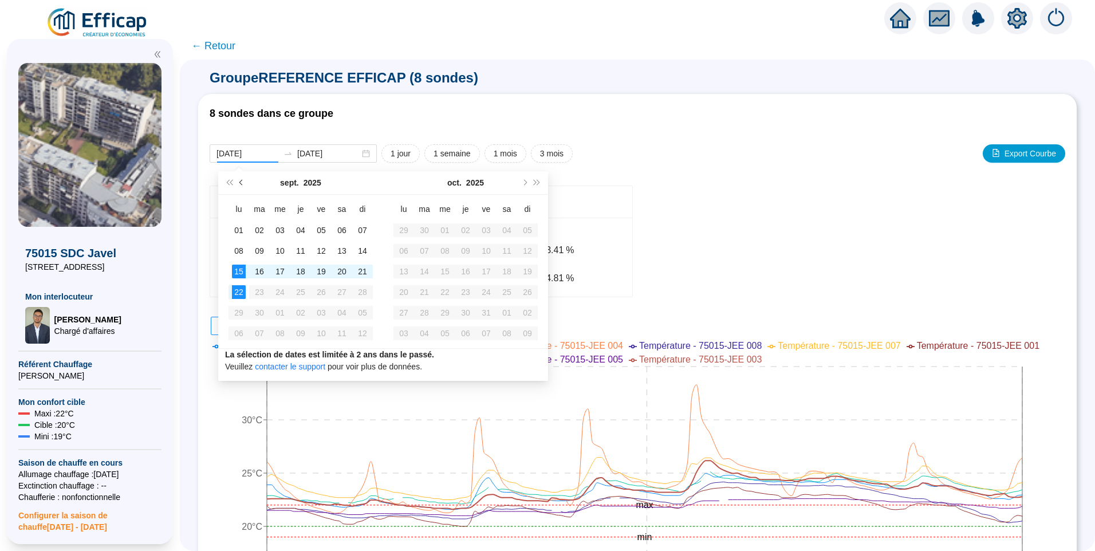
click at [241, 184] on span "Mois précédent (PageUp)" at bounding box center [242, 183] width 6 height 6
click at [241, 183] on span "Mois précédent (PageUp)" at bounding box center [242, 183] width 6 height 6
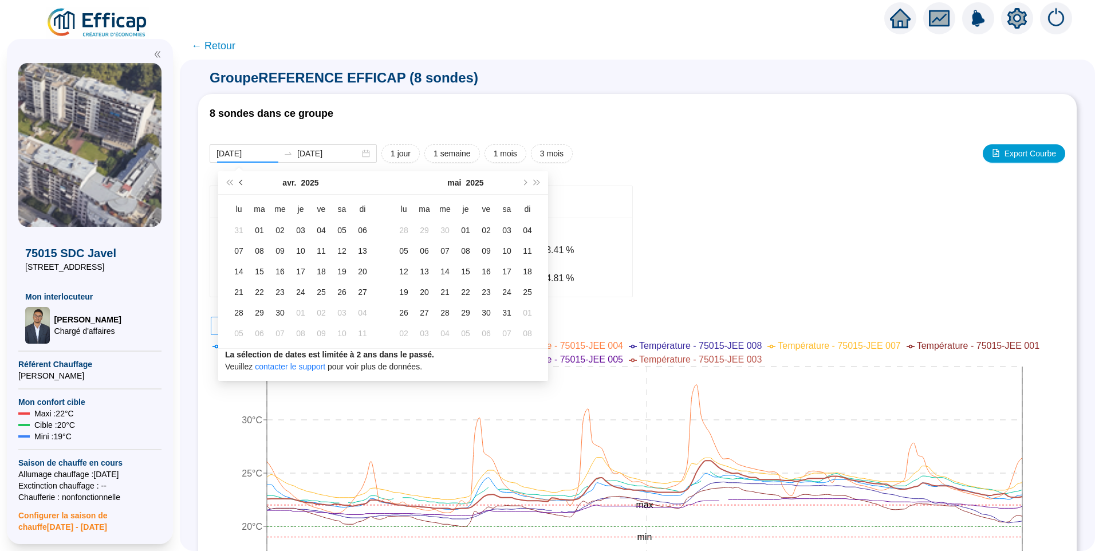
click at [241, 183] on span "Mois précédent (PageUp)" at bounding box center [242, 183] width 6 height 6
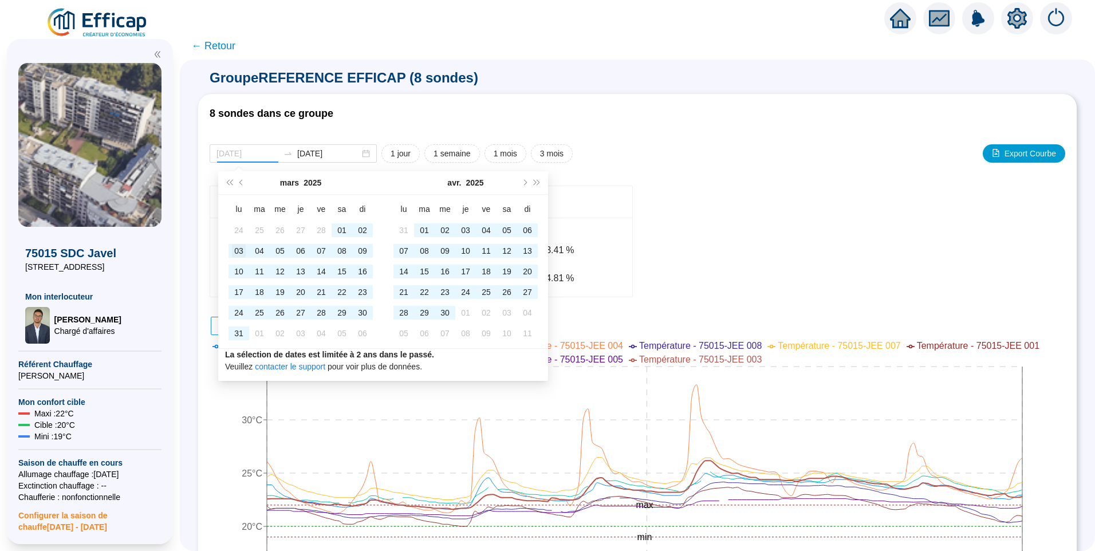
type input "[DATE]"
click at [240, 250] on div "03" at bounding box center [239, 251] width 14 height 14
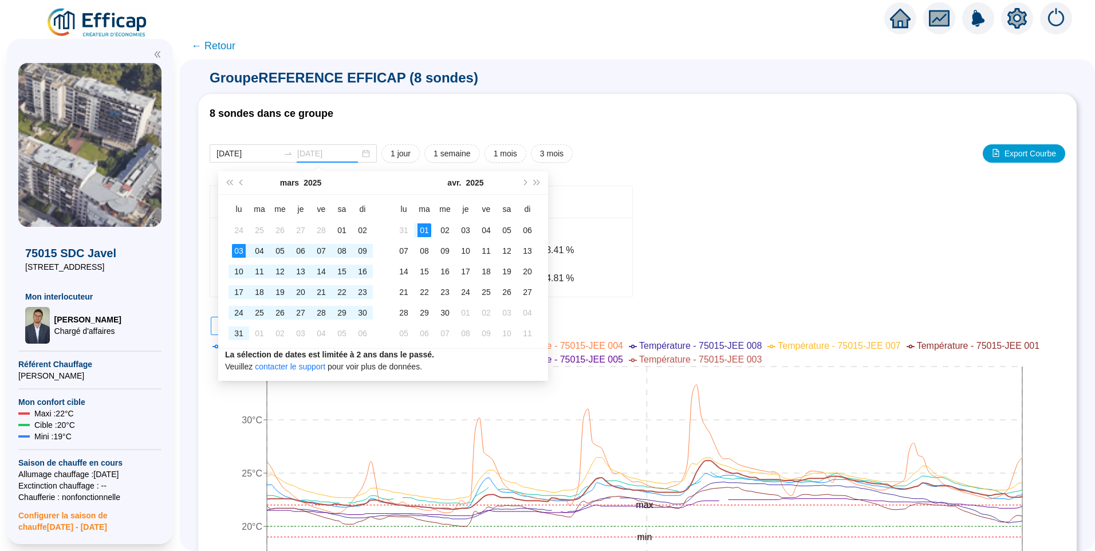
click at [419, 230] on div "01" at bounding box center [425, 230] width 14 height 14
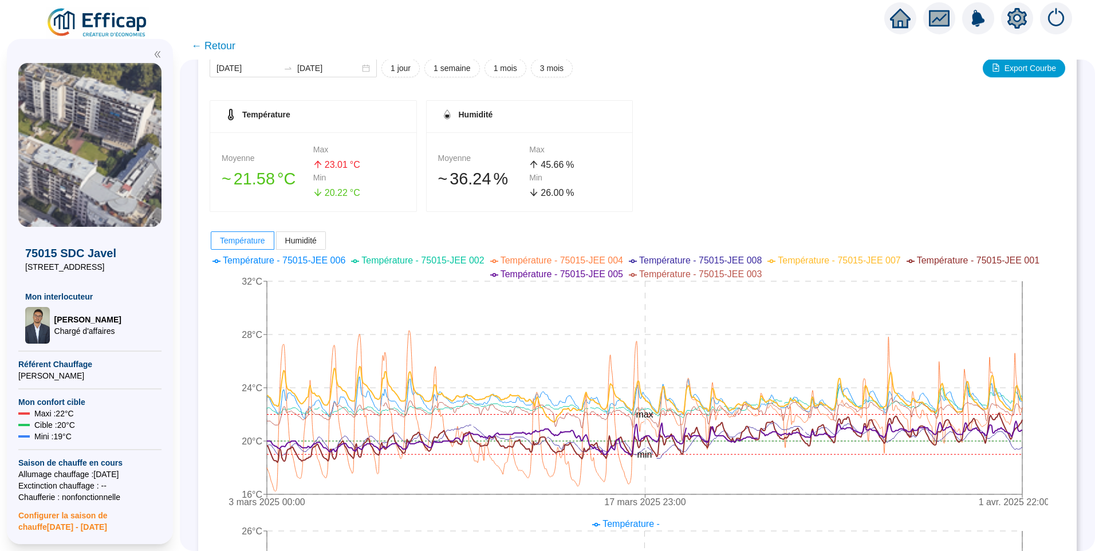
scroll to position [172, 0]
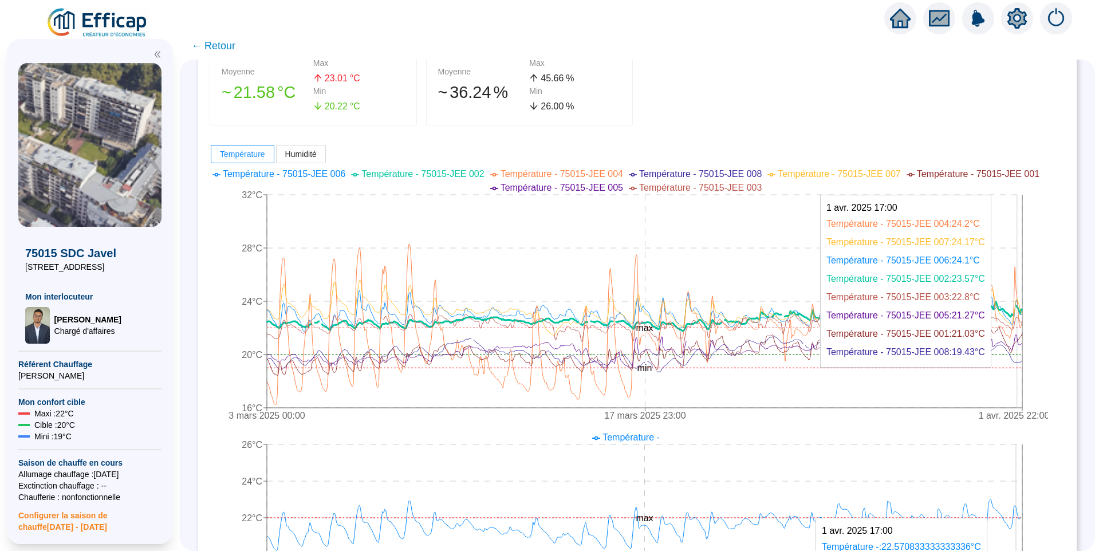
click at [1026, 360] on icon "3 mars 2025 00:00 17 mars 2025 23:00 1 avr. 2025 22:00 16°C 20°C 24°C 28°C 32°C…" at bounding box center [629, 296] width 839 height 264
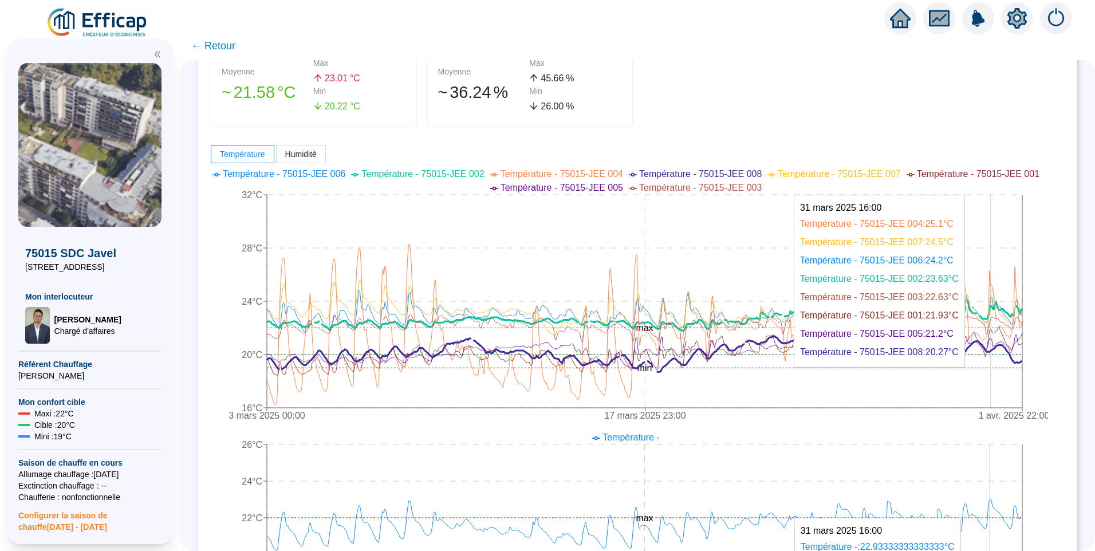
click at [999, 352] on icon at bounding box center [645, 354] width 756 height 36
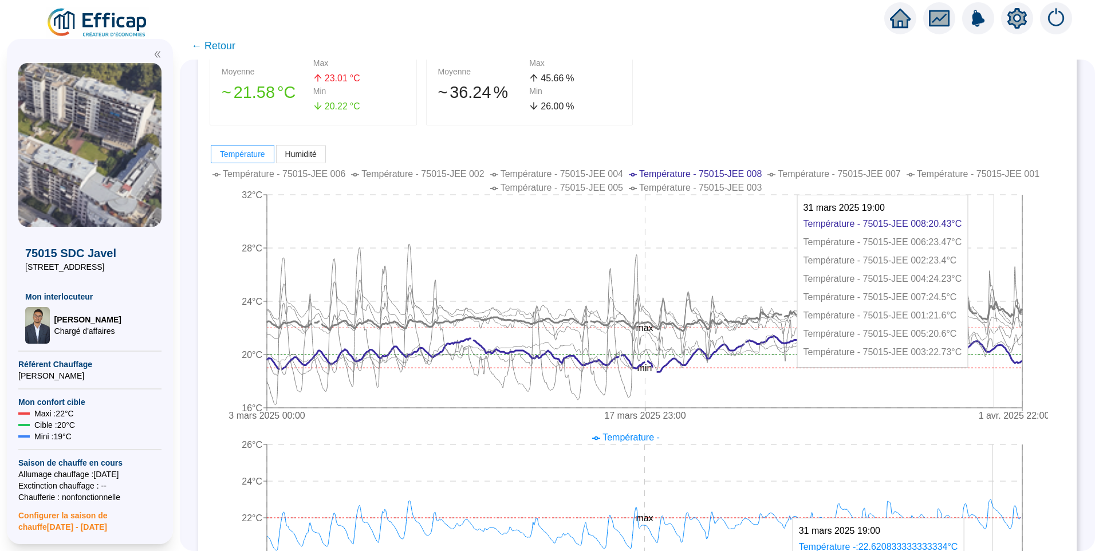
click at [1003, 344] on icon "3 mars 2025 00:00 17 mars 2025 23:00 1 avr. 2025 22:00 16°C 20°C 24°C 28°C 32°C…" at bounding box center [629, 296] width 839 height 264
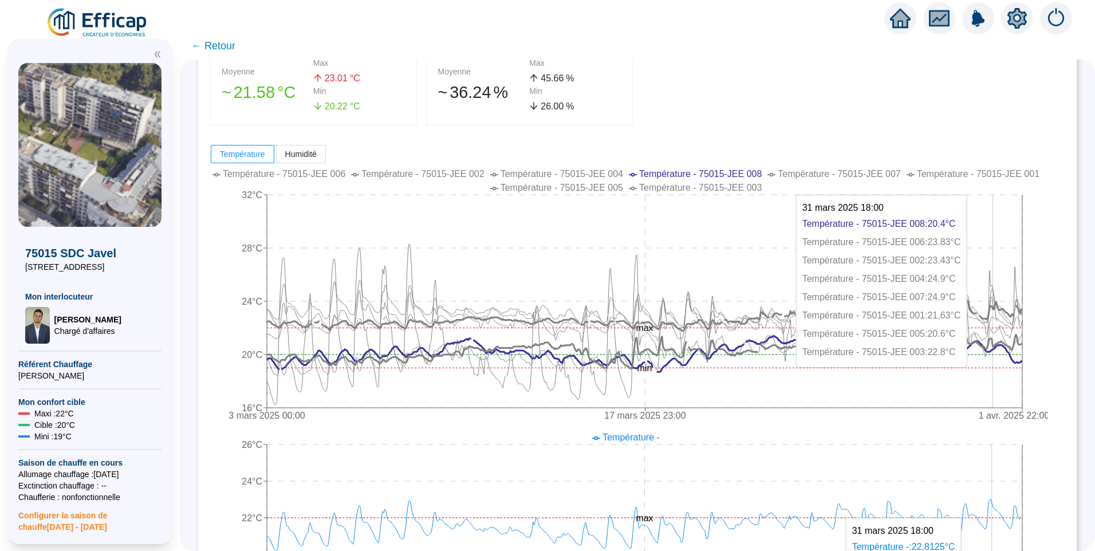
click at [1001, 344] on icon at bounding box center [645, 352] width 756 height 34
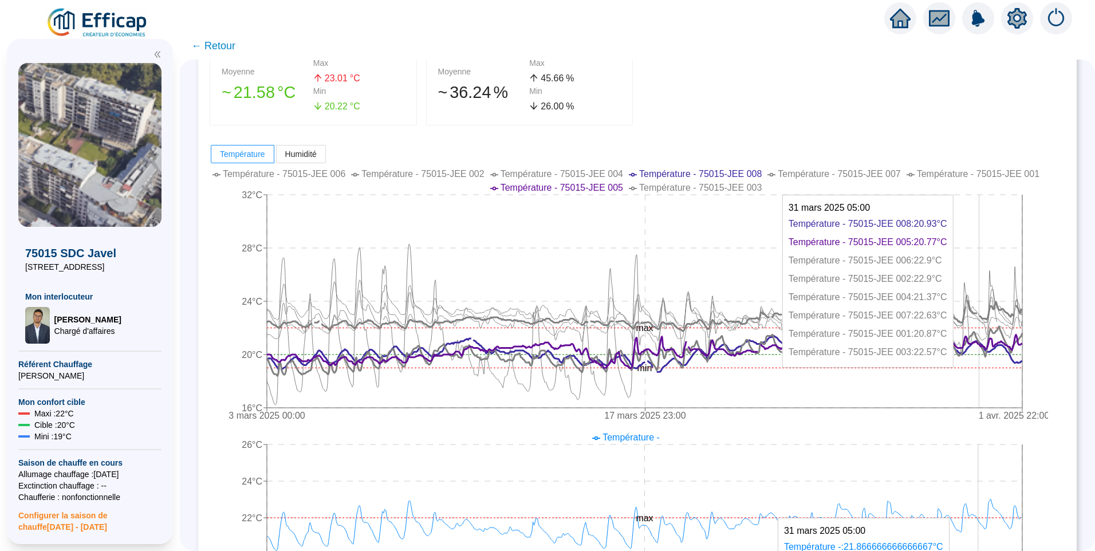
click at [988, 342] on icon at bounding box center [645, 351] width 756 height 49
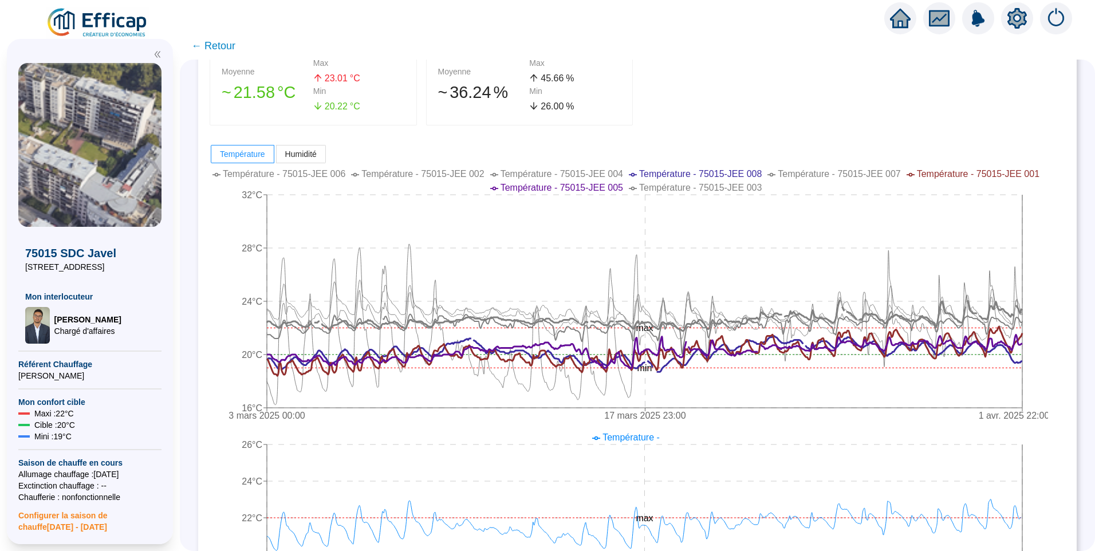
drag, startPoint x: 675, startPoint y: 174, endPoint x: 608, endPoint y: 194, distance: 70.5
click at [675, 173] on span "Température - 75015-JEE 008" at bounding box center [700, 174] width 123 height 10
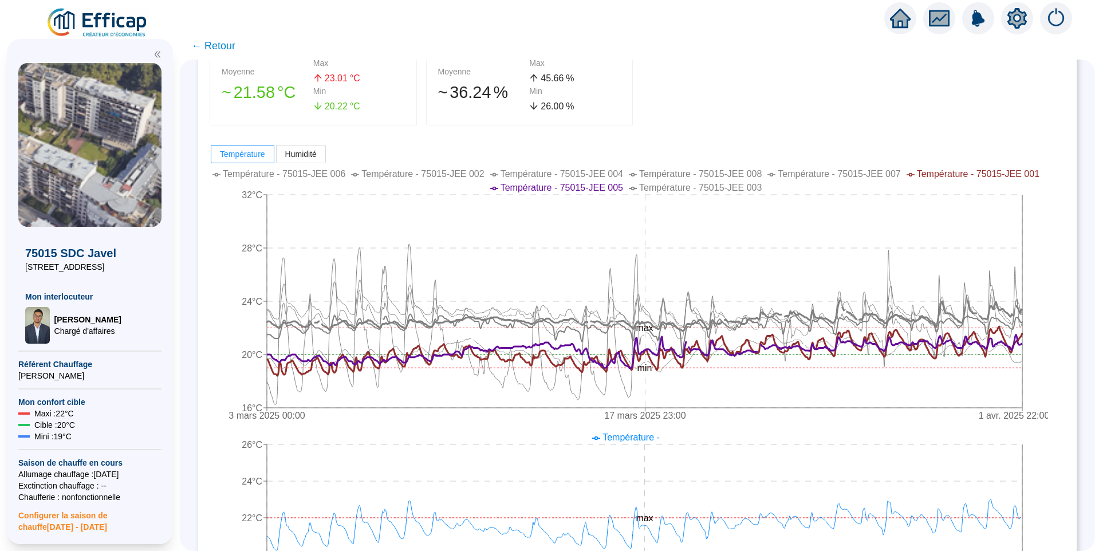
drag, startPoint x: 582, startPoint y: 190, endPoint x: 977, endPoint y: 179, distance: 394.9
click at [582, 189] on span "Température - 75015-JEE 005" at bounding box center [562, 188] width 123 height 10
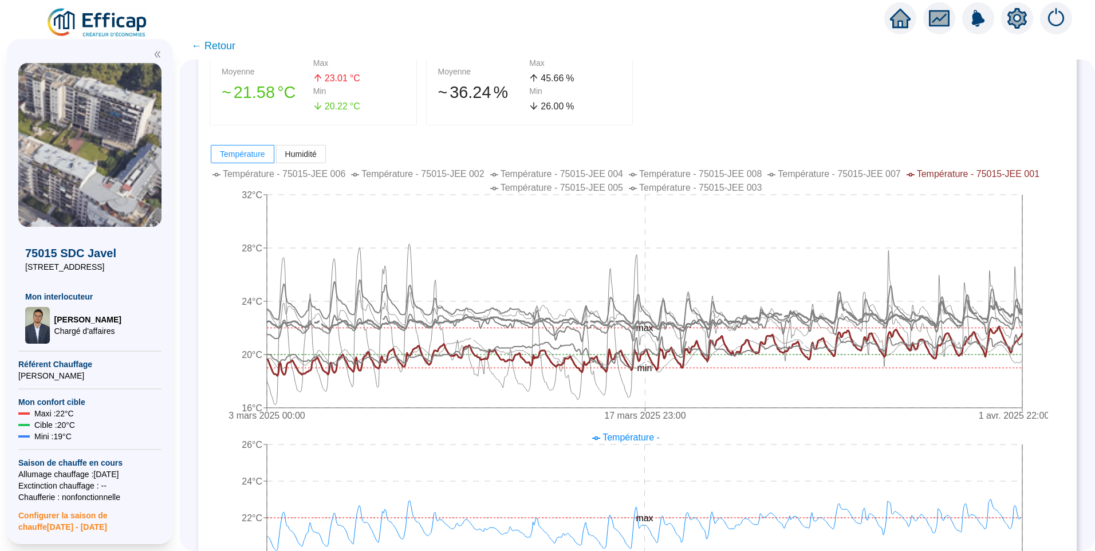
click at [982, 176] on span "Température - 75015-JEE 001" at bounding box center [978, 174] width 123 height 10
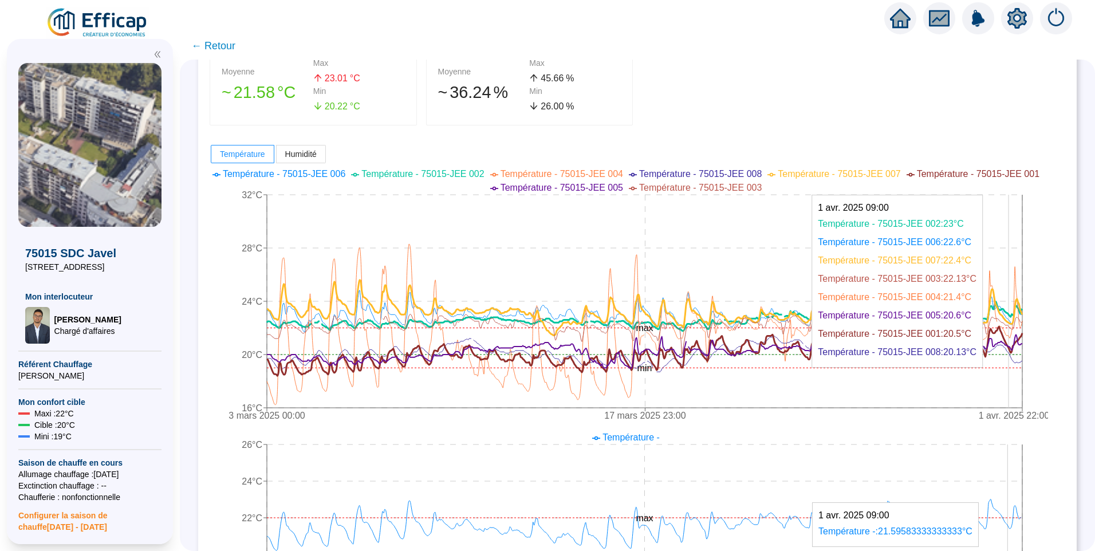
click at [1017, 312] on icon "3 mars 2025 00:00 17 mars 2025 23:00 1 avr. 2025 22:00 16°C 20°C 24°C 28°C 32°C…" at bounding box center [629, 296] width 839 height 264
click at [1012, 316] on icon at bounding box center [645, 308] width 756 height 56
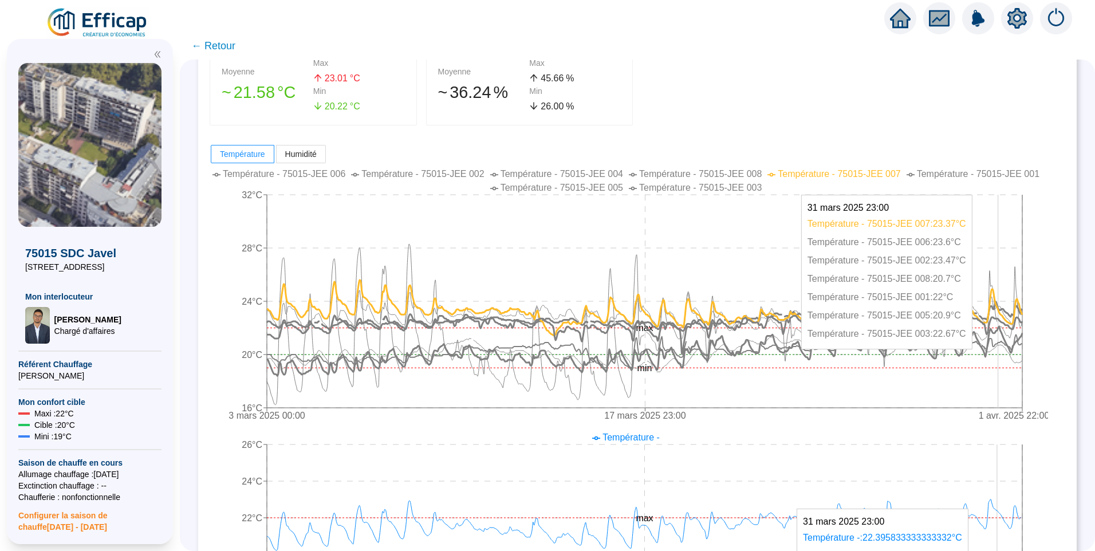
click at [1007, 319] on icon at bounding box center [645, 333] width 756 height 42
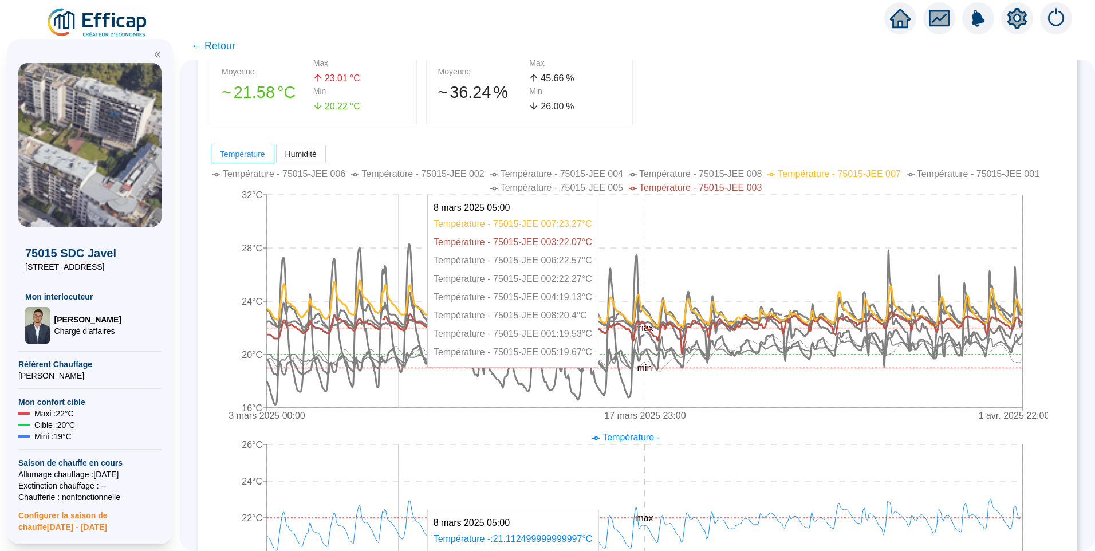
click at [407, 320] on icon at bounding box center [645, 311] width 756 height 42
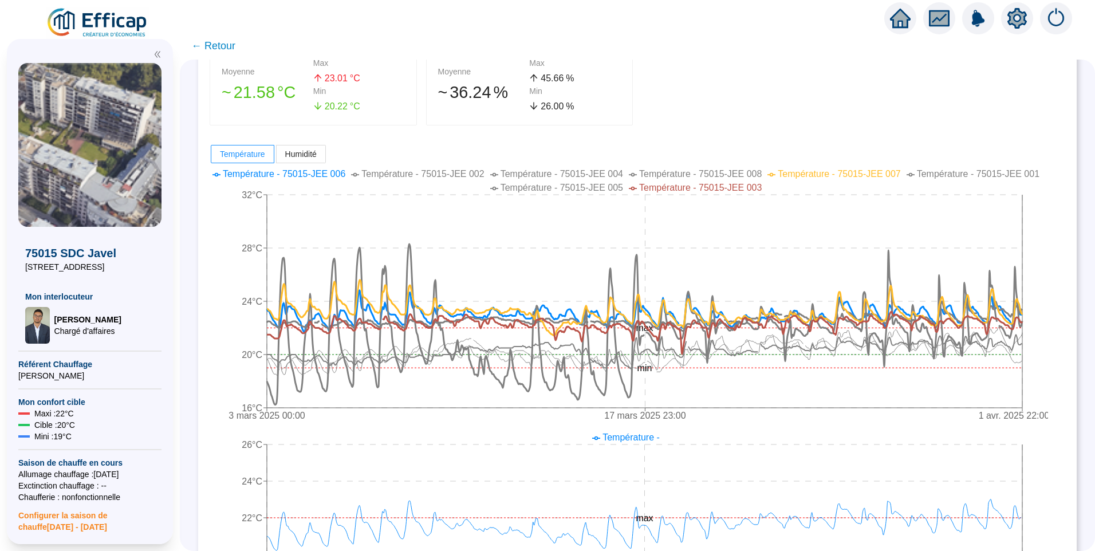
click at [767, 44] on span "← Retour" at bounding box center [638, 45] width 916 height 27
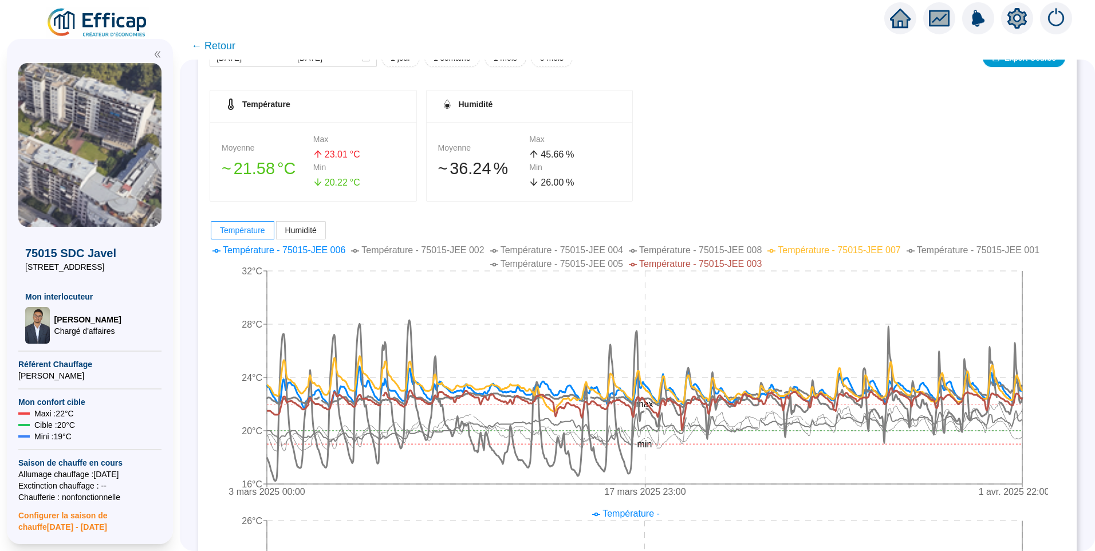
scroll to position [0, 0]
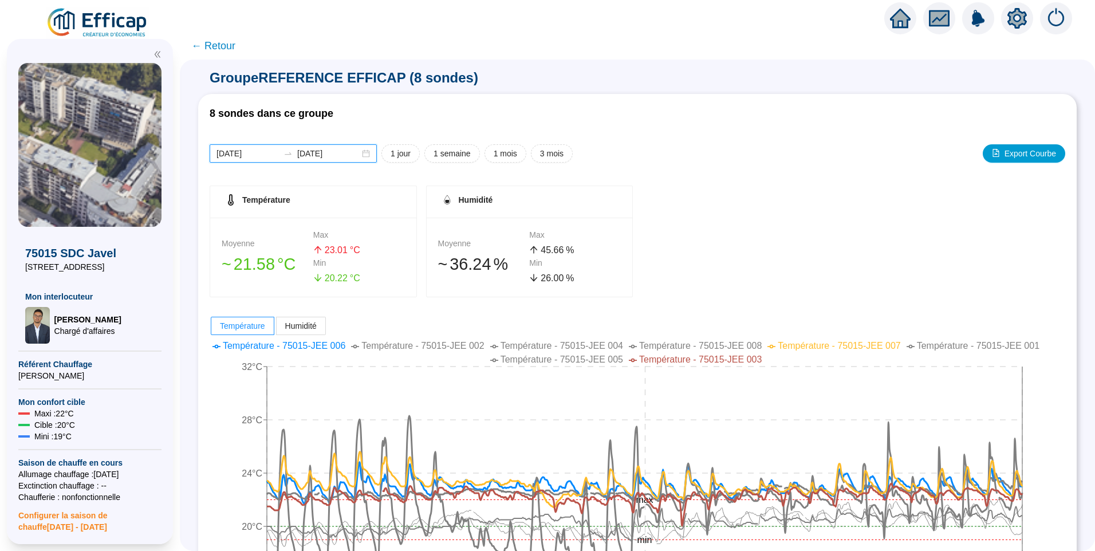
click at [348, 156] on input "2025-04-01" at bounding box center [328, 154] width 62 height 12
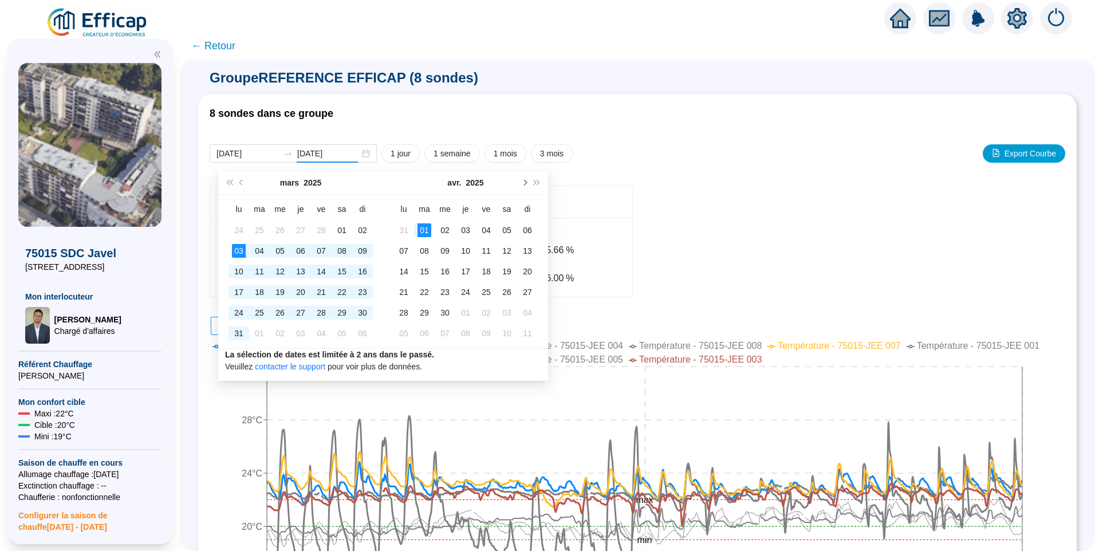
click at [524, 182] on span "Mois suivant (PageDown)" at bounding box center [524, 183] width 6 height 6
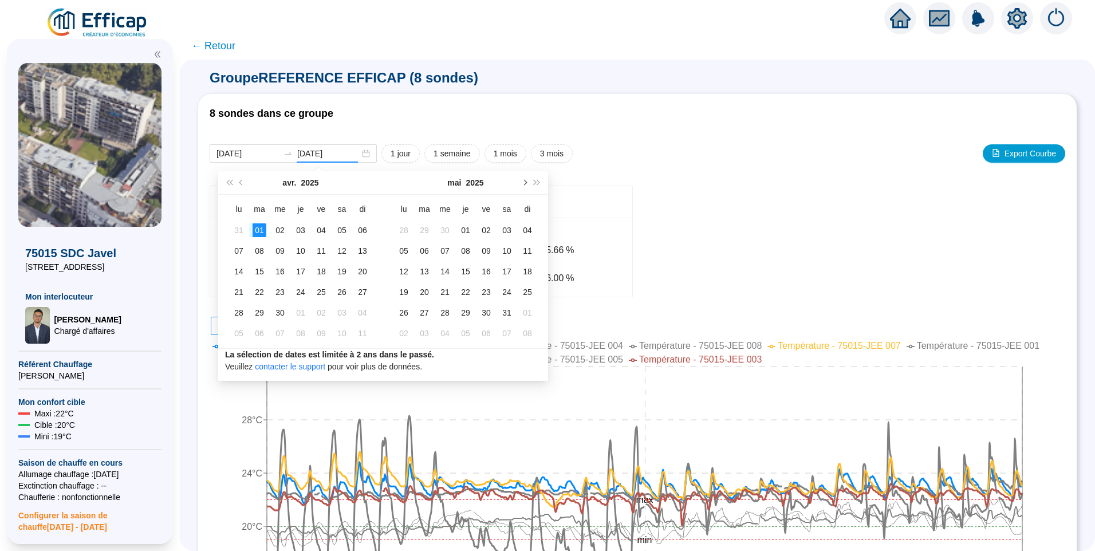
click at [524, 182] on span "Mois suivant (PageDown)" at bounding box center [524, 183] width 6 height 6
click at [528, 185] on button "Mois suivant (PageDown)" at bounding box center [524, 182] width 13 height 23
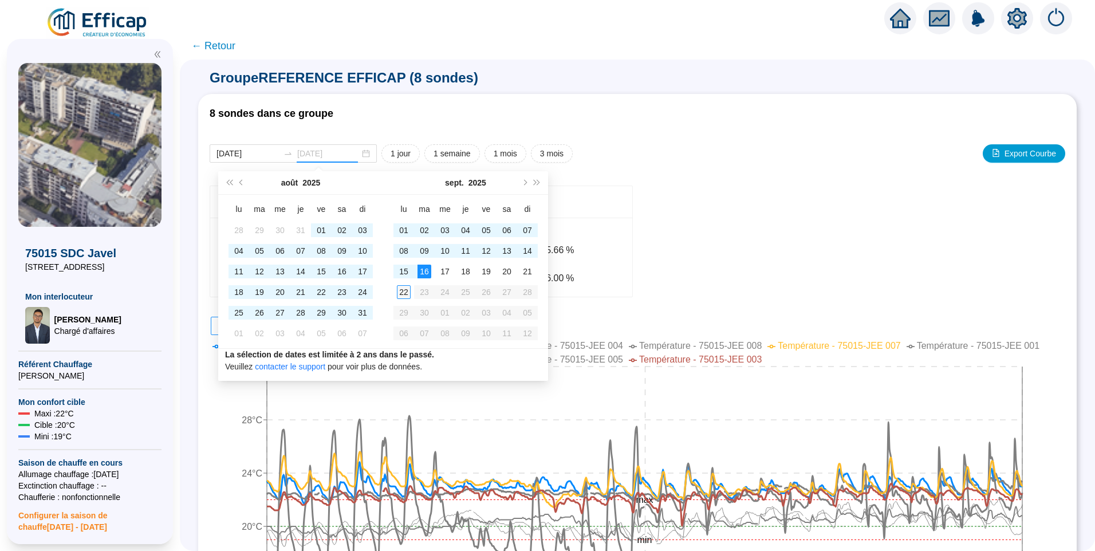
type input "[DATE]"
click at [403, 294] on div "22" at bounding box center [404, 292] width 14 height 14
click at [241, 183] on span "Mois précédent (PageUp)" at bounding box center [242, 183] width 6 height 6
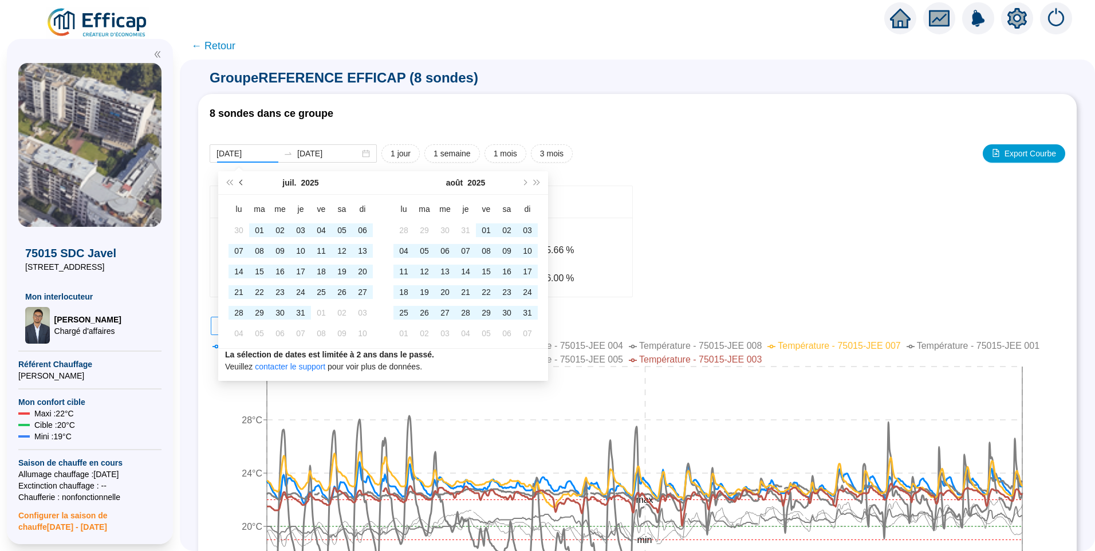
click at [241, 183] on span "Mois précédent (PageUp)" at bounding box center [242, 183] width 6 height 6
type input "[DATE]"
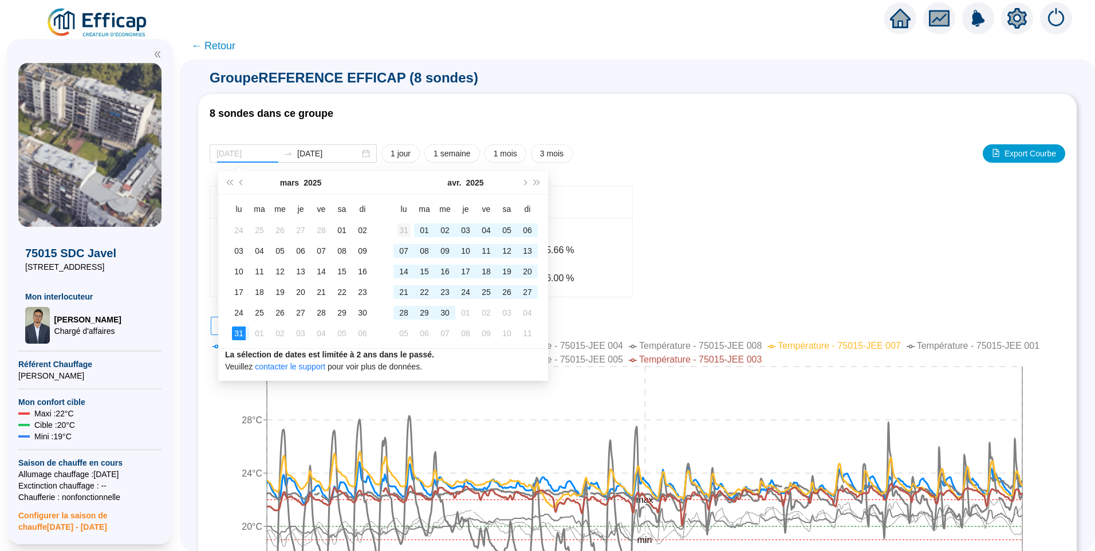
click at [398, 228] on div "31" at bounding box center [404, 230] width 14 height 14
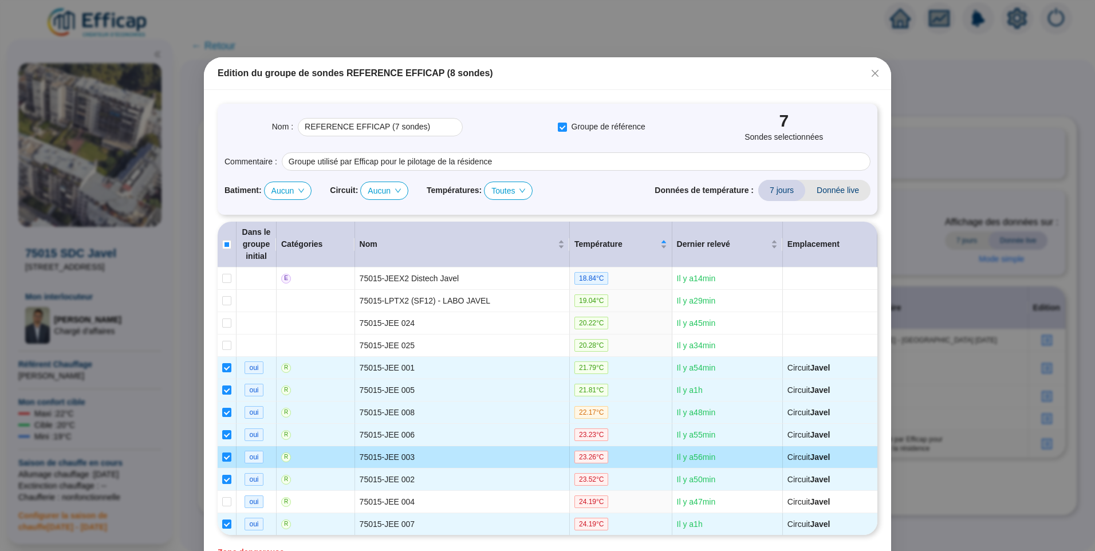
scroll to position [100, 0]
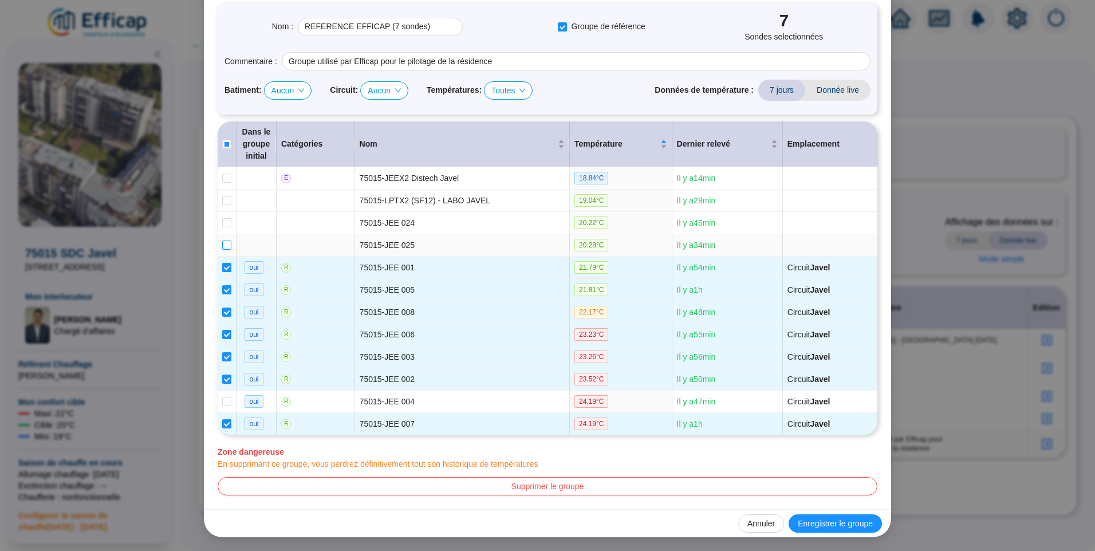
click at [223, 246] on input "checkbox" at bounding box center [226, 245] width 9 height 9
checkbox input "true"
type input "REFERENCE EFFICAP (8 sondes)"
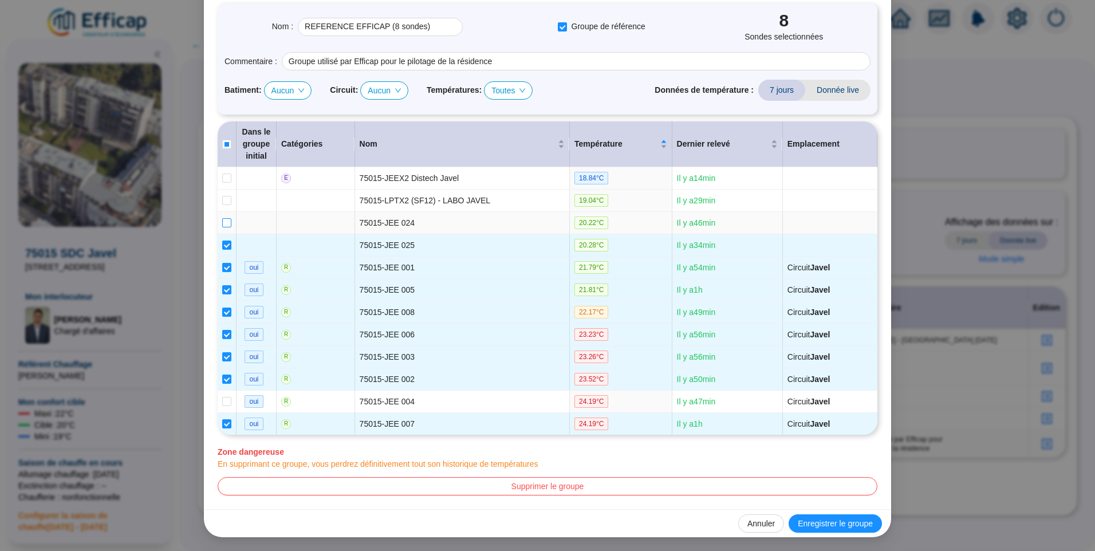
click at [222, 223] on input "checkbox" at bounding box center [226, 222] width 9 height 9
checkbox input "true"
type input "REFERENCE EFFICAP (9 sondes)"
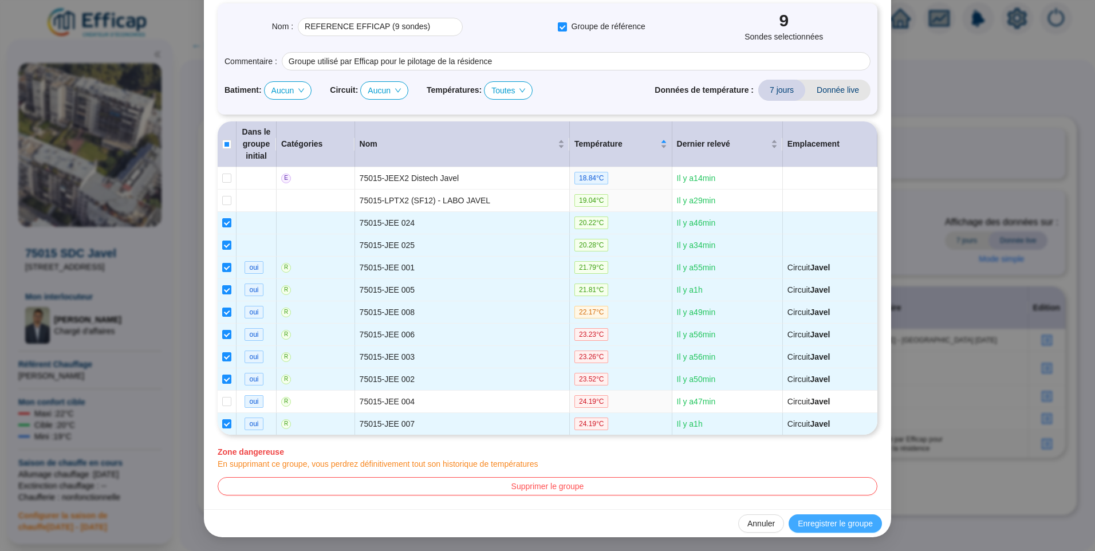
click at [843, 522] on span "Enregistrer le groupe" at bounding box center [835, 524] width 75 height 12
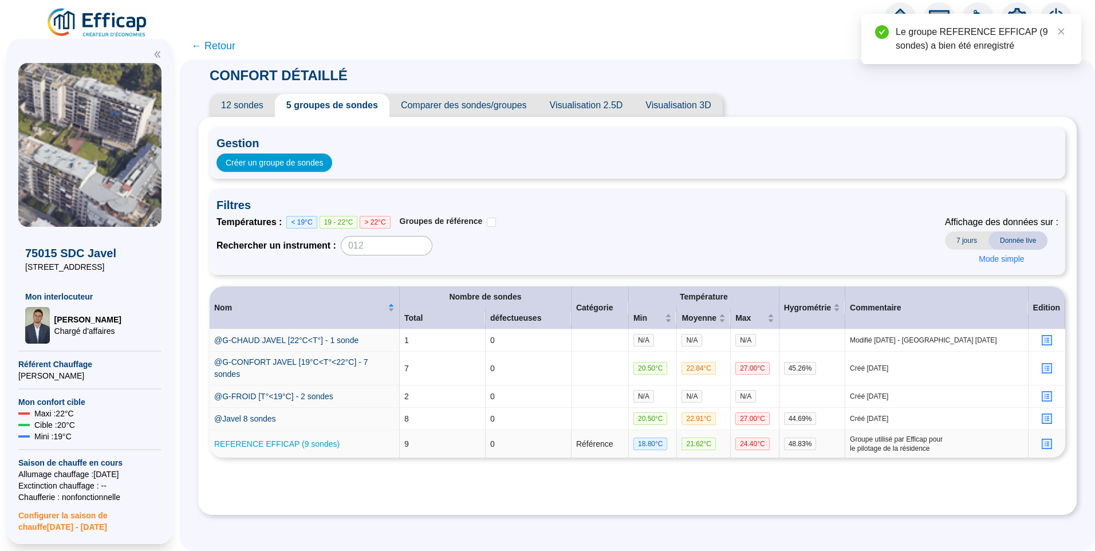
click at [271, 445] on link "REFERENCE EFFICAP (9 sondes)" at bounding box center [276, 443] width 125 height 9
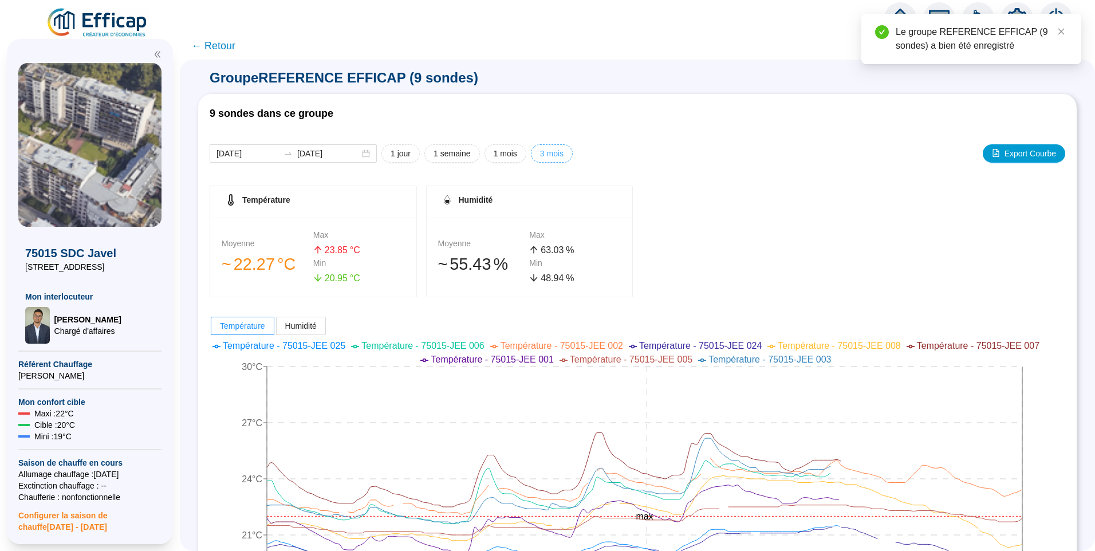
click at [546, 162] on button "3 mois" at bounding box center [552, 153] width 42 height 18
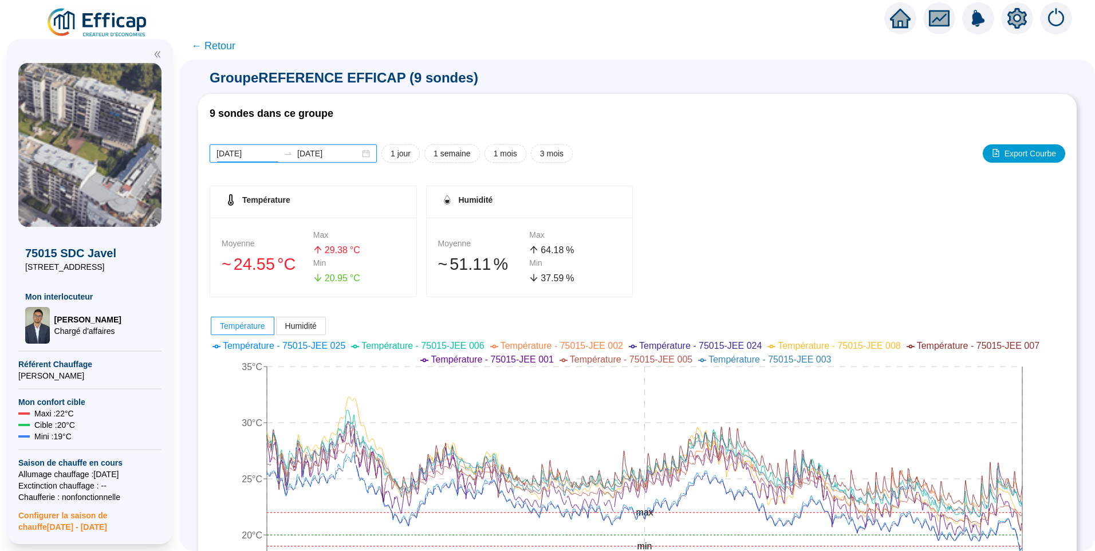
click at [265, 151] on input "2025-06-22" at bounding box center [248, 154] width 62 height 12
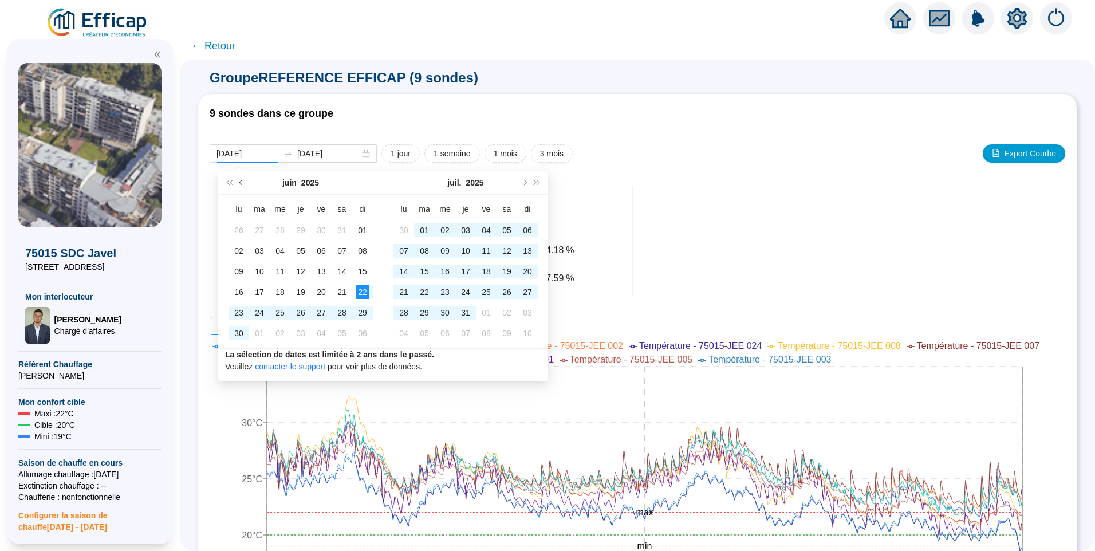
click at [240, 182] on button "Mois précédent (PageUp)" at bounding box center [241, 182] width 13 height 23
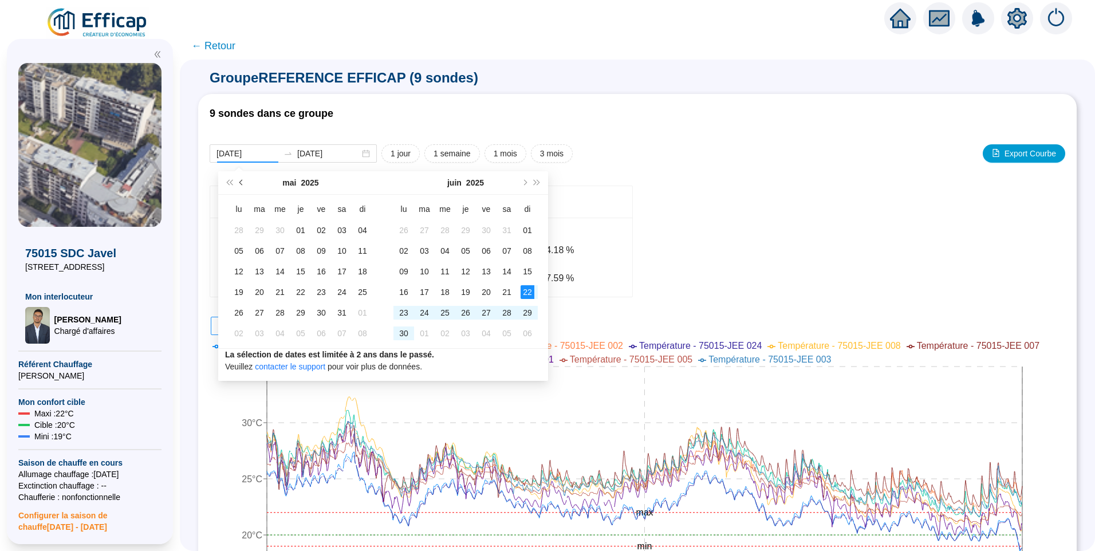
click at [240, 182] on span "Mois précédent (PageUp)" at bounding box center [242, 183] width 6 height 6
type input "2025-02-24"
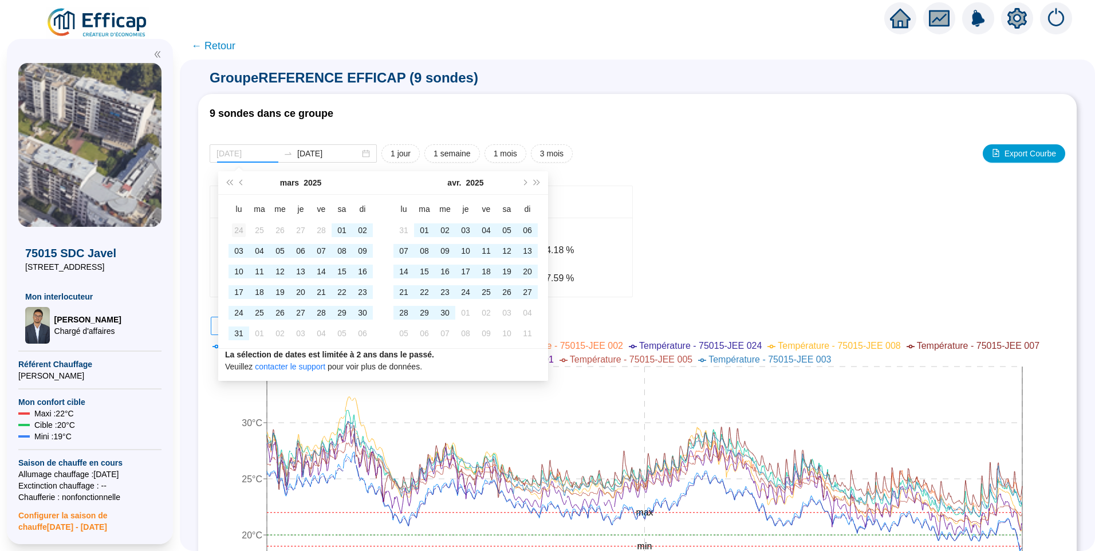
click at [238, 231] on div "24" at bounding box center [239, 230] width 14 height 14
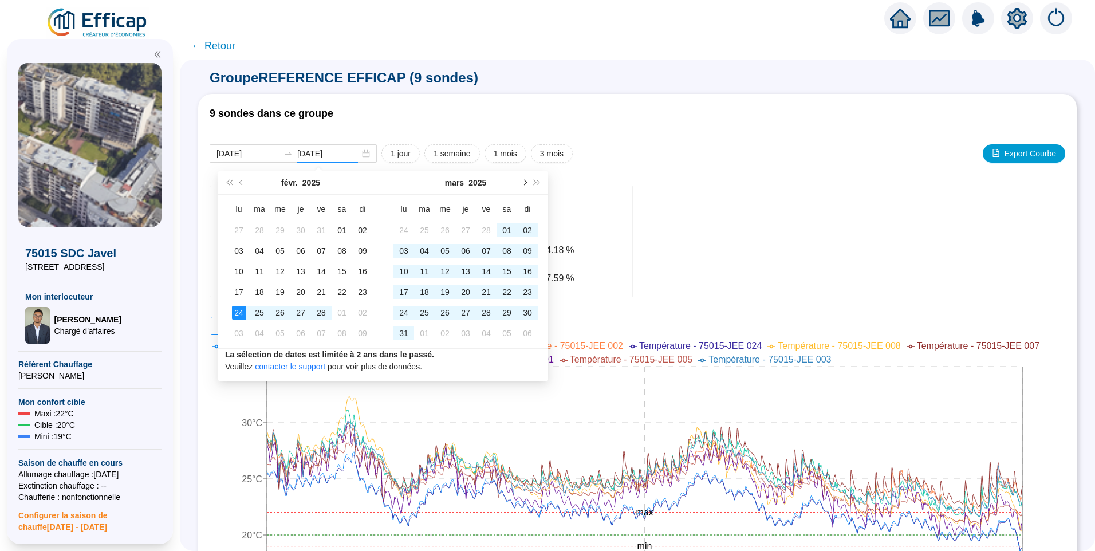
click at [527, 189] on button "Mois suivant (PageDown)" at bounding box center [524, 182] width 13 height 23
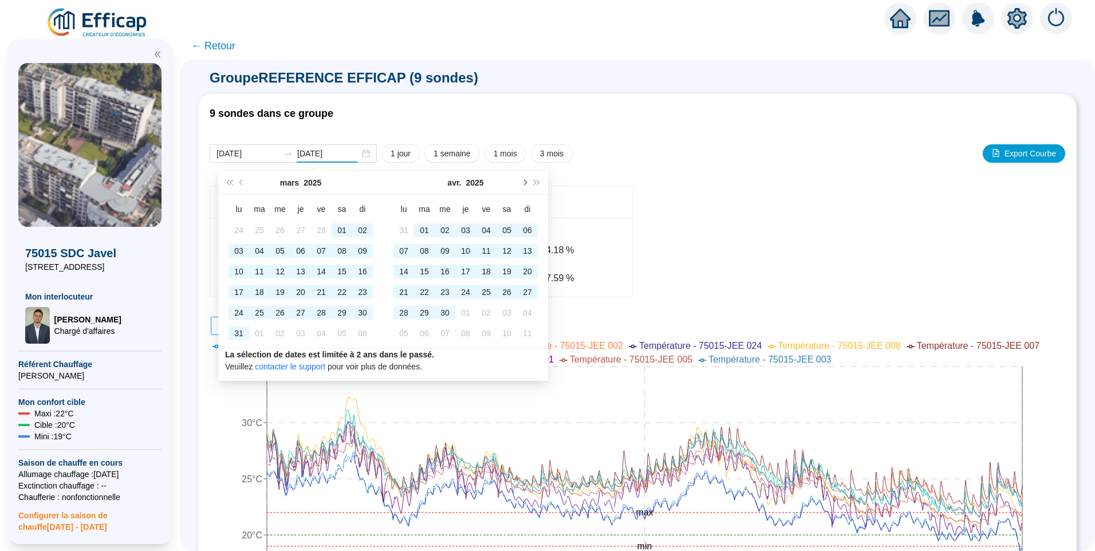
click at [527, 189] on button "Mois suivant (PageDown)" at bounding box center [524, 182] width 13 height 23
type input "2025-08-31"
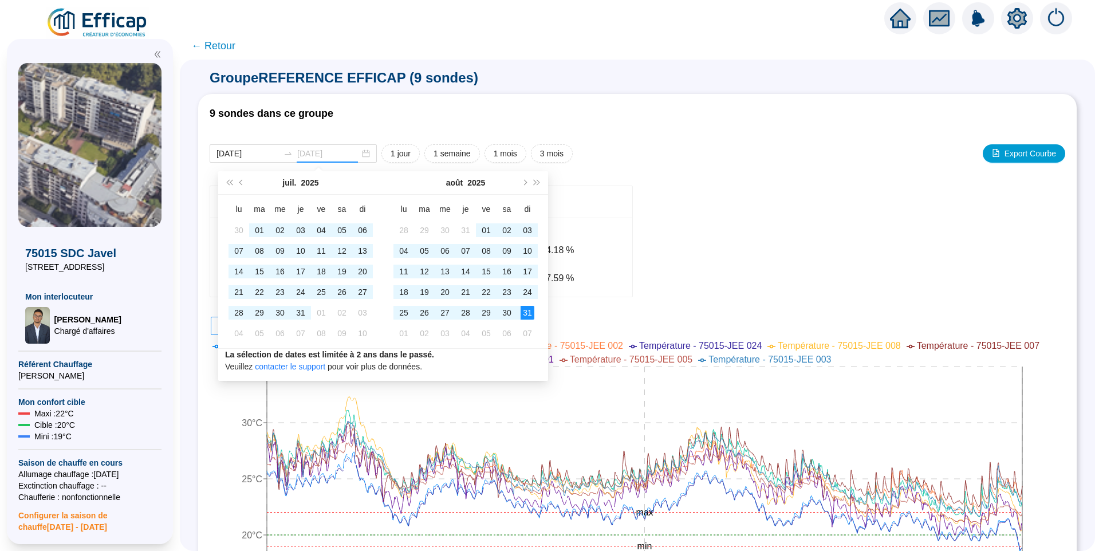
click at [528, 313] on div "31" at bounding box center [528, 313] width 14 height 14
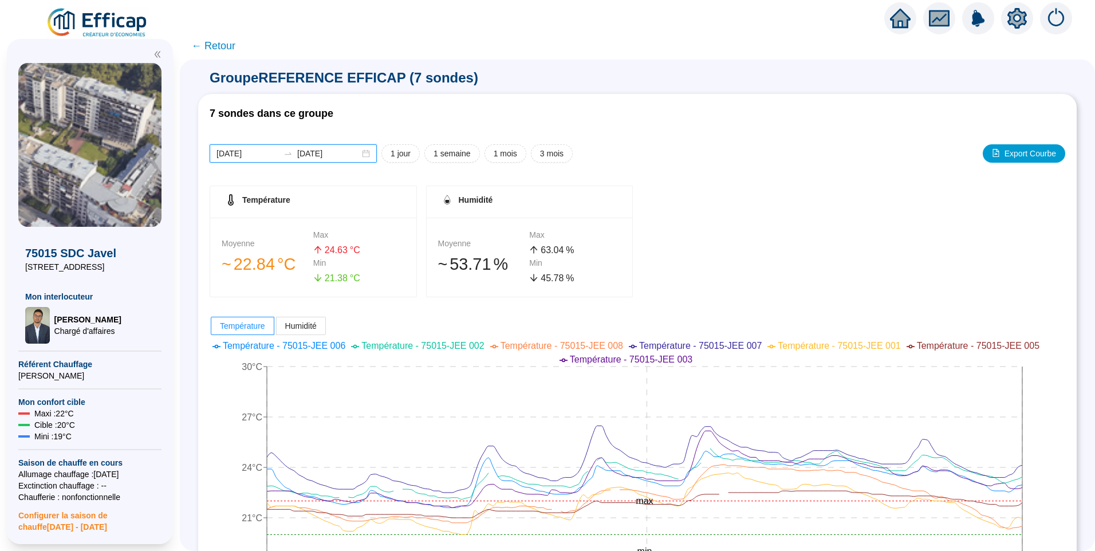
click at [345, 154] on input "[DATE]" at bounding box center [328, 154] width 62 height 12
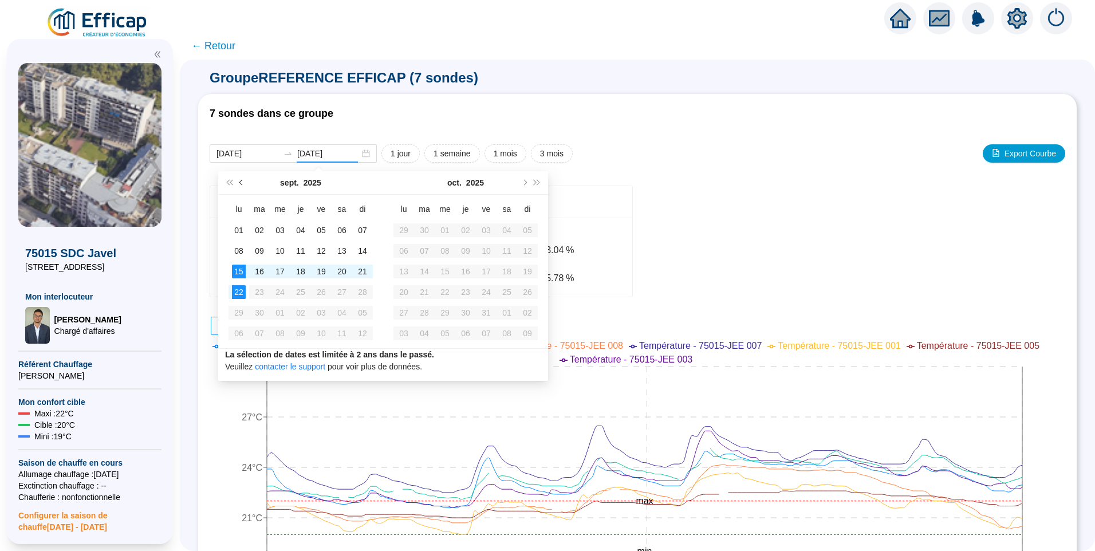
click at [245, 185] on button "Mois précédent (PageUp)" at bounding box center [241, 182] width 13 height 23
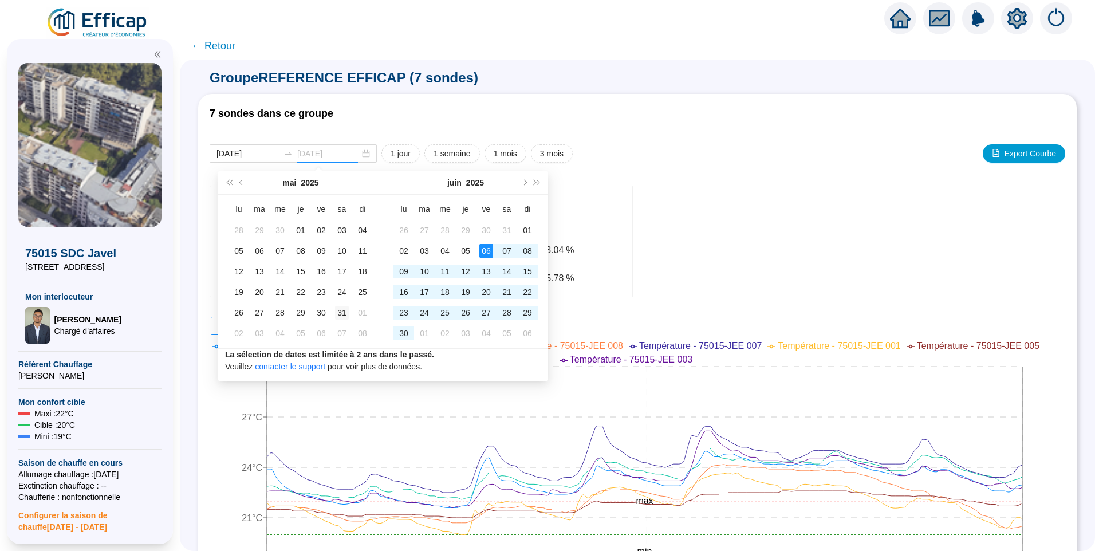
type input "[DATE]"
click at [344, 318] on div "31" at bounding box center [342, 313] width 14 height 14
click at [240, 181] on span "Mois précédent (PageUp)" at bounding box center [242, 183] width 6 height 6
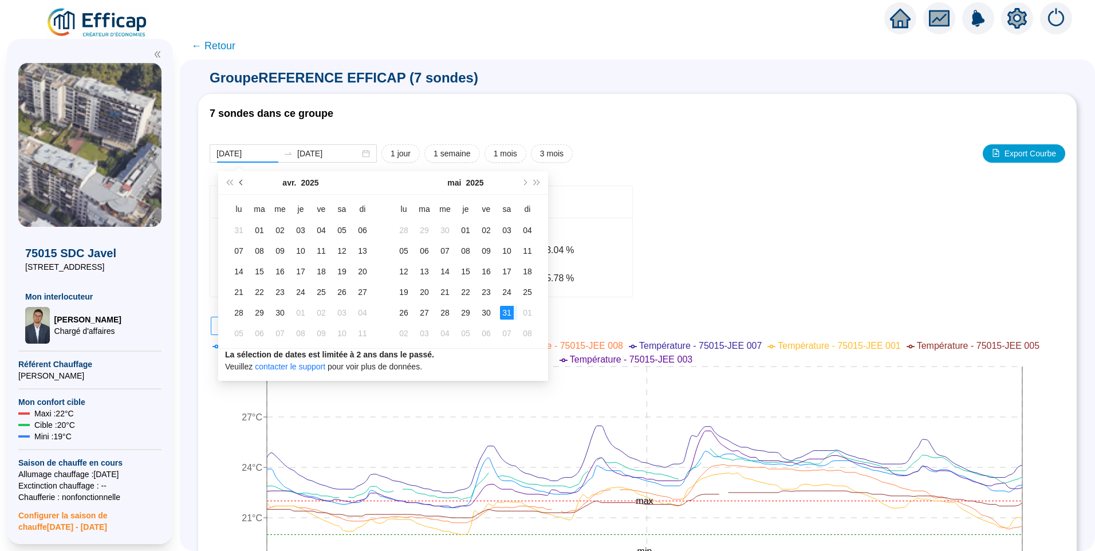
click at [240, 181] on span "Mois précédent (PageUp)" at bounding box center [242, 183] width 6 height 6
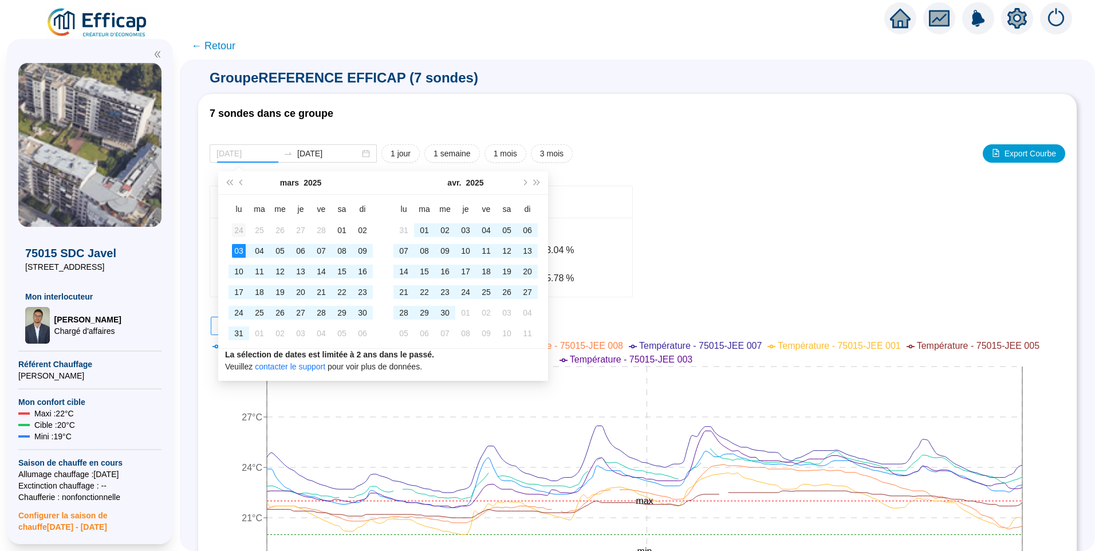
type input "2025-02-24"
click at [239, 237] on td "24" at bounding box center [239, 230] width 21 height 21
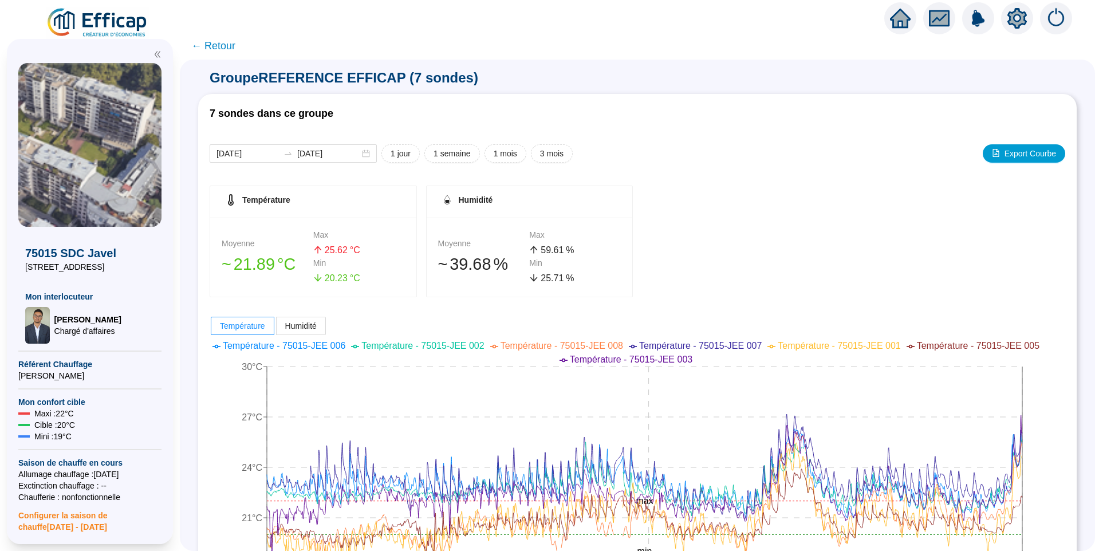
click at [230, 49] on span "← Retour" at bounding box center [213, 46] width 44 height 16
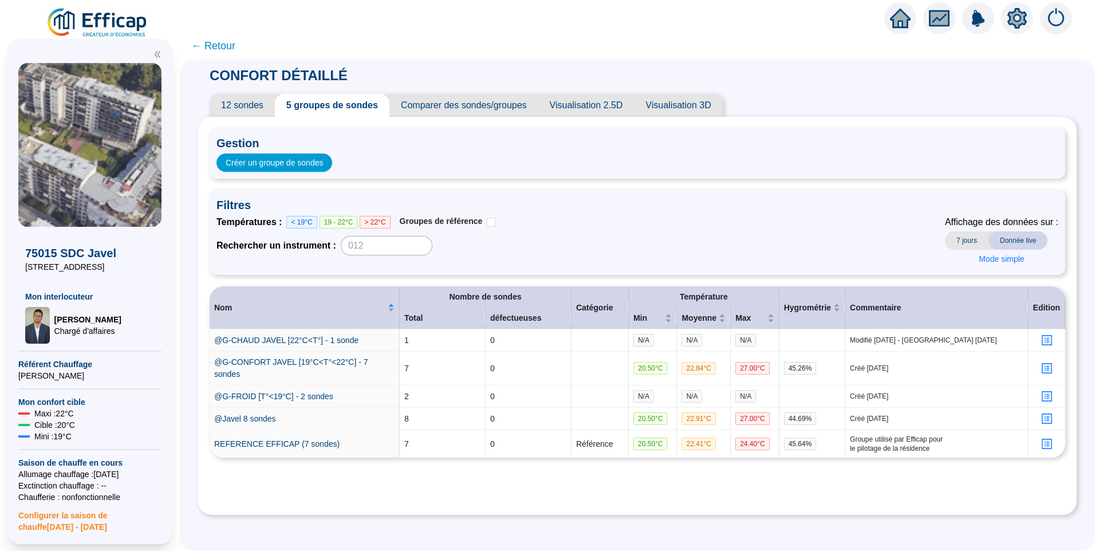
click at [221, 49] on span "← Retour" at bounding box center [213, 46] width 44 height 16
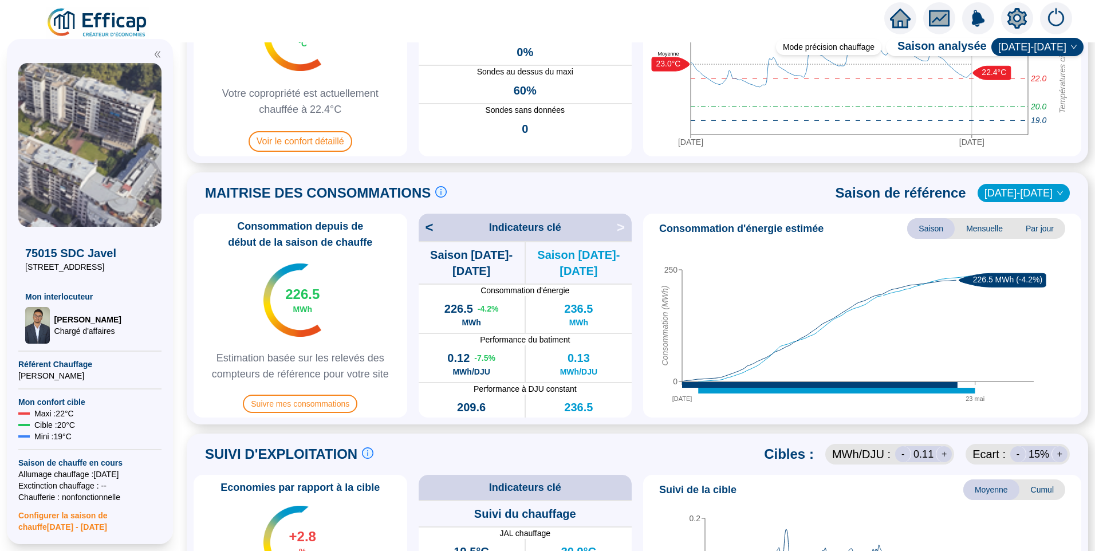
scroll to position [344, 0]
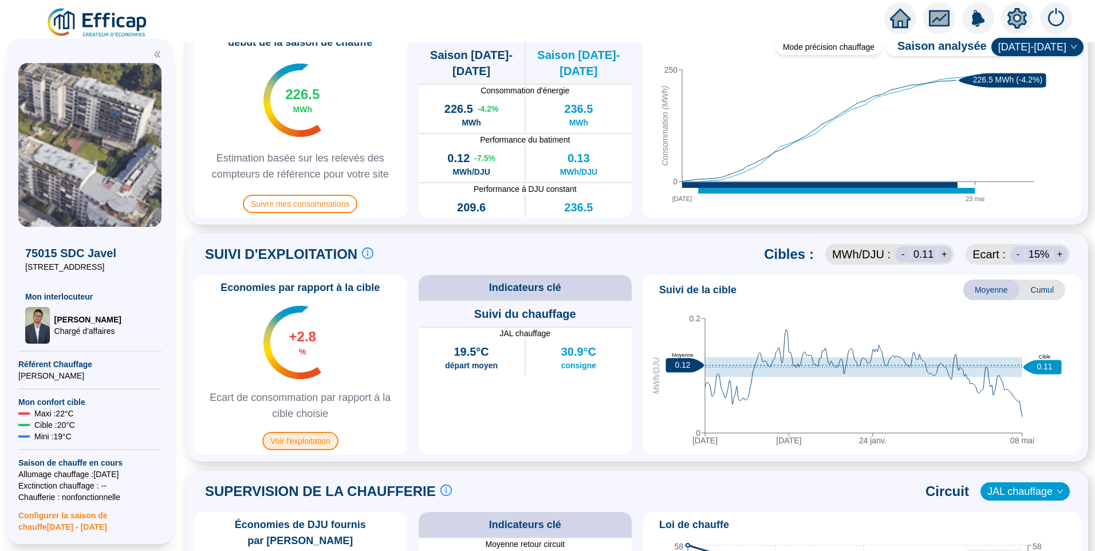
click at [324, 447] on span "Voir l'exploitation" at bounding box center [300, 441] width 76 height 18
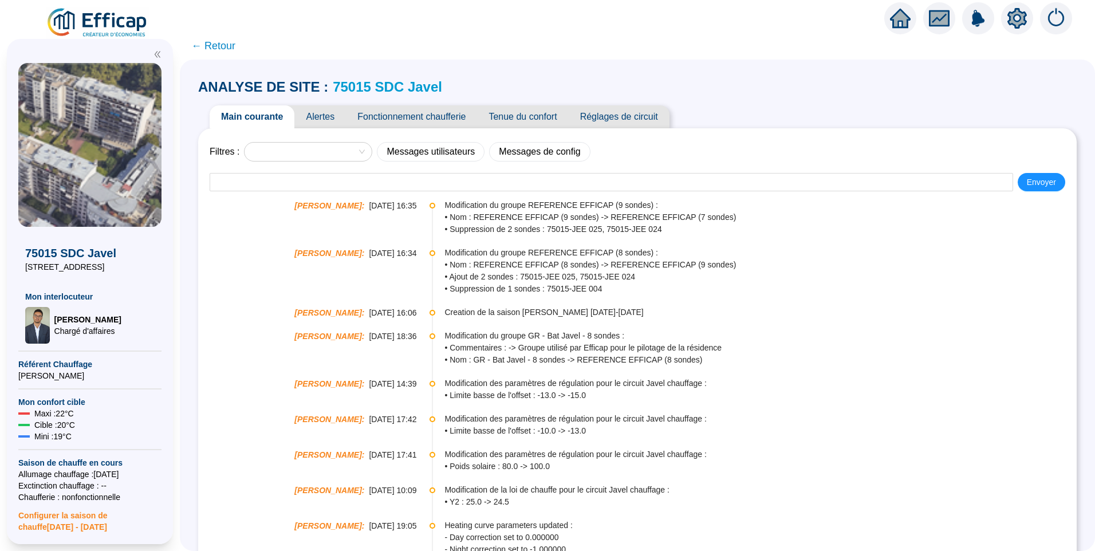
click at [434, 122] on span "Fonctionnement chaufferie" at bounding box center [411, 116] width 131 height 23
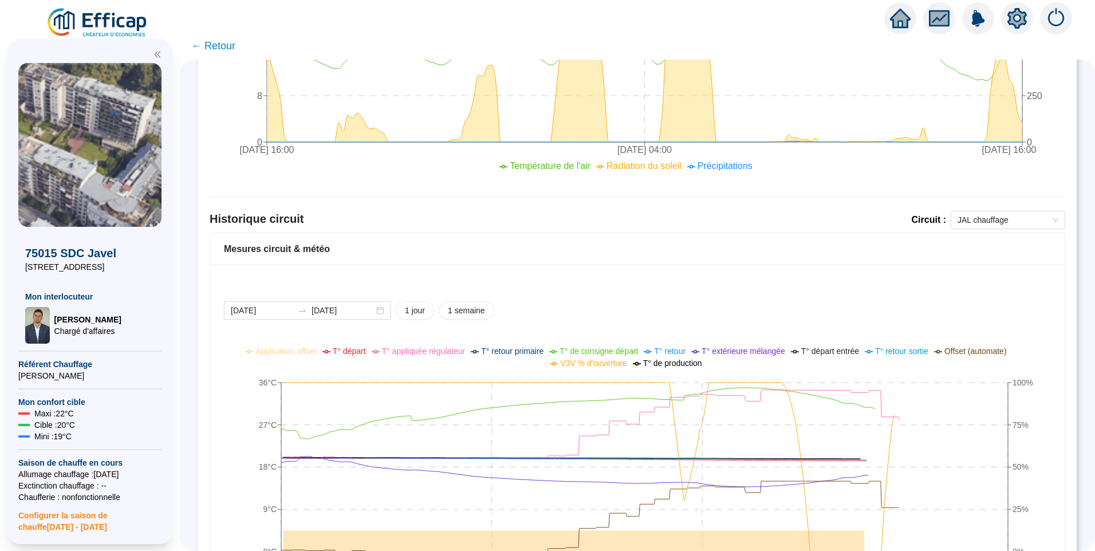
scroll to position [687, 0]
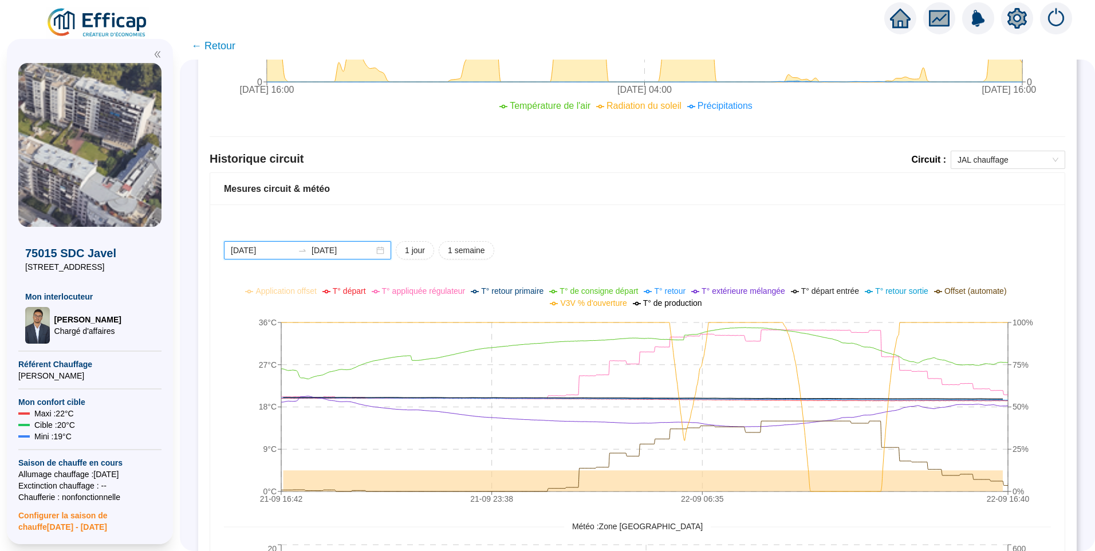
click at [286, 248] on input "2025-09-21" at bounding box center [262, 251] width 62 height 12
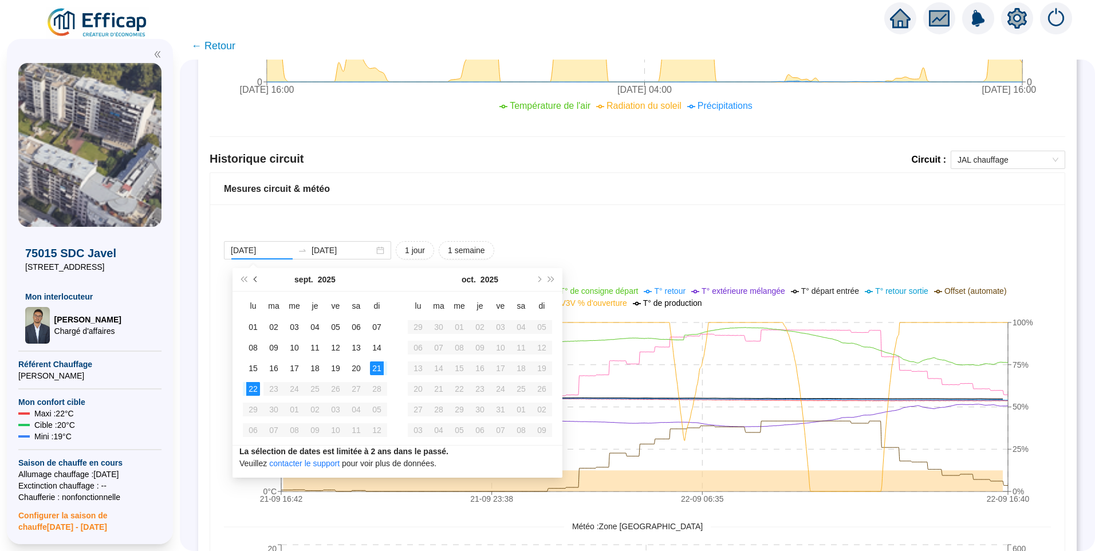
click at [261, 282] on button "Mois précédent (PageUp)" at bounding box center [256, 279] width 13 height 23
click at [632, 217] on div "2025-09-21 2025-09-22 1 jour 1 semaine 21-09 16:42 21-09 23:38 22-09 06:35 22-0…" at bounding box center [637, 495] width 855 height 580
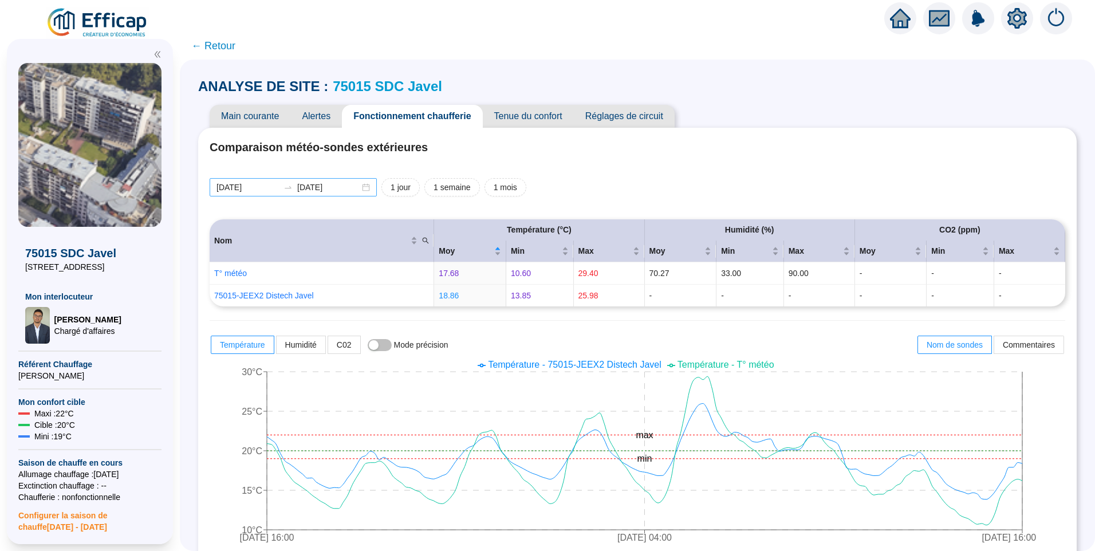
scroll to position [0, 0]
click at [273, 197] on div "2025-09-15 2025-09-22" at bounding box center [293, 188] width 167 height 18
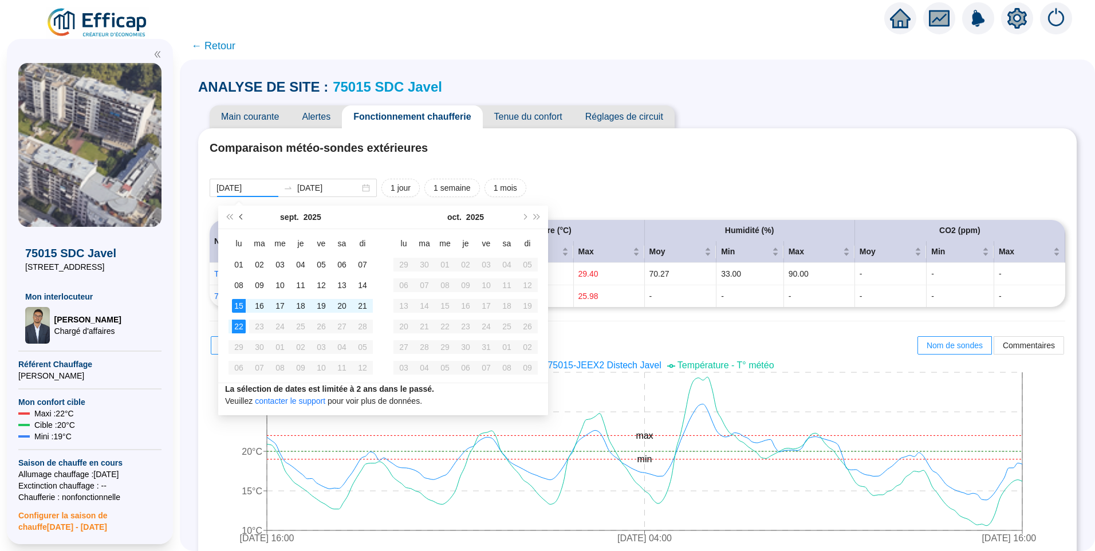
click at [241, 221] on button "Mois précédent (PageUp)" at bounding box center [241, 217] width 13 height 23
click at [239, 215] on button "Mois précédent (PageUp)" at bounding box center [241, 217] width 13 height 23
type input "[DATE]"
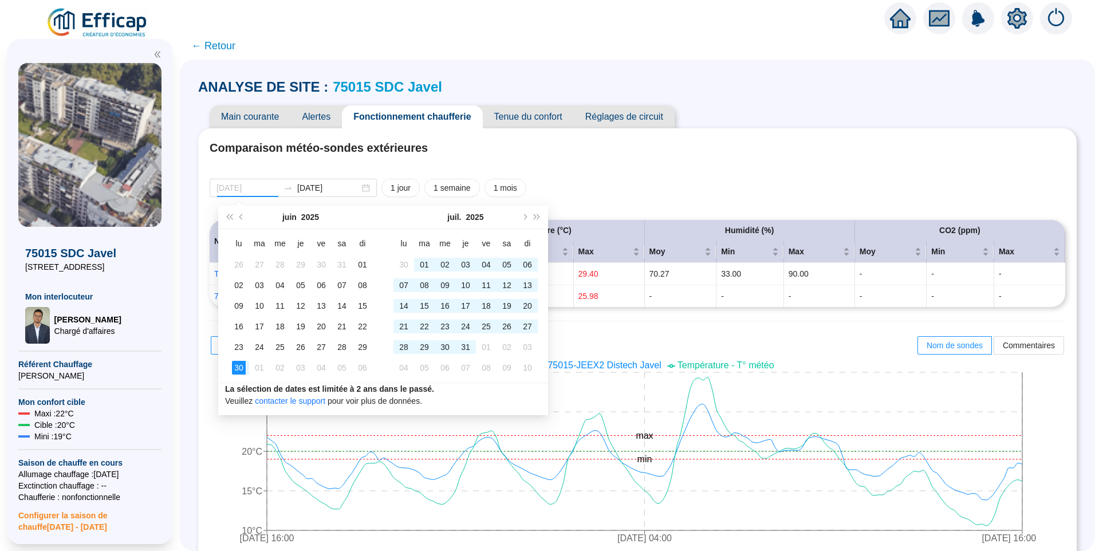
click at [238, 371] on div "30" at bounding box center [239, 368] width 14 height 14
click at [528, 218] on button "Mois suivant (PageDown)" at bounding box center [524, 217] width 13 height 23
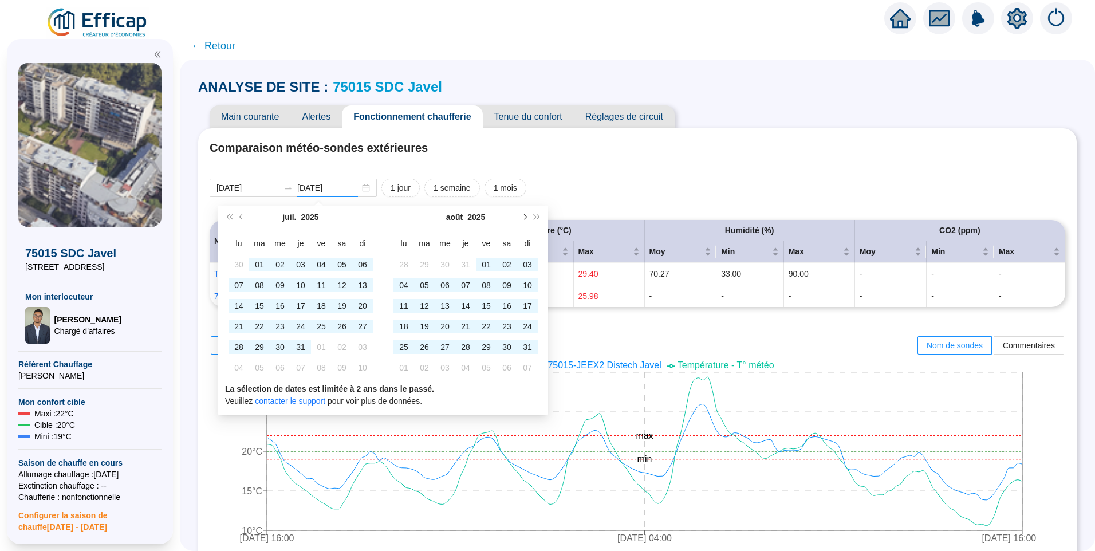
click at [528, 218] on button "Mois suivant (PageDown)" at bounding box center [524, 217] width 13 height 23
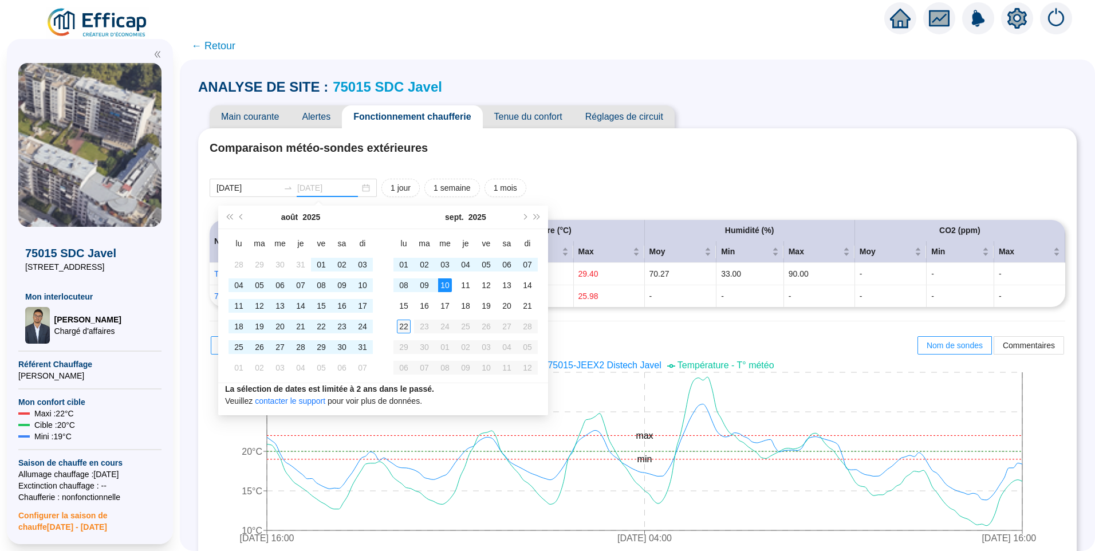
type input "[DATE]"
click at [403, 322] on div "22" at bounding box center [404, 327] width 14 height 14
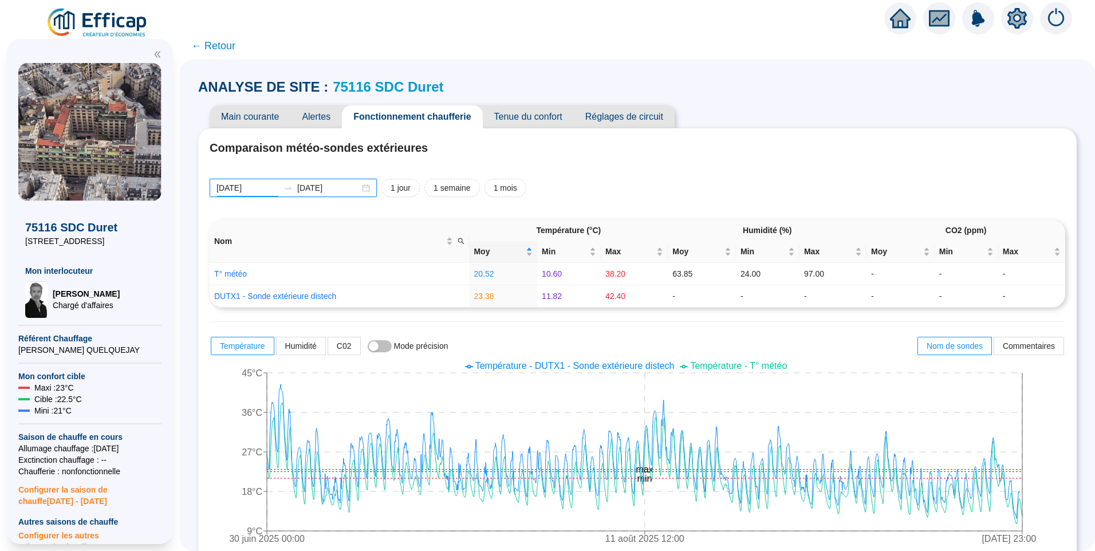
click at [278, 191] on input "[DATE]" at bounding box center [248, 188] width 62 height 12
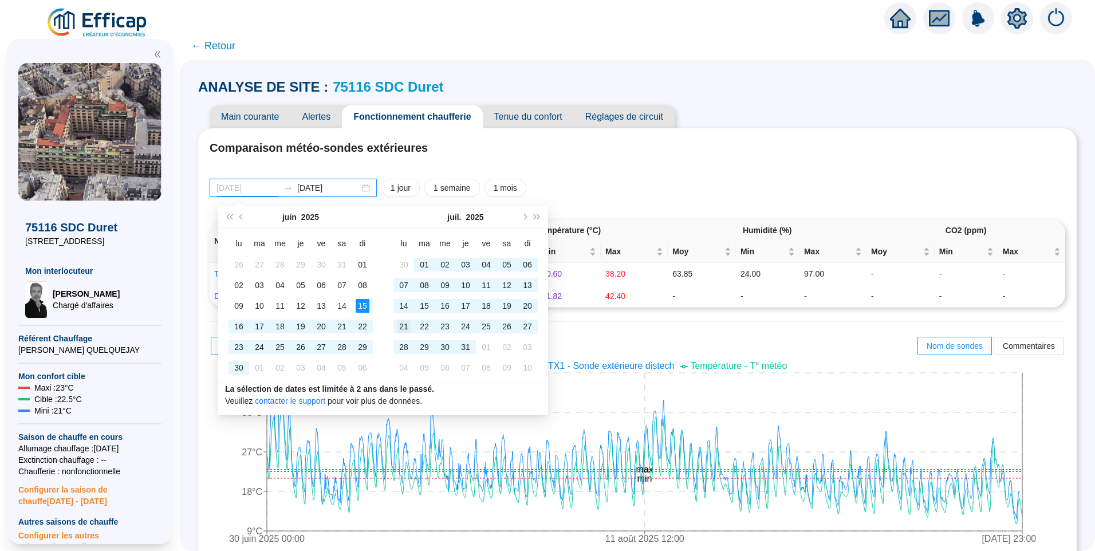
type input "[DATE]"
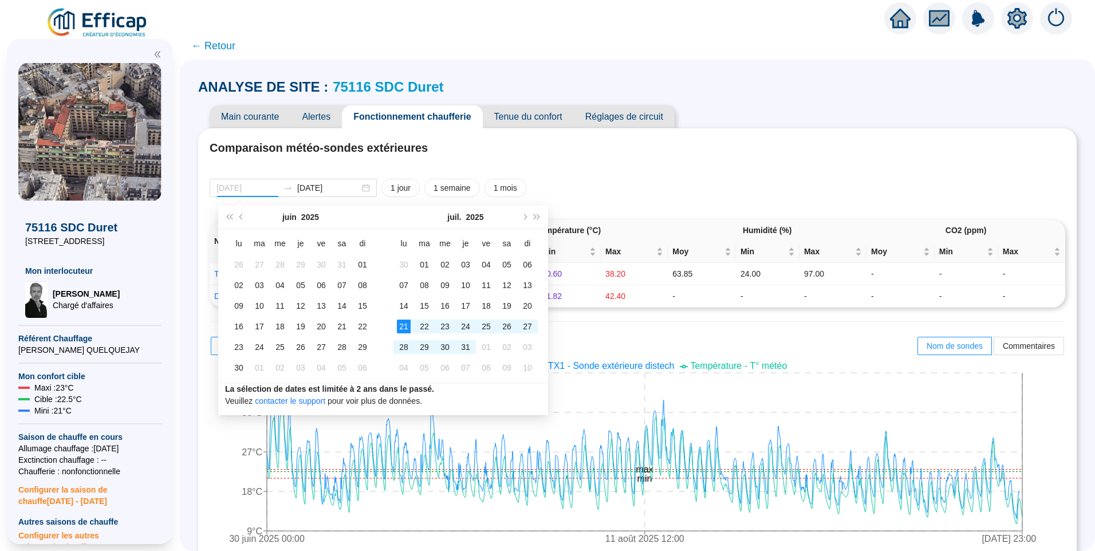
click at [403, 329] on div "21" at bounding box center [404, 327] width 14 height 14
click at [522, 215] on button "Mois suivant (PageDown)" at bounding box center [524, 217] width 13 height 23
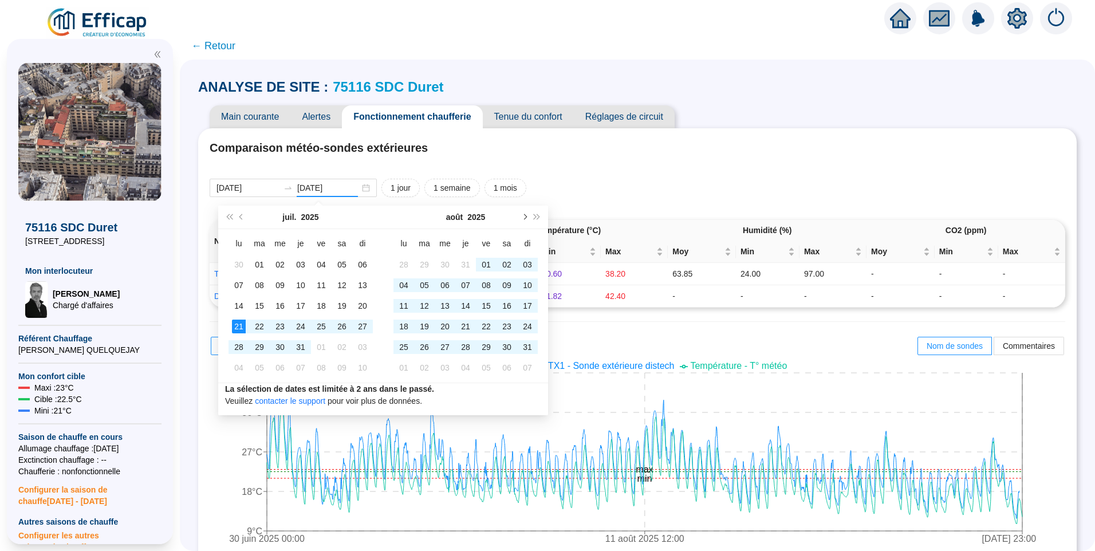
click at [522, 215] on span "Mois suivant (PageDown)" at bounding box center [524, 217] width 6 height 6
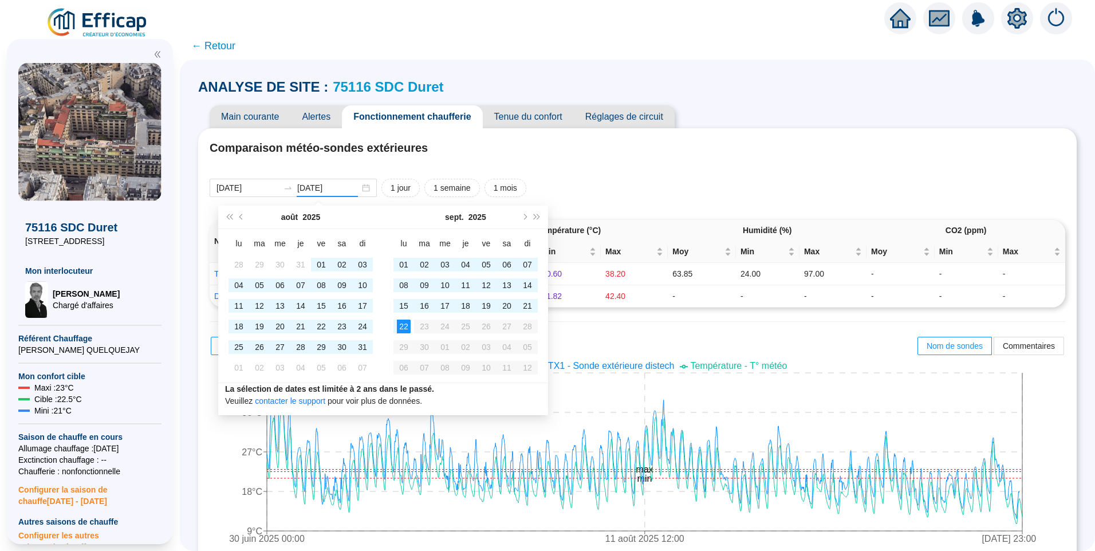
type input "[DATE]"
click at [400, 327] on div "22" at bounding box center [404, 327] width 14 height 14
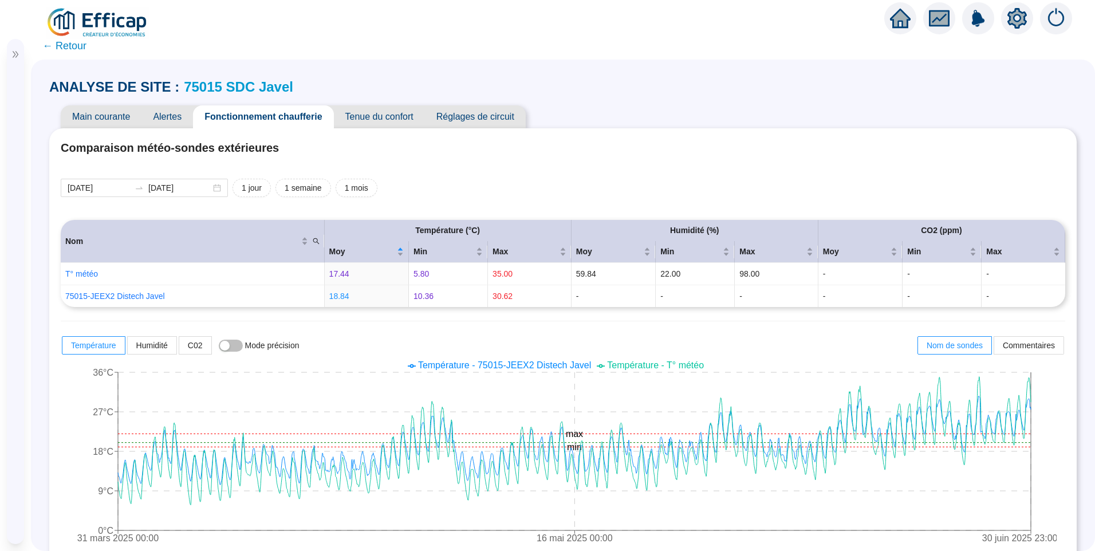
click at [210, 89] on link "75015 SDC Javel" at bounding box center [238, 86] width 109 height 15
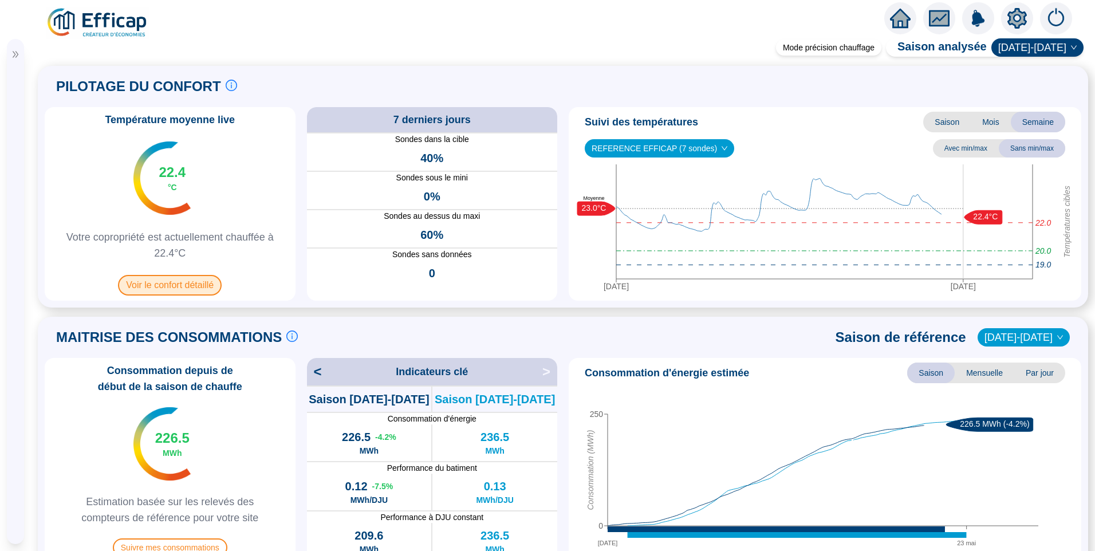
click at [186, 277] on span "Voir le confort détaillé" at bounding box center [170, 285] width 104 height 21
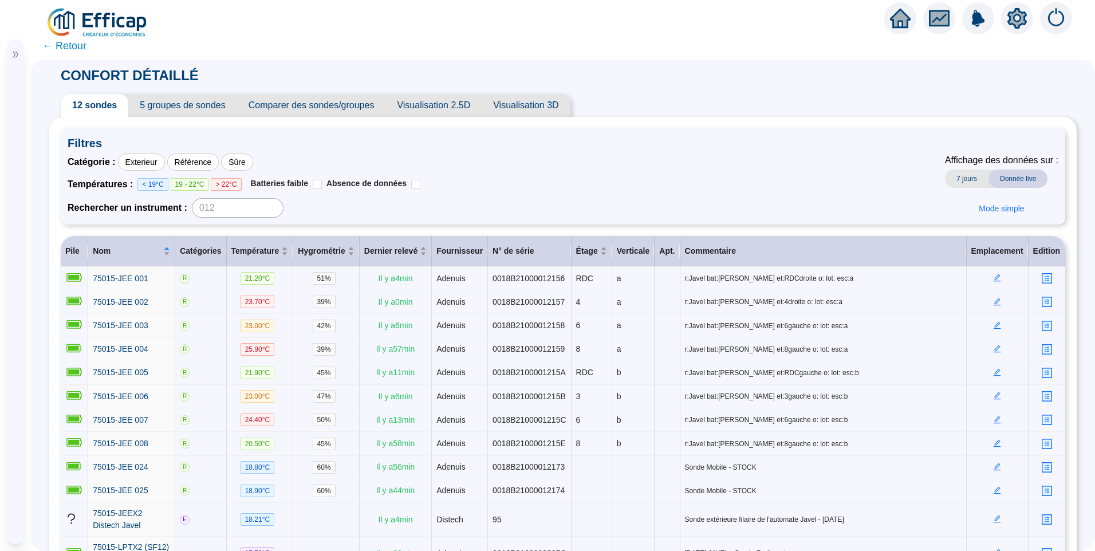
click at [19, 59] on div at bounding box center [15, 51] width 17 height 24
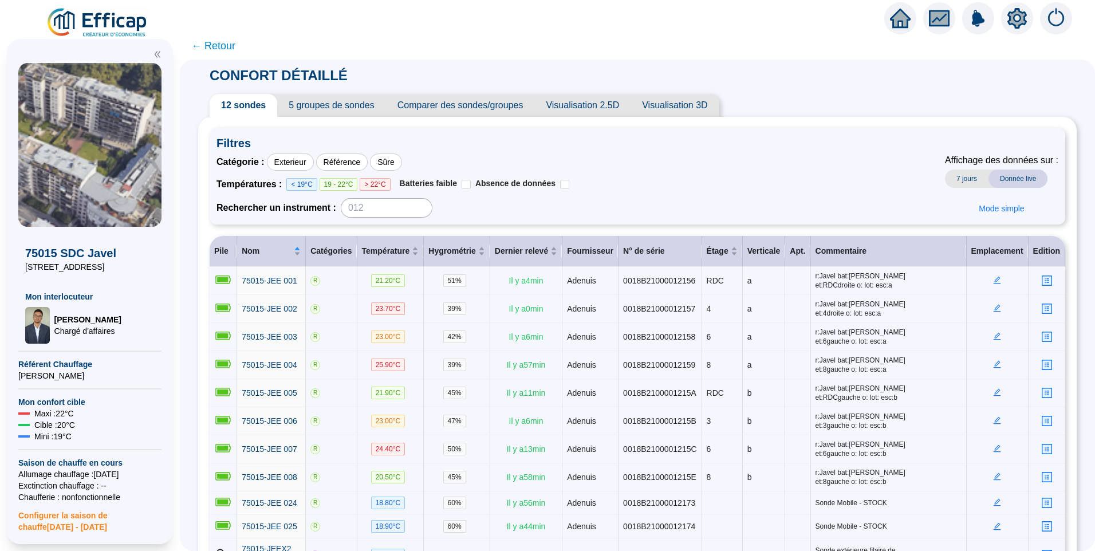
click at [776, 166] on div "Catégorie : Exterieur Référence Sûre Températures : < 19°C 19 - 22°C > 22°C Bat…" at bounding box center [638, 186] width 842 height 64
click at [777, 144] on span "Filtres" at bounding box center [638, 143] width 842 height 16
click at [694, 171] on div "Catégorie : Exterieur Référence Sûre Températures : < 19°C 19 - 22°C > 22°C Bat…" at bounding box center [638, 186] width 842 height 64
click at [648, 157] on div "Catégorie : Exterieur Référence Sûre Températures : < 19°C 19 - 22°C > 22°C Bat…" at bounding box center [638, 186] width 842 height 64
click at [648, 158] on div "Catégorie : Exterieur Référence Sûre Températures : < 19°C 19 - 22°C > 22°C Bat…" at bounding box center [638, 186] width 842 height 64
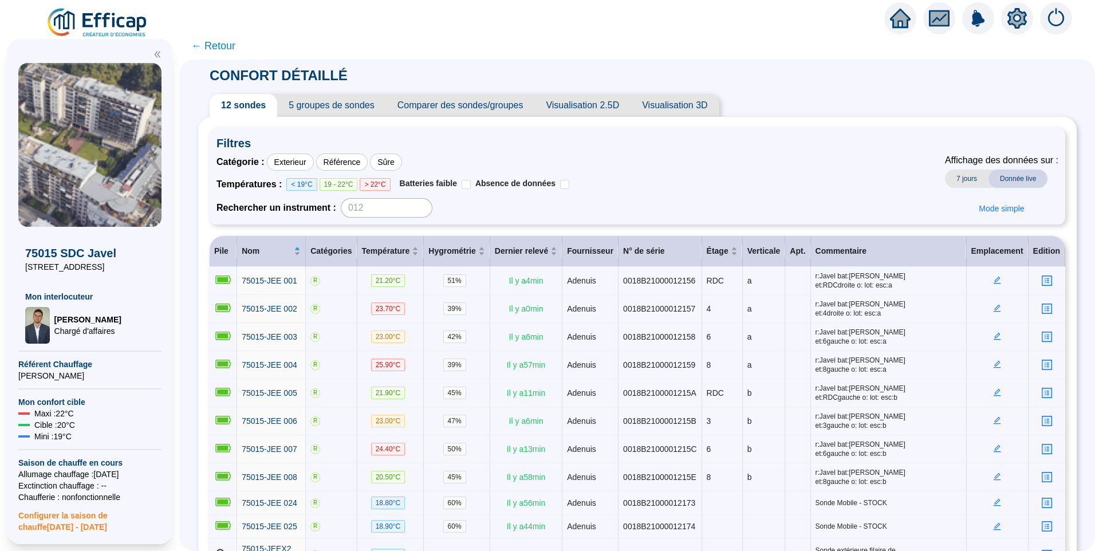
click at [648, 158] on div "Catégorie : Exterieur Référence Sûre Températures : < 19°C 19 - 22°C > 22°C Bat…" at bounding box center [638, 186] width 842 height 64
click at [641, 184] on div "Catégorie : Exterieur Référence Sûre Températures : < 19°C 19 - 22°C > 22°C Bat…" at bounding box center [638, 186] width 842 height 64
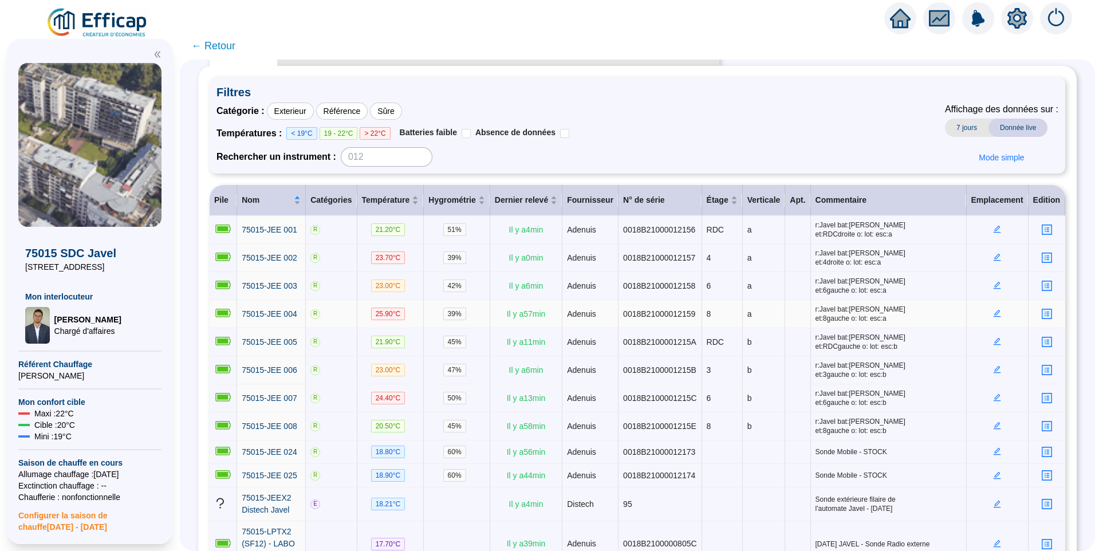
scroll to position [98, 0]
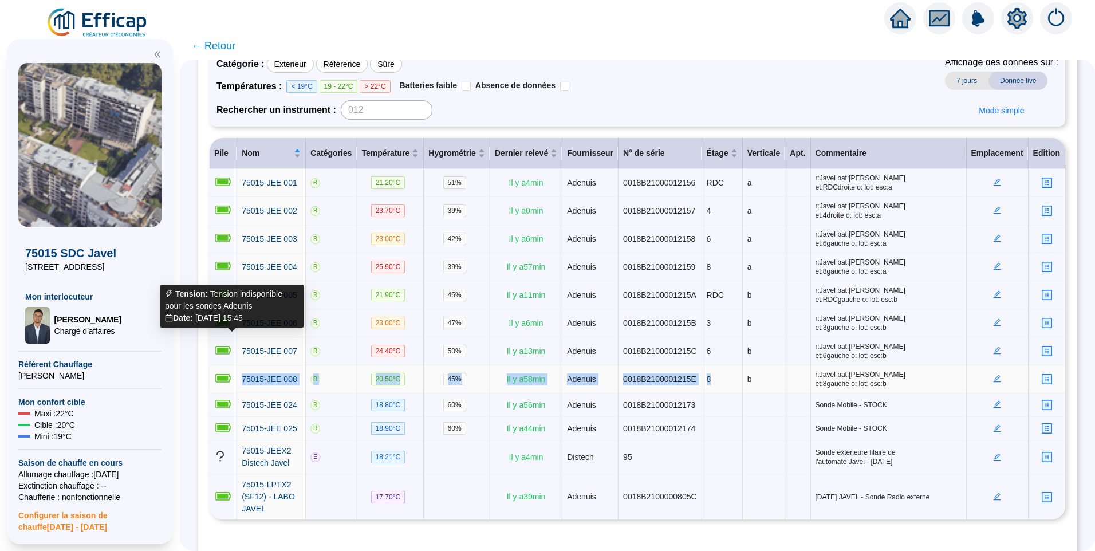
drag, startPoint x: 720, startPoint y: 344, endPoint x: 230, endPoint y: 340, distance: 490.4
click at [230, 366] on tr "75015-JEE 008 R 20.50 °C 45 % Il y a 58 min Adenuis 0018B2100001215E 8 b r:Jave…" at bounding box center [638, 380] width 856 height 28
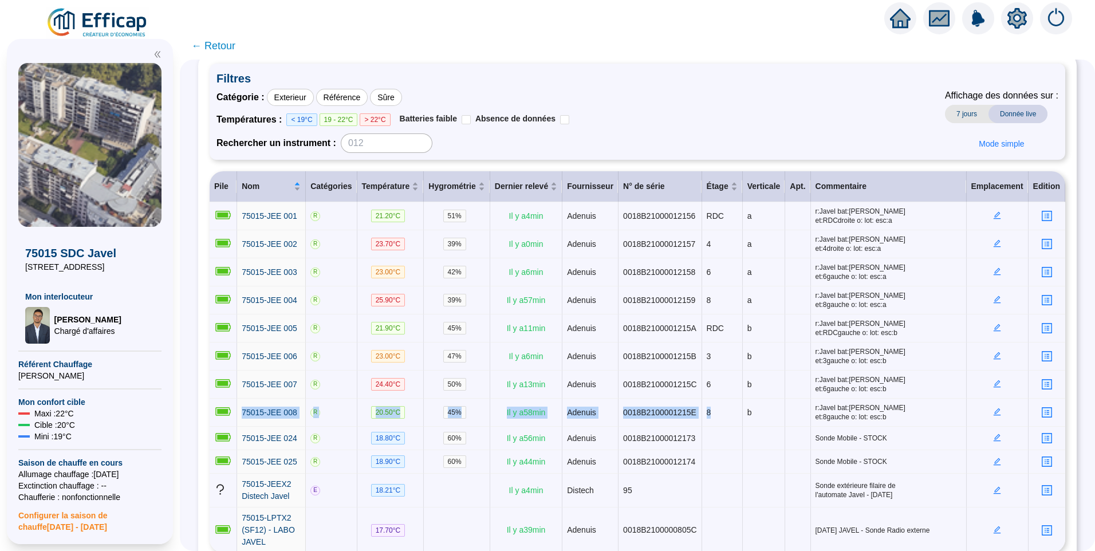
scroll to position [41, 0]
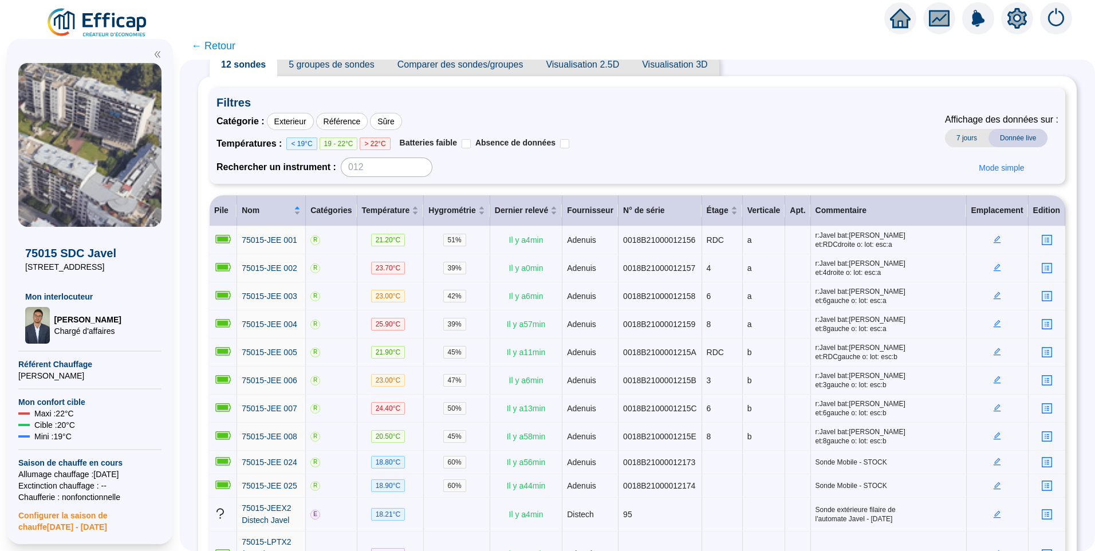
click at [781, 124] on div "Catégorie : Exterieur Référence Sûre Températures : < 19°C 19 - 22°C > 22°C Bat…" at bounding box center [638, 145] width 842 height 64
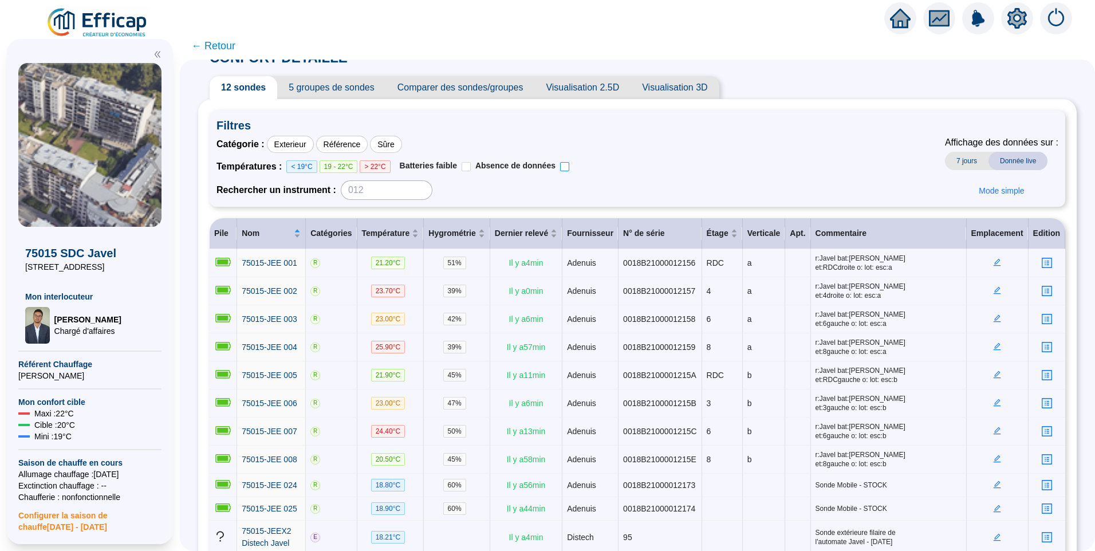
scroll to position [0, 0]
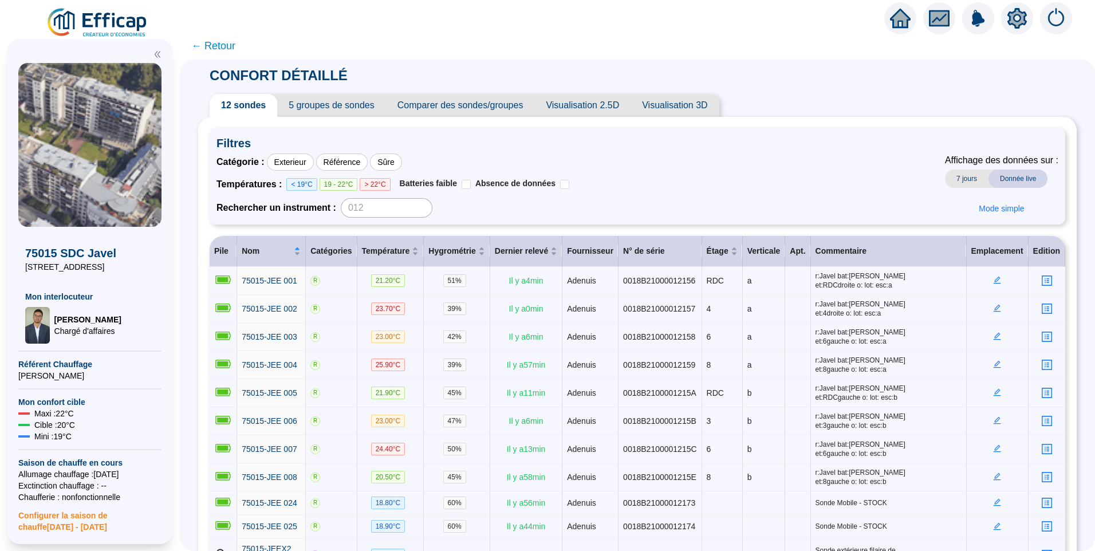
click at [328, 111] on span "5 groupes de sondes" at bounding box center [331, 105] width 108 height 23
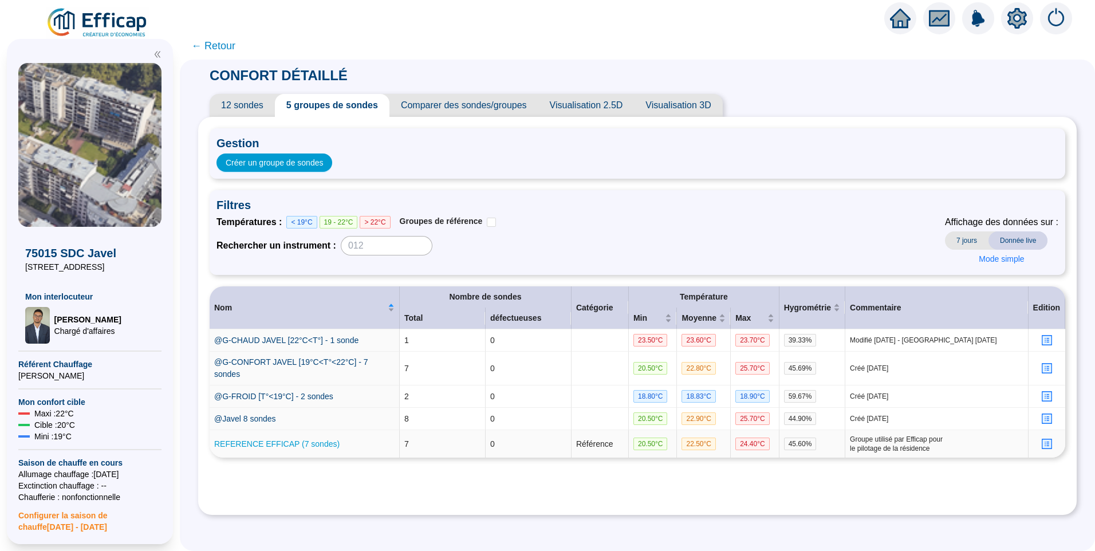
click at [304, 445] on link "REFERENCE EFFICAP (7 sondes)" at bounding box center [276, 443] width 125 height 9
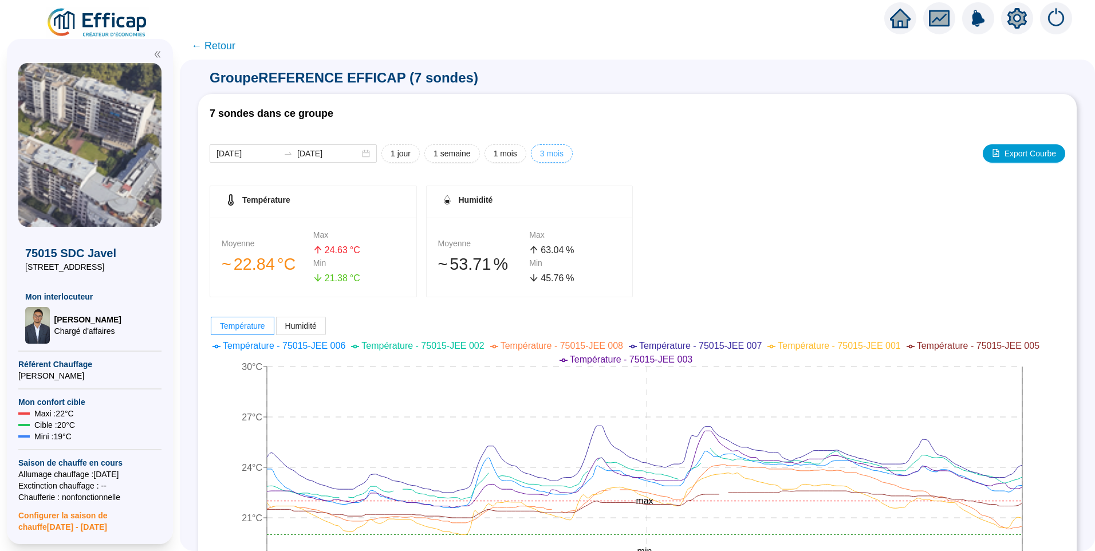
click at [553, 153] on span "3 mois" at bounding box center [551, 154] width 23 height 12
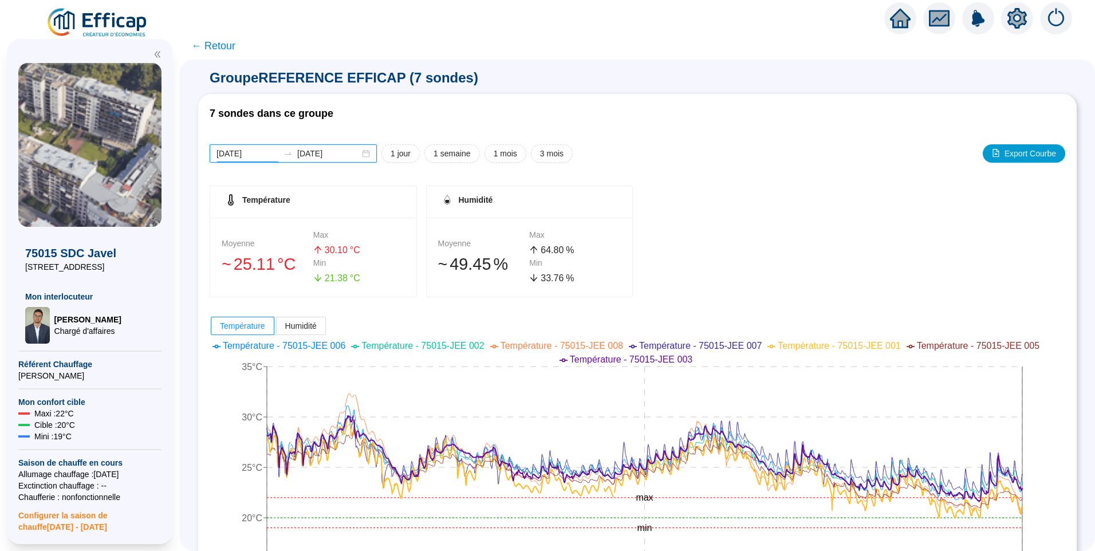
click at [270, 152] on input "[DATE]" at bounding box center [248, 154] width 62 height 12
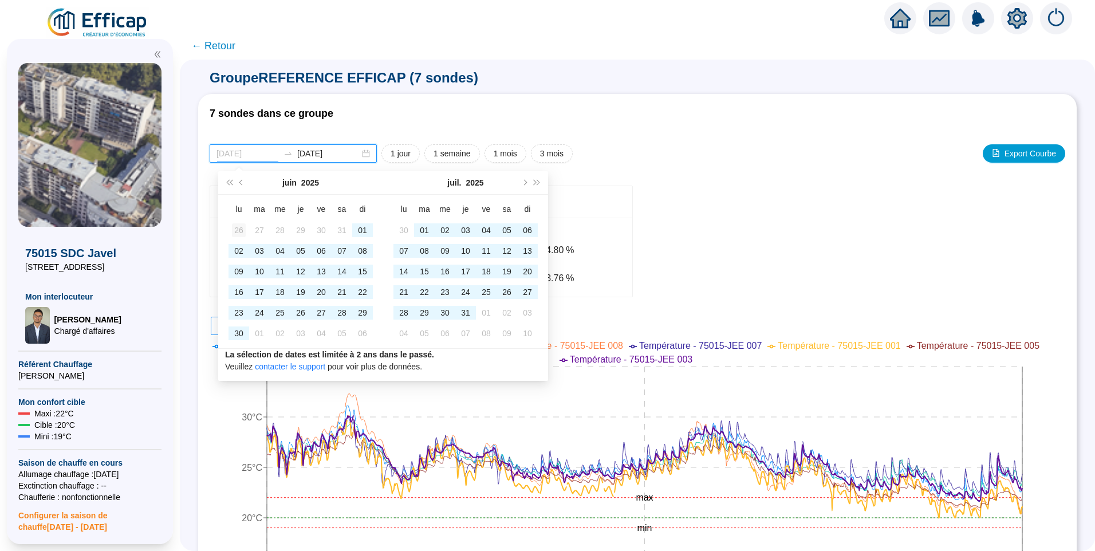
type input "2025-05-26"
click at [240, 230] on div "26" at bounding box center [239, 230] width 14 height 14
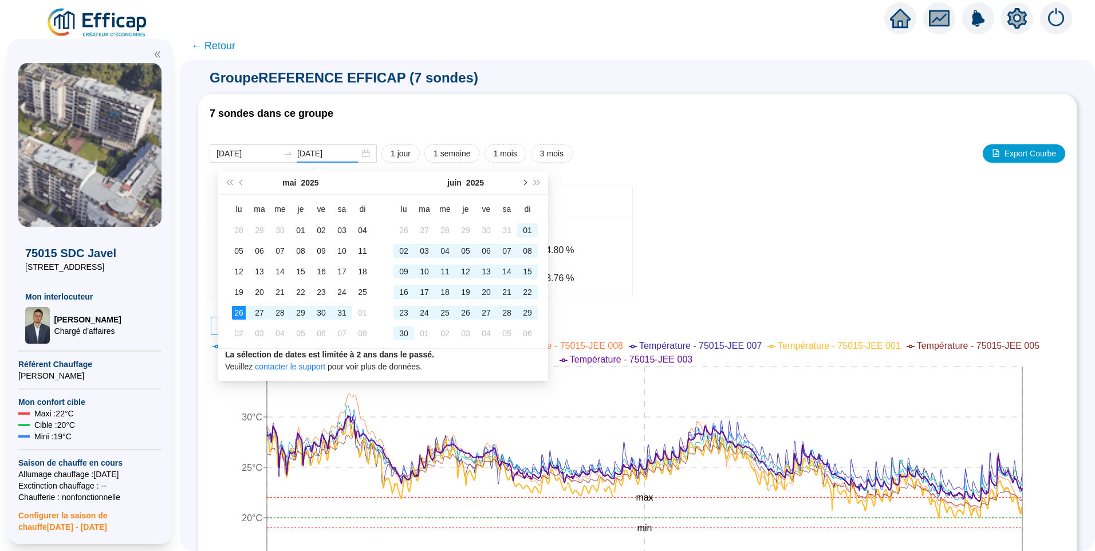
click at [521, 186] on button "Mois suivant (PageDown)" at bounding box center [524, 182] width 13 height 23
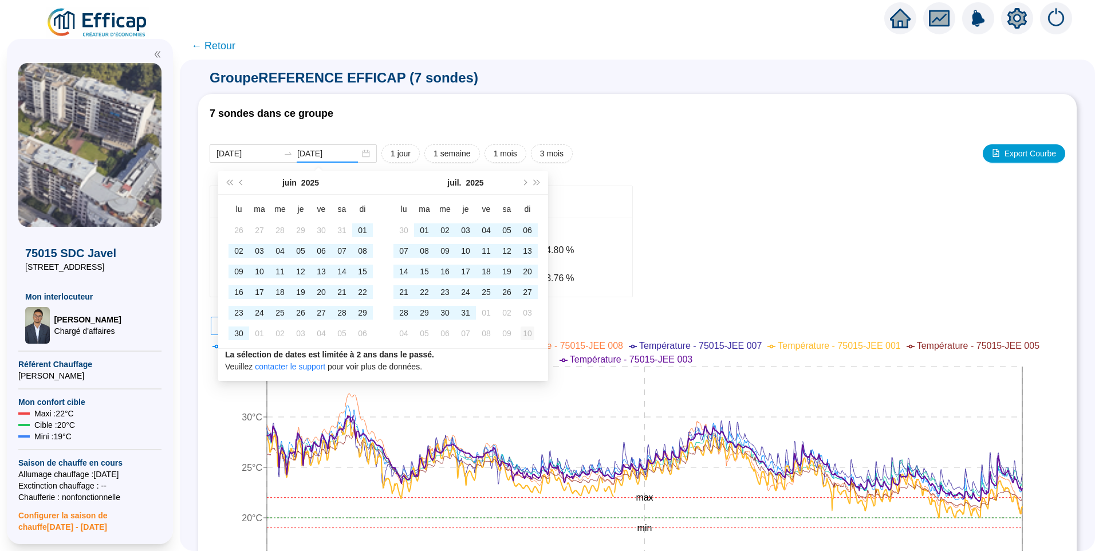
type input "2025-08-10"
click at [533, 329] on div "10" at bounding box center [528, 334] width 14 height 14
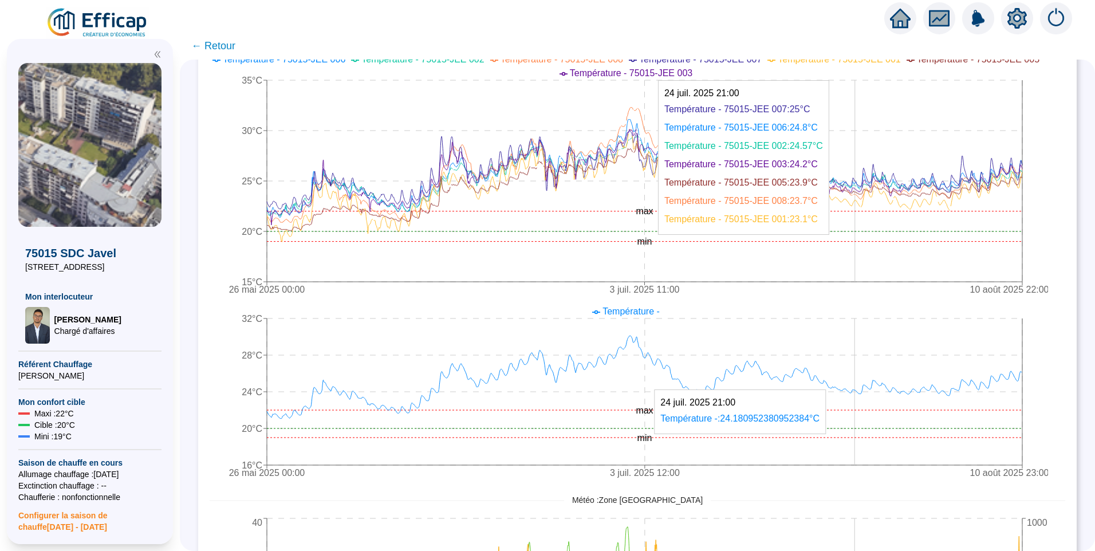
scroll to position [229, 0]
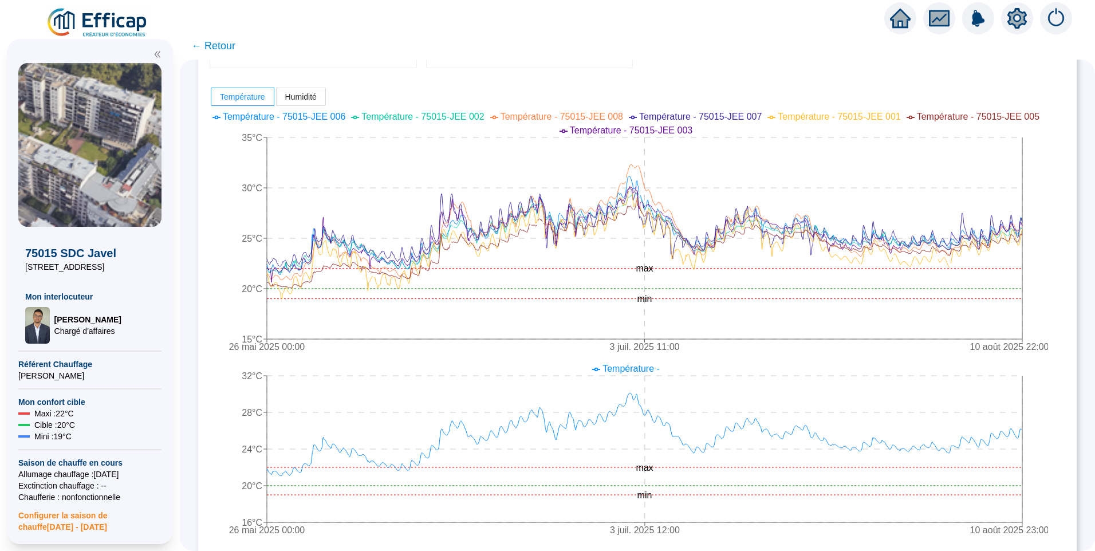
click at [1048, 215] on icon "26 mai 2025 00:00 3 juil. 2025 11:00 10 août 2025 22:00 15°C 20°C 25°C 30°C 35°…" at bounding box center [629, 233] width 839 height 252
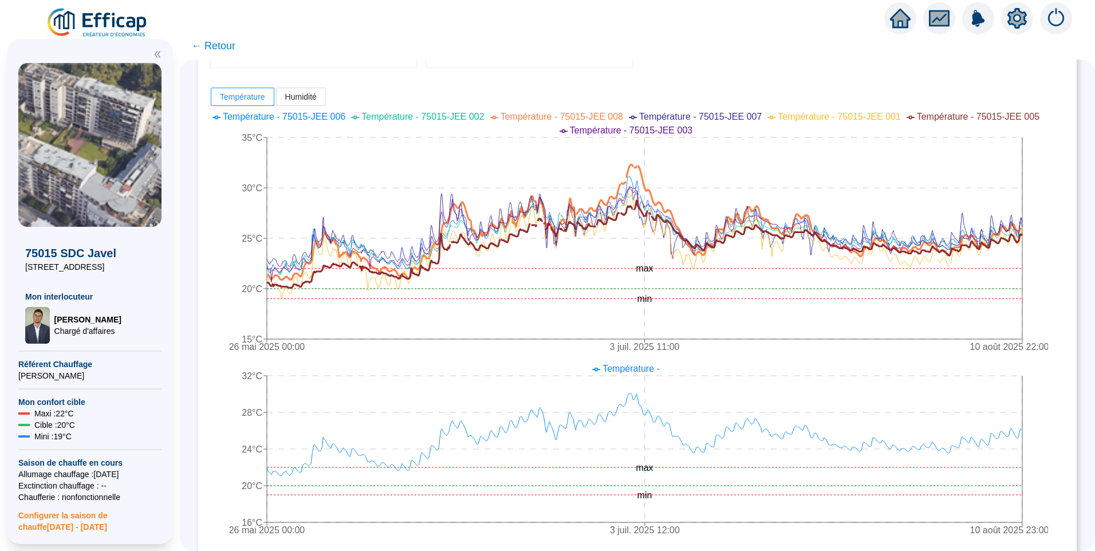
click at [1047, 236] on icon "26 mai 2025 00:00 3 juil. 2025 11:00 10 août 2025 22:00 15°C 20°C 25°C 30°C 35°…" at bounding box center [629, 233] width 839 height 252
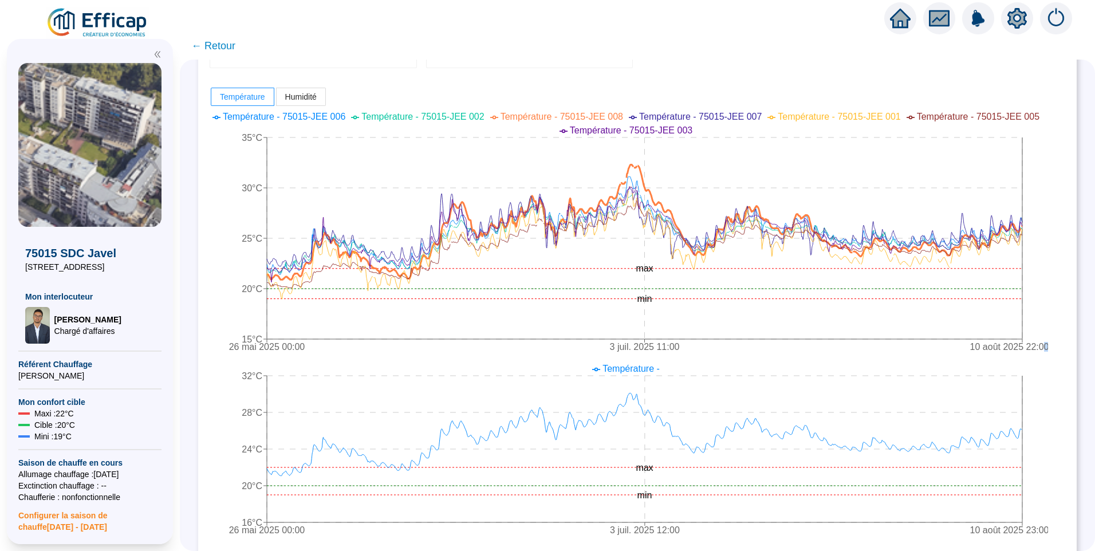
click at [1057, 276] on div "7 sondes dans ce groupe 2025-05-26 2025-08-10 1 jour 1 semaine 1 mois 3 mois Ex…" at bounding box center [637, 455] width 879 height 1180
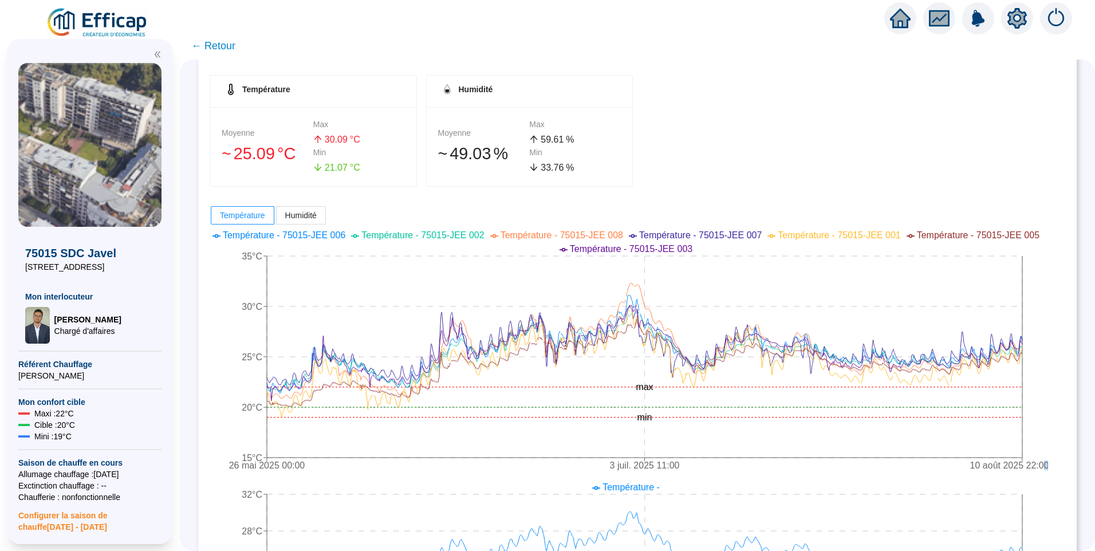
scroll to position [172, 0]
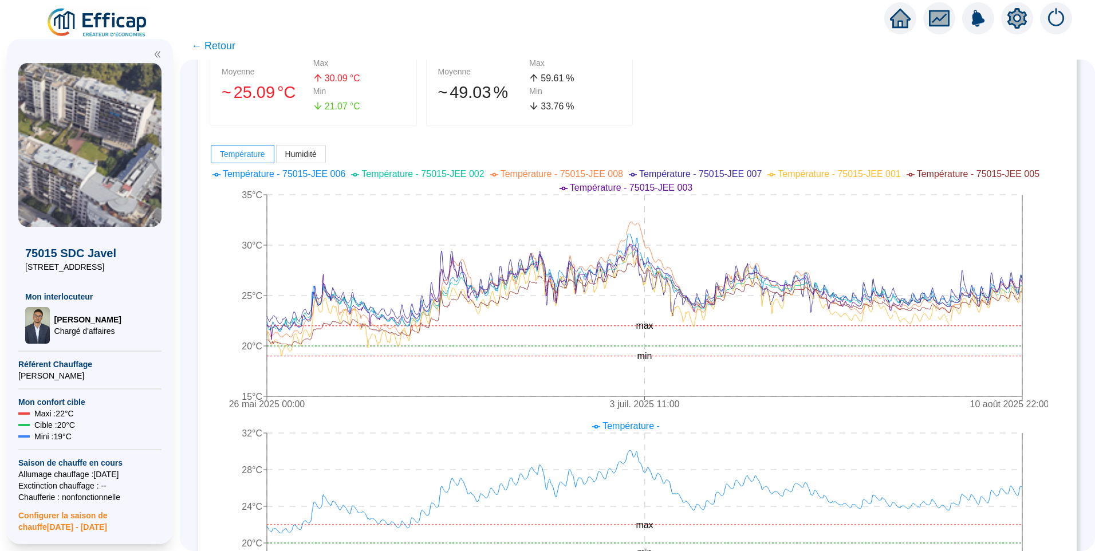
click at [805, 132] on div "Température Moyenne 󠁾~ 25 .09 °C Max 30 .09 °C Min 21 .07 °C Humidité Moyenne 󠁾…" at bounding box center [638, 552] width 856 height 1076
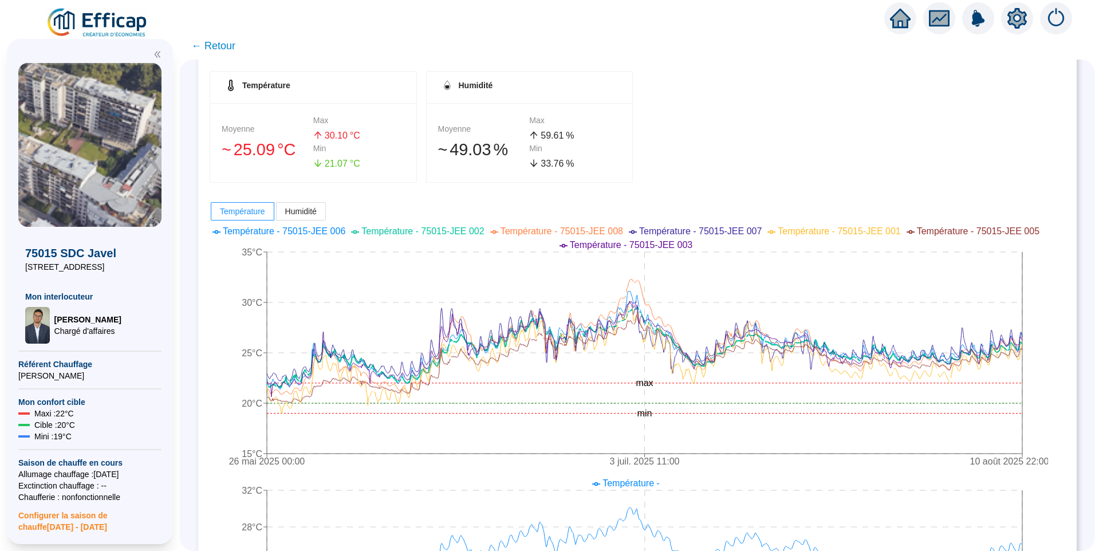
scroll to position [0, 0]
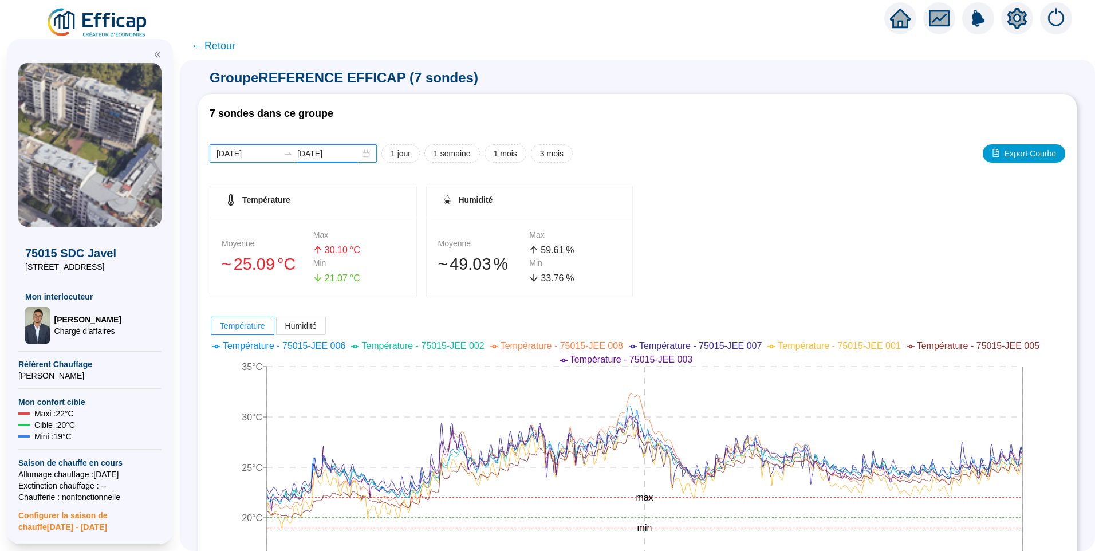
click at [270, 159] on input "2025-05-26" at bounding box center [248, 154] width 62 height 12
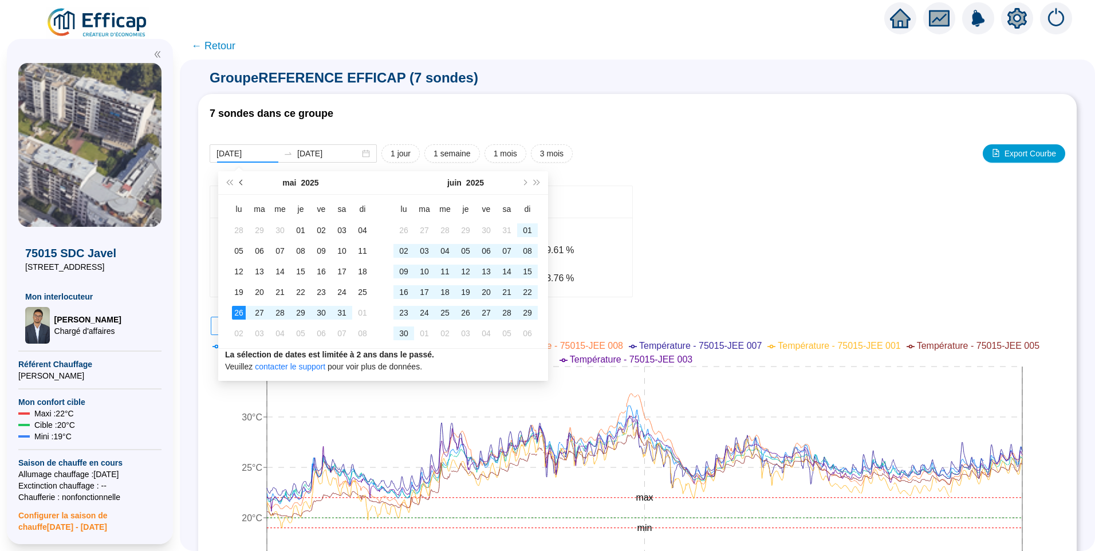
click at [242, 180] on span "Mois précédent (PageUp)" at bounding box center [242, 183] width 6 height 6
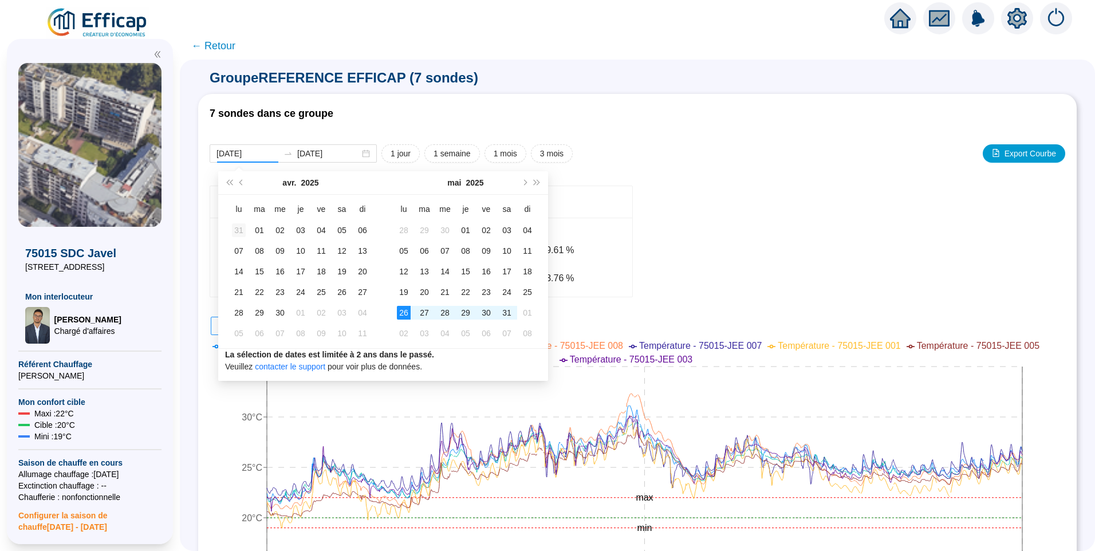
type input "2025-03-31"
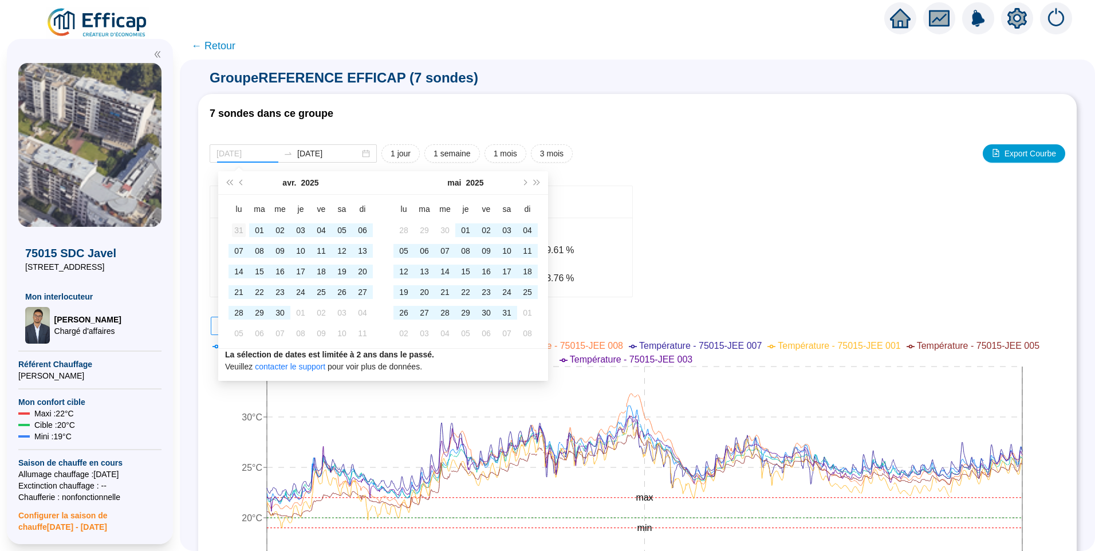
click at [237, 236] on div "31" at bounding box center [239, 230] width 14 height 14
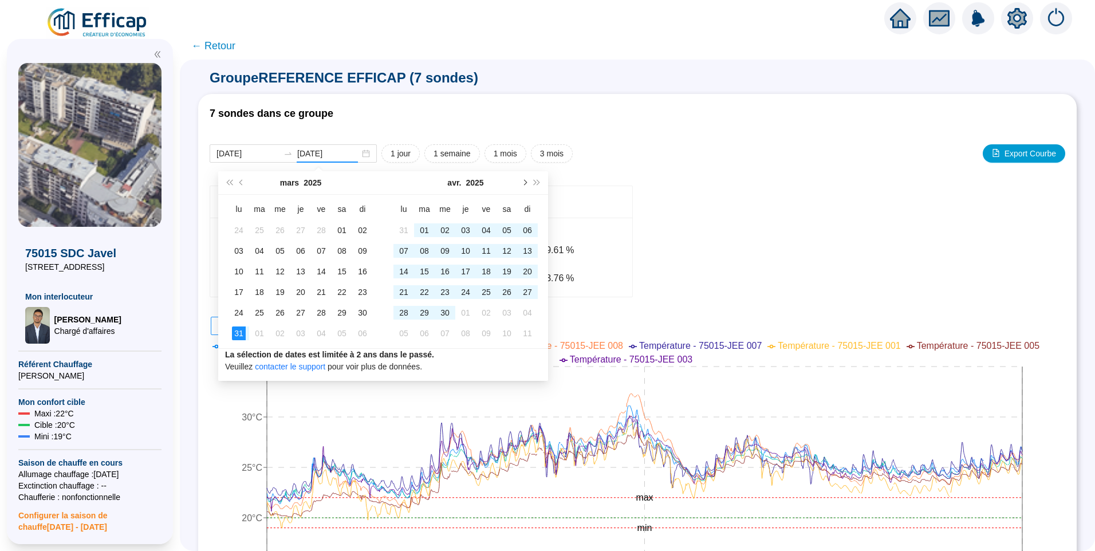
click at [524, 185] on span "Mois suivant (PageDown)" at bounding box center [524, 183] width 6 height 6
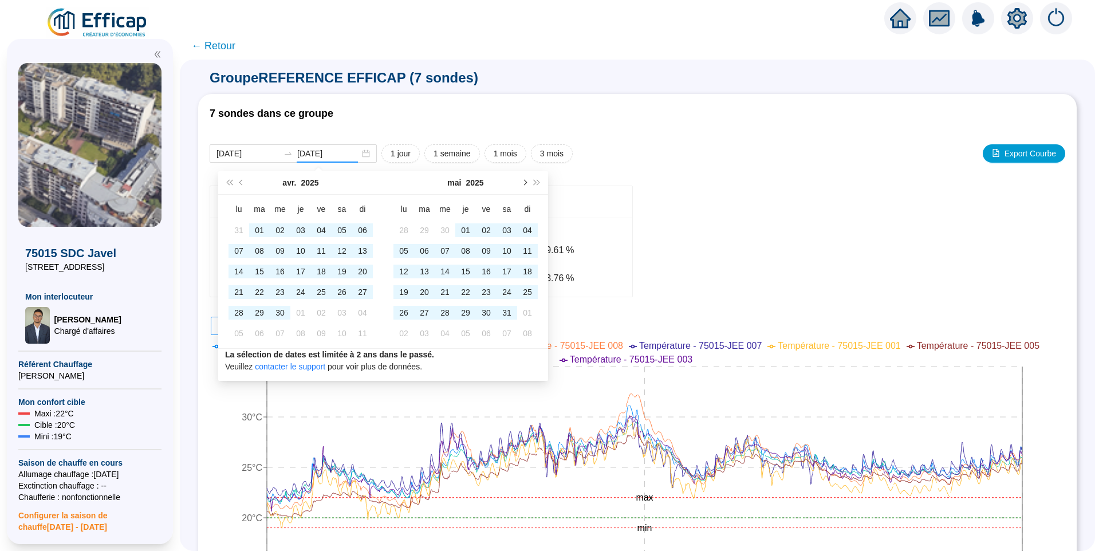
click at [524, 185] on span "Mois suivant (PageDown)" at bounding box center [524, 183] width 6 height 6
type input "2025-09-07"
click at [524, 333] on div "07" at bounding box center [528, 334] width 14 height 14
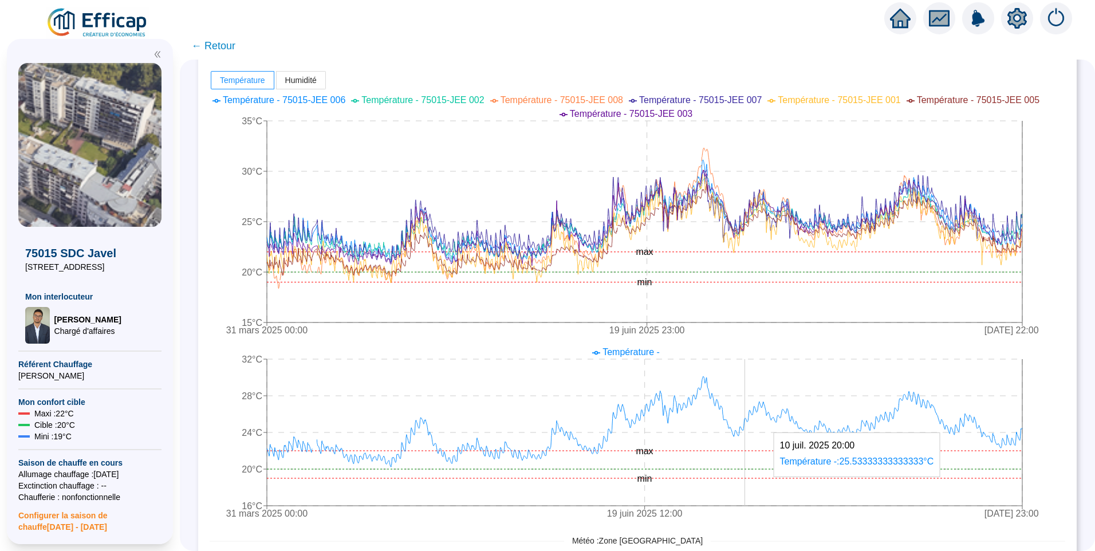
scroll to position [115, 0]
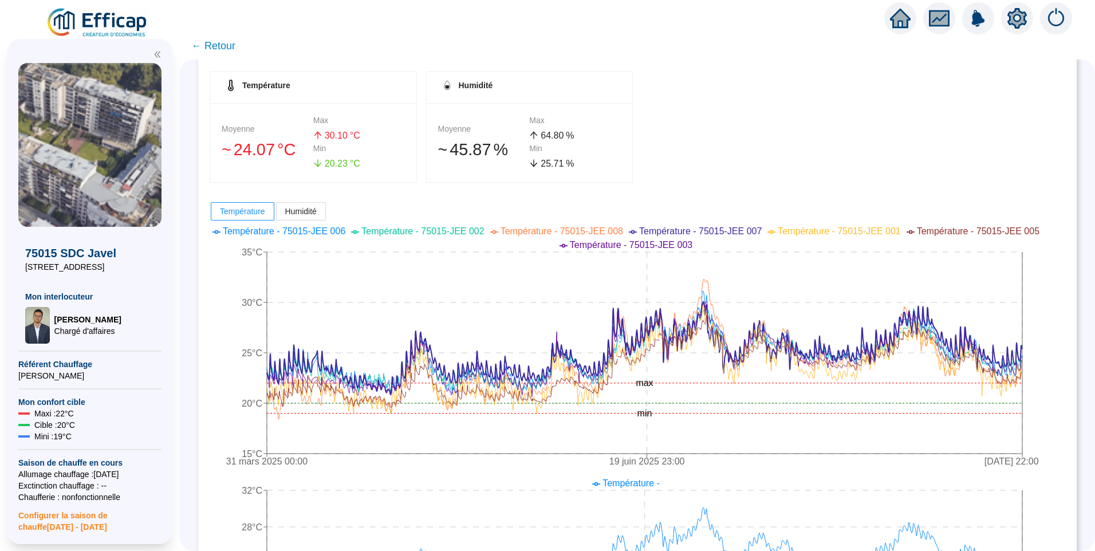
click at [92, 25] on img at bounding box center [98, 23] width 104 height 32
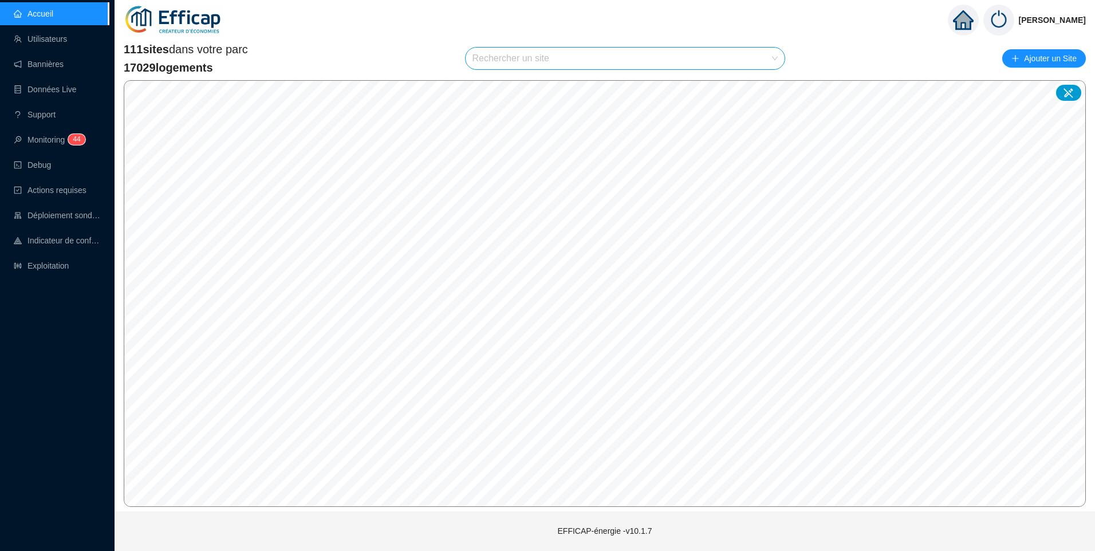
click at [527, 55] on input "search" at bounding box center [621, 59] width 296 height 22
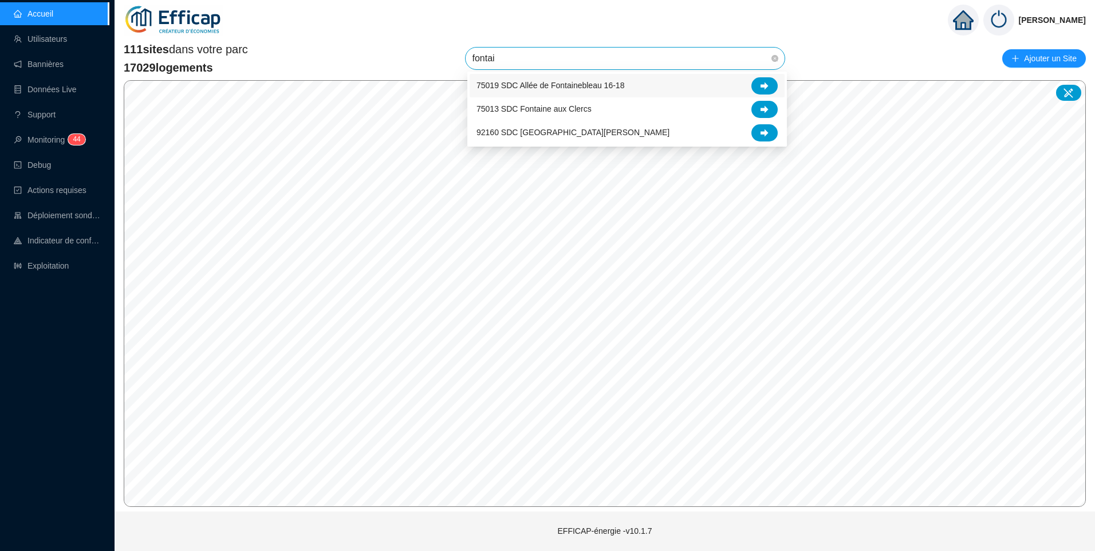
type input "fontain"
click at [582, 135] on div "92160 SDC La Fontaine" at bounding box center [627, 132] width 301 height 17
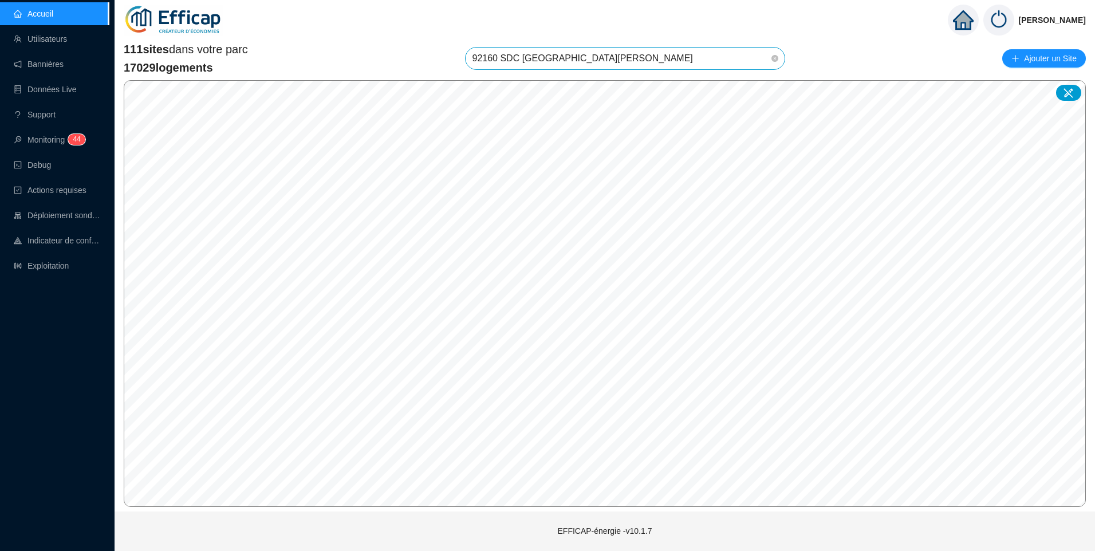
click at [566, 53] on span "92160 SDC La Fontaine" at bounding box center [626, 59] width 306 height 22
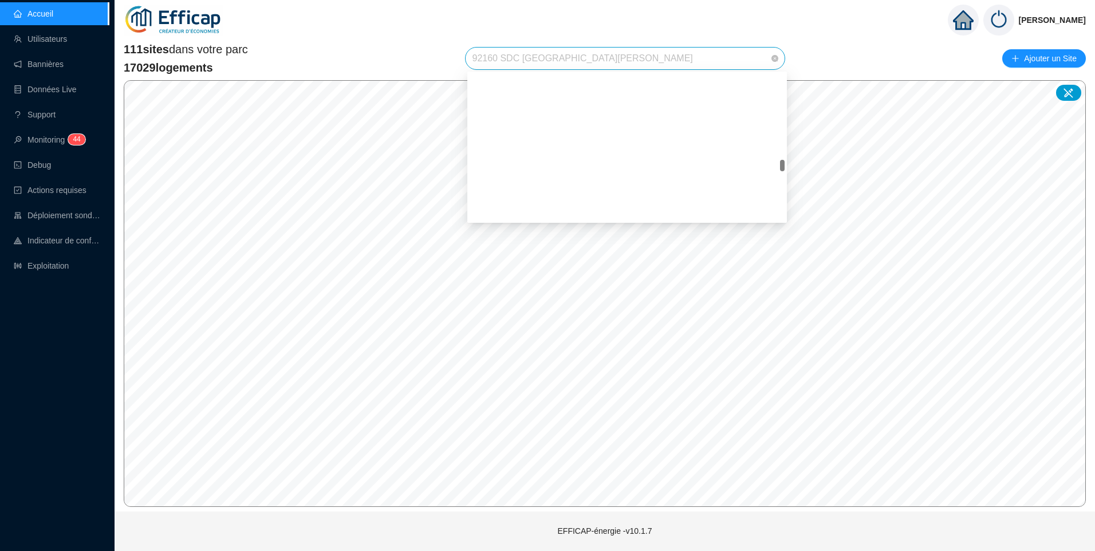
scroll to position [1292, 0]
click at [585, 59] on span "92160 SDC La Fontaine" at bounding box center [626, 59] width 306 height 22
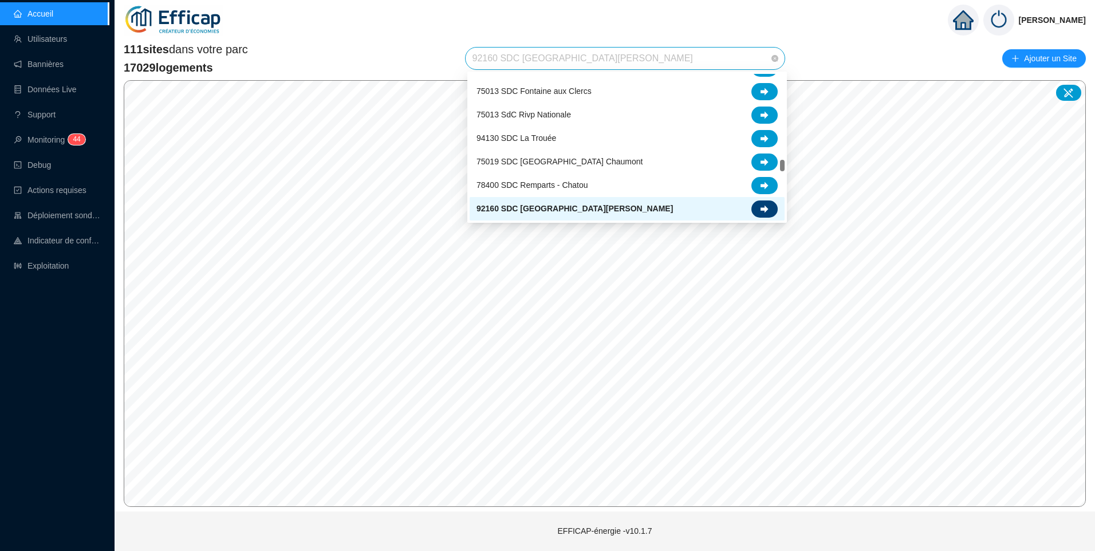
click at [765, 210] on icon at bounding box center [765, 208] width 8 height 7
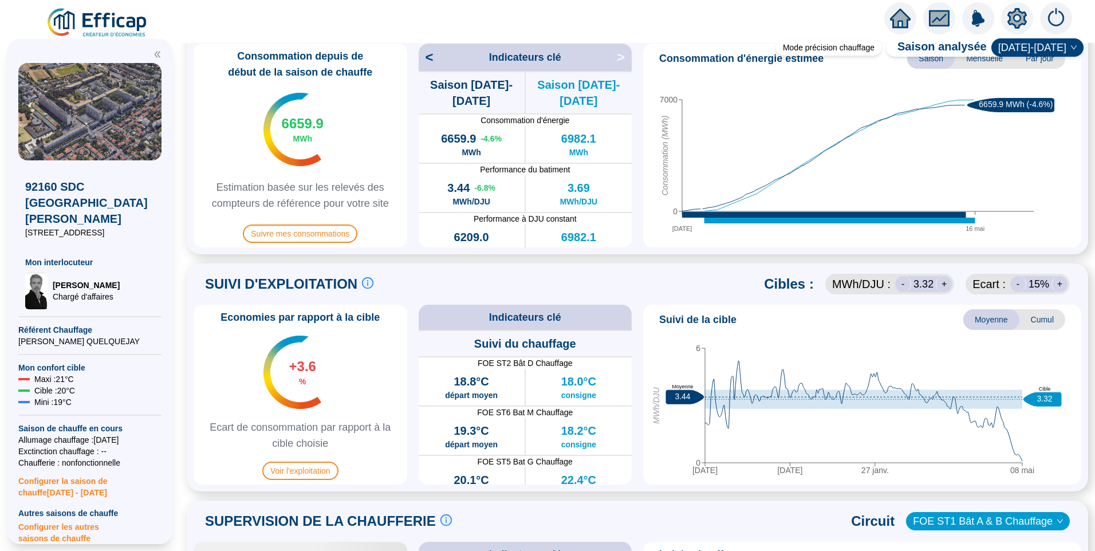
scroll to position [286, 0]
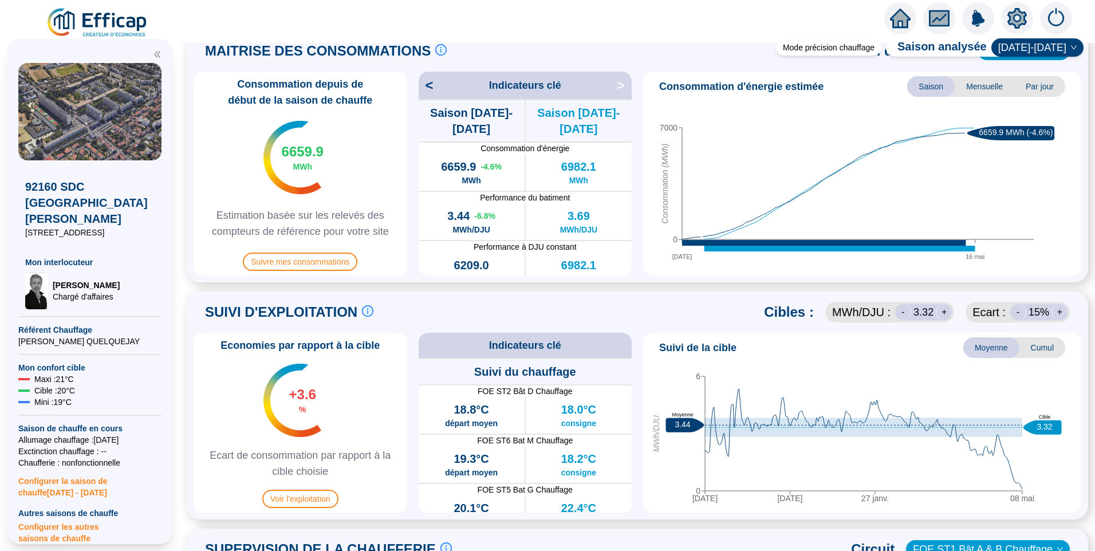
click at [65, 519] on span "Configurer les autres saisons de chauffe" at bounding box center [89, 531] width 143 height 25
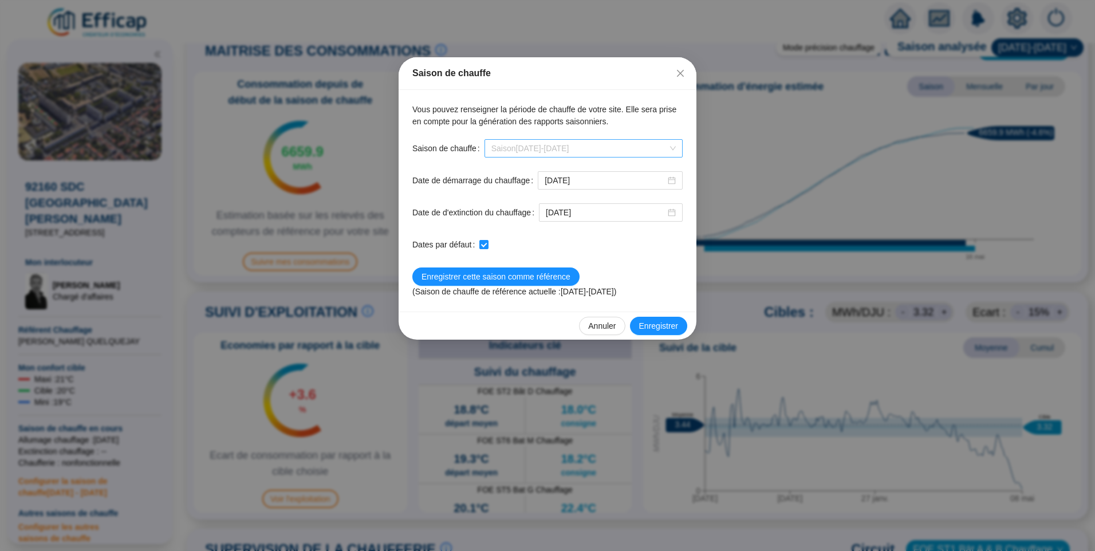
click at [580, 147] on span "Saison 2025-2026" at bounding box center [584, 148] width 184 height 17
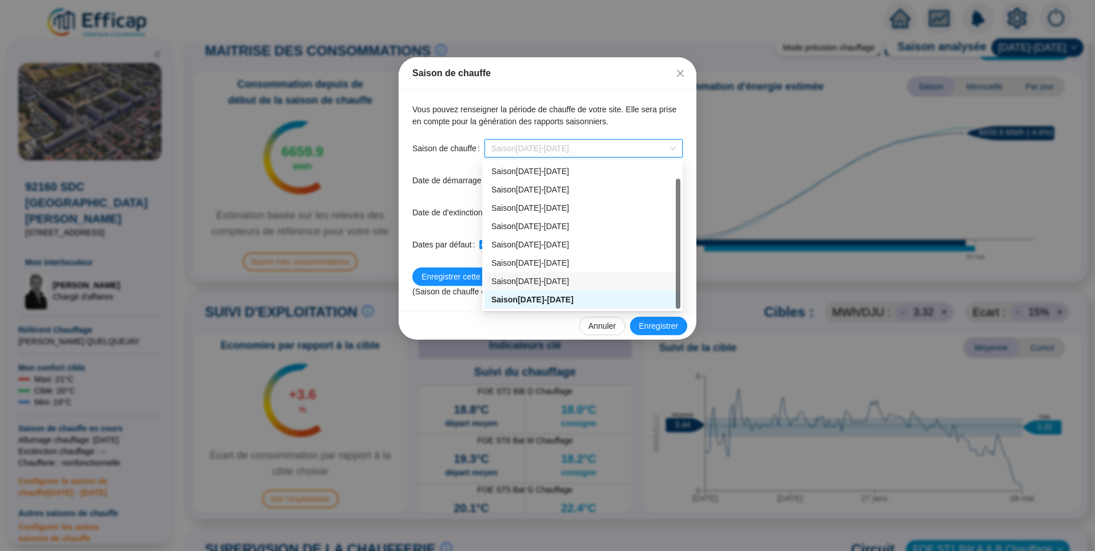
click at [545, 282] on div "Saison 2024-2025" at bounding box center [583, 282] width 182 height 12
type input "2024-10-04"
type input "2025-05-09"
checkbox input "false"
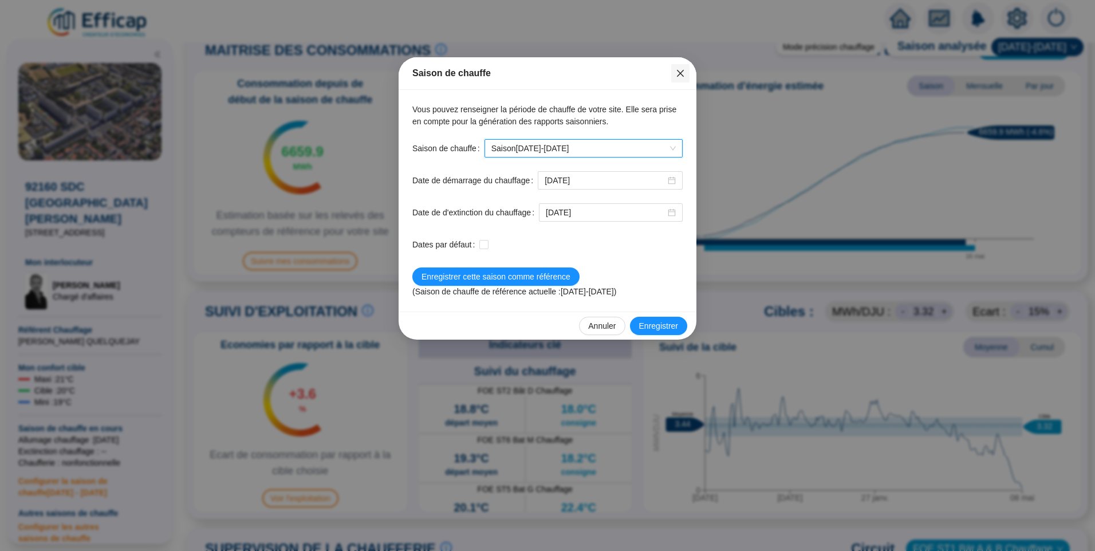
click at [687, 78] on button "Close" at bounding box center [680, 73] width 18 height 18
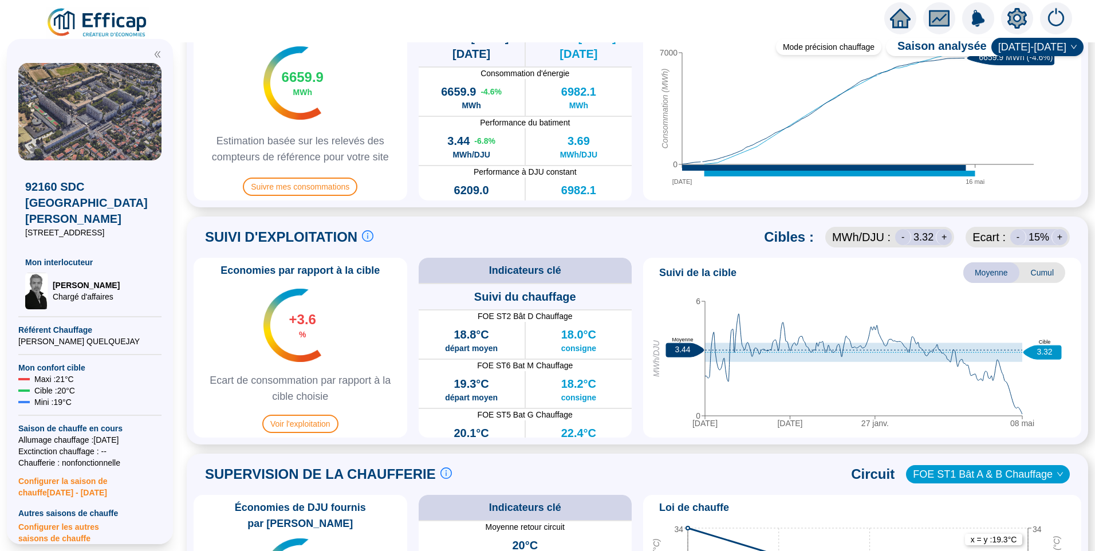
scroll to position [630, 0]
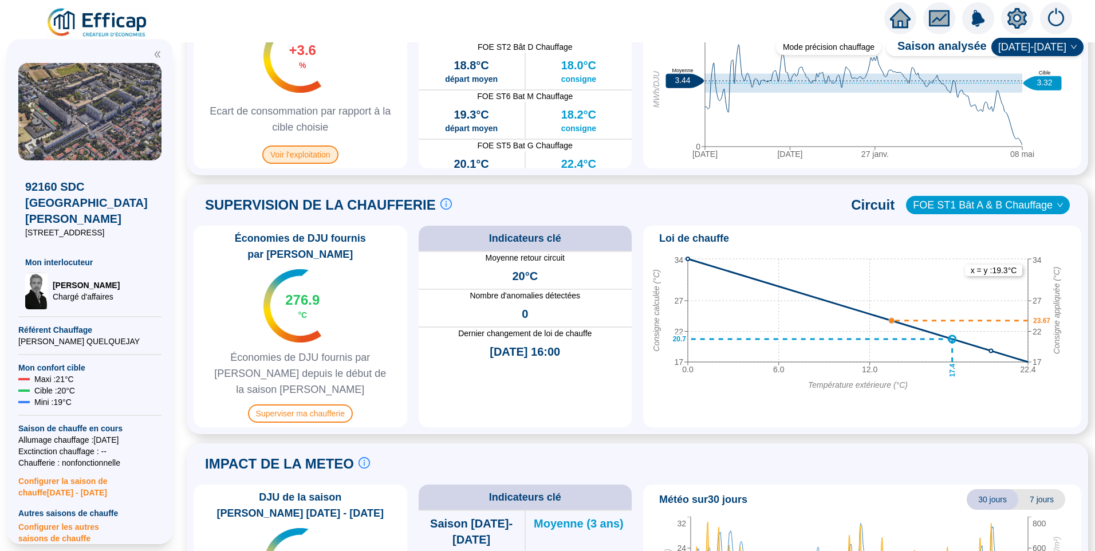
click at [304, 150] on span "Voir l'exploitation" at bounding box center [300, 155] width 76 height 18
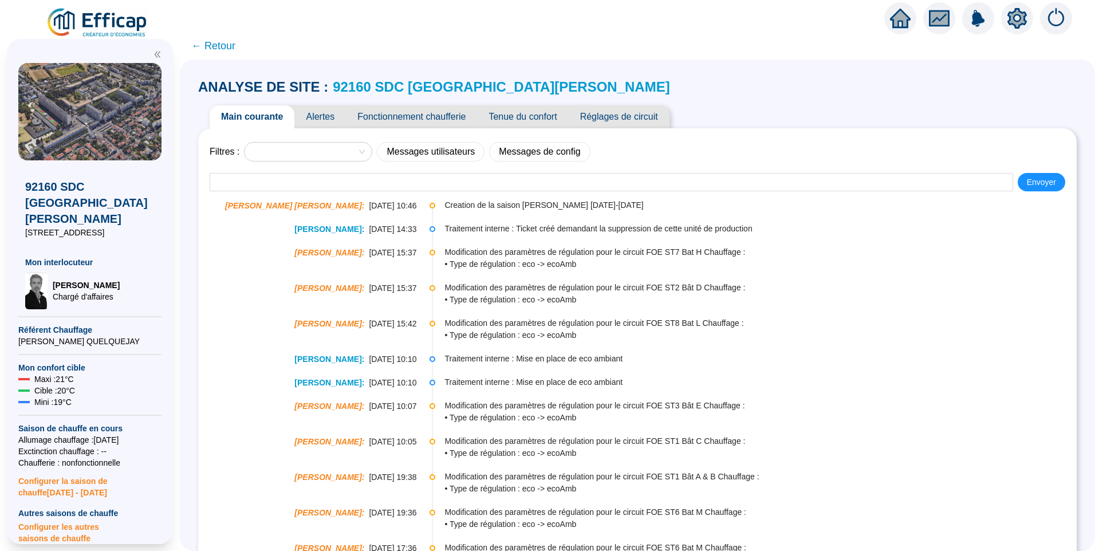
click at [432, 119] on span "Fonctionnement chaufferie" at bounding box center [411, 116] width 131 height 23
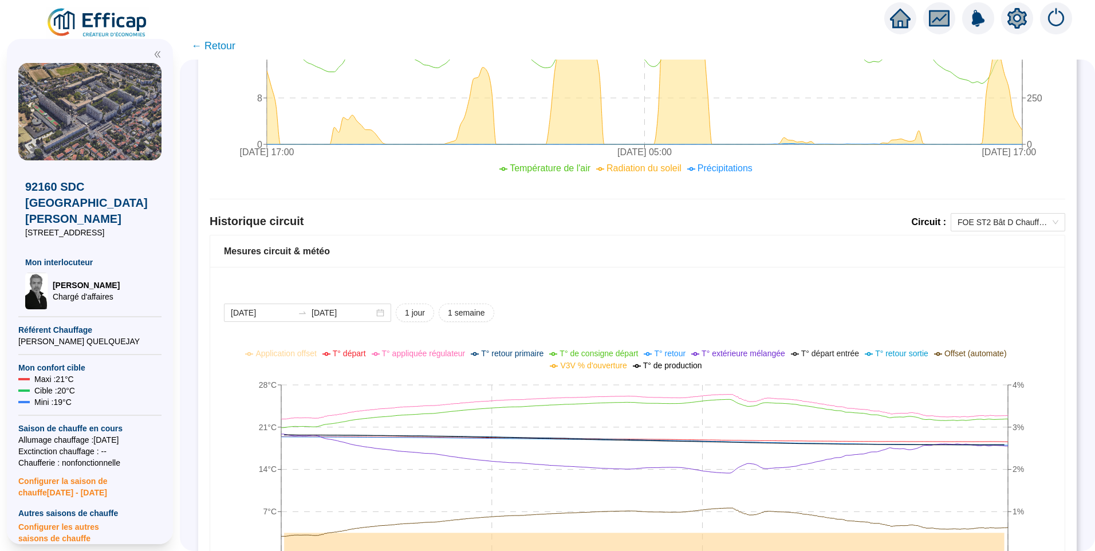
scroll to position [628, 0]
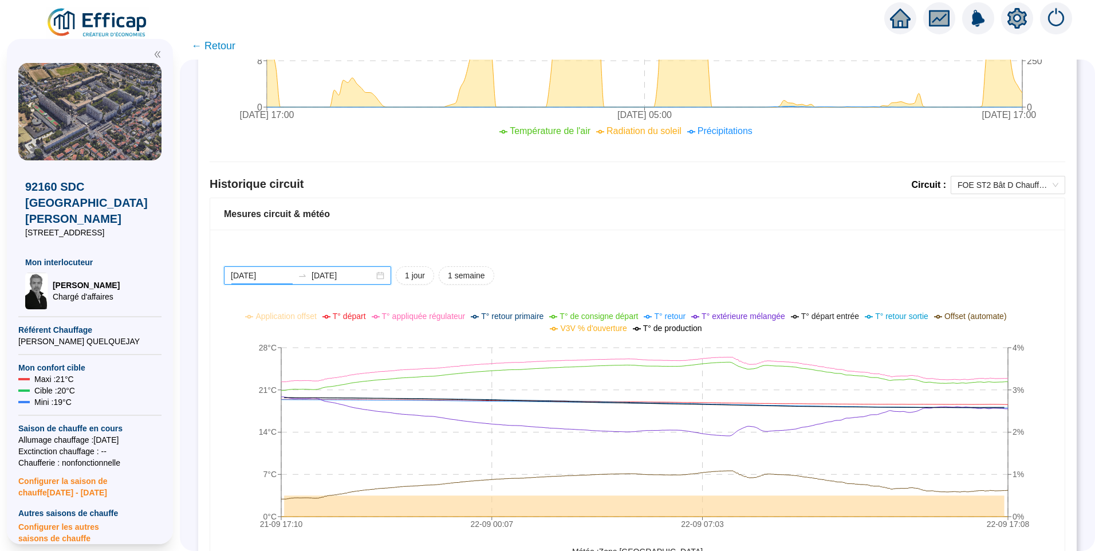
click at [280, 274] on input "2025-09-21" at bounding box center [262, 276] width 62 height 12
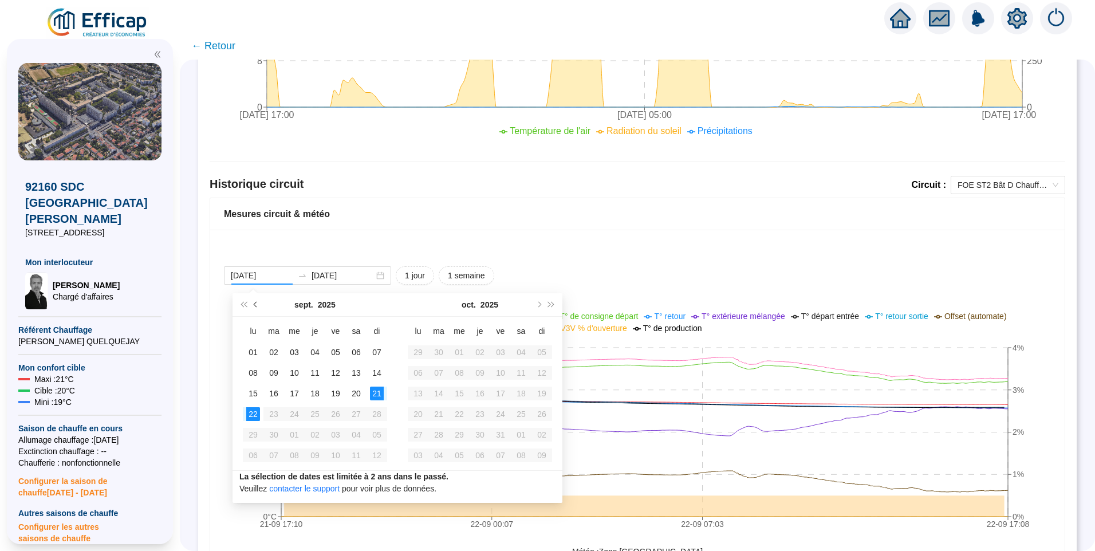
click at [258, 302] on button "Mois précédent (PageUp)" at bounding box center [256, 304] width 13 height 23
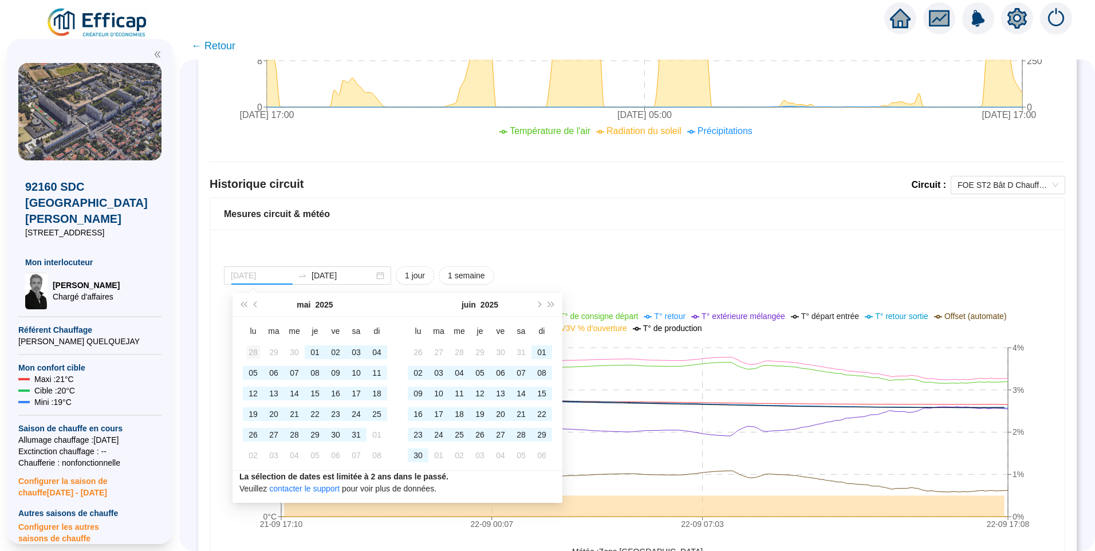
type input "2025-04-28"
click at [251, 350] on div "28" at bounding box center [253, 352] width 14 height 14
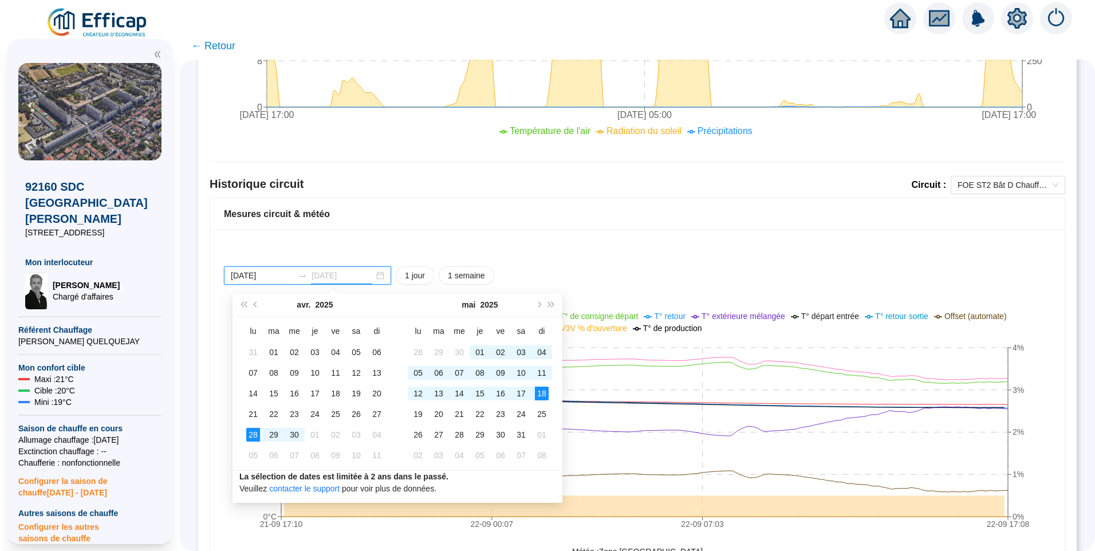
type input "2025-05-18"
click at [546, 392] on div "18" at bounding box center [542, 394] width 14 height 14
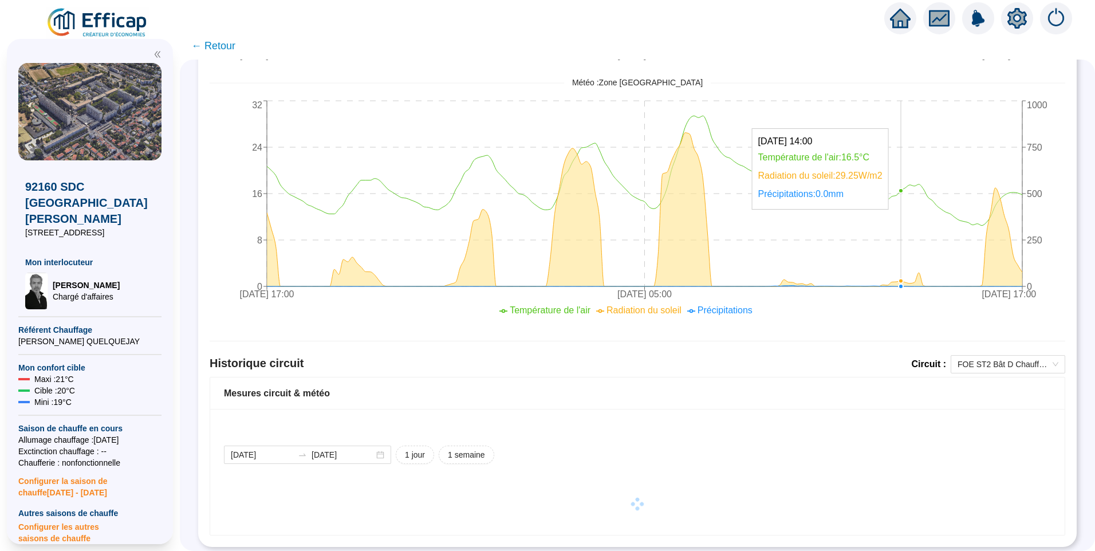
scroll to position [461, 0]
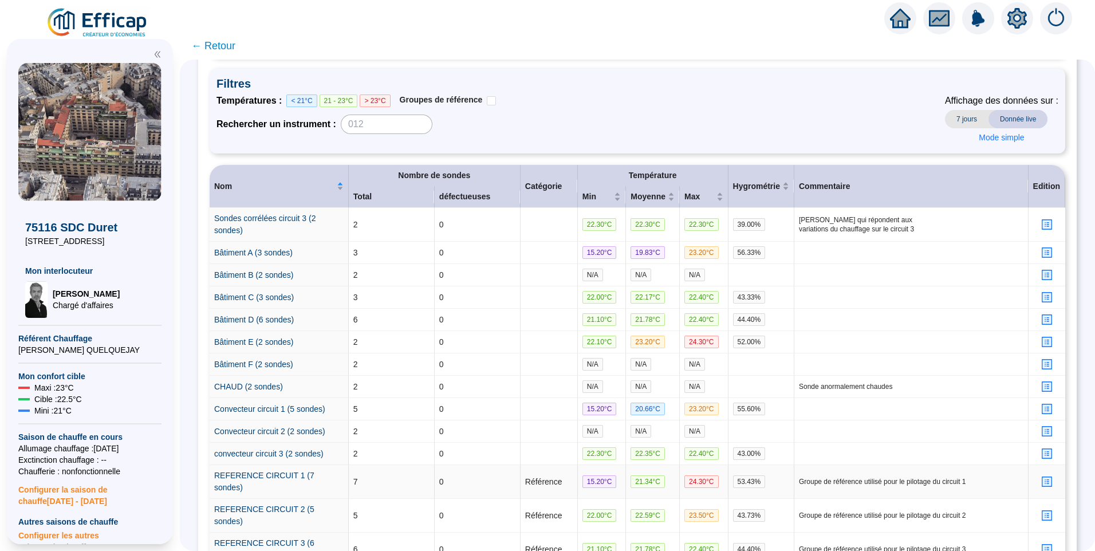
scroll to position [253, 0]
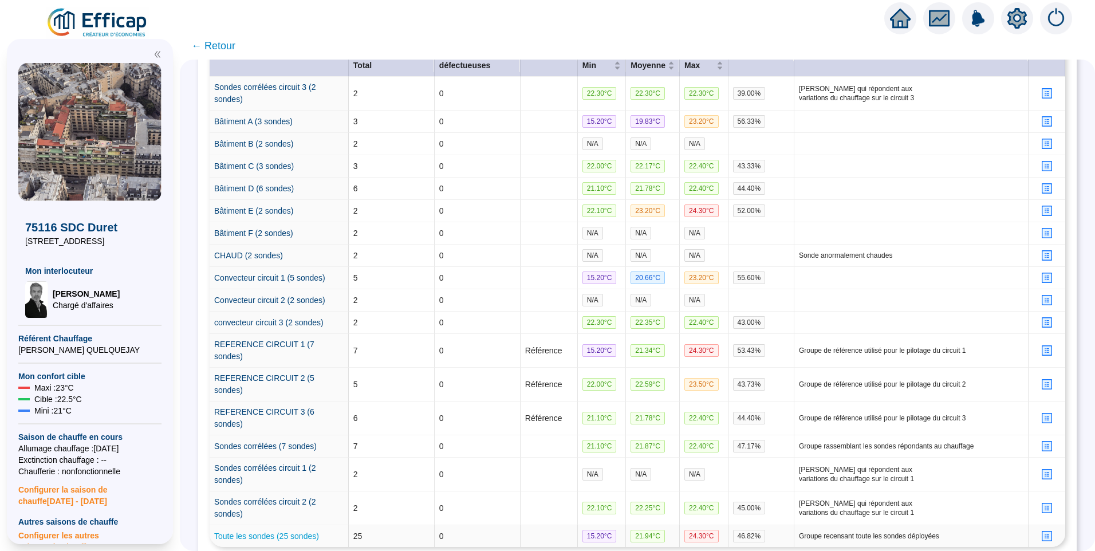
click at [288, 532] on link "Toute les sondes (25 sondes)" at bounding box center [266, 536] width 105 height 9
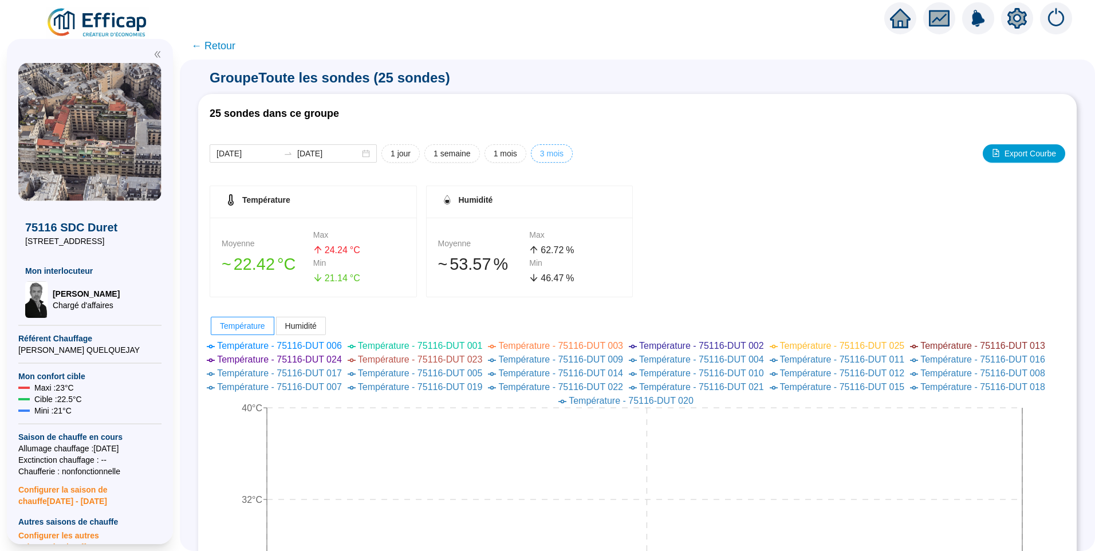
click at [559, 154] on span "3 mois" at bounding box center [551, 154] width 23 height 12
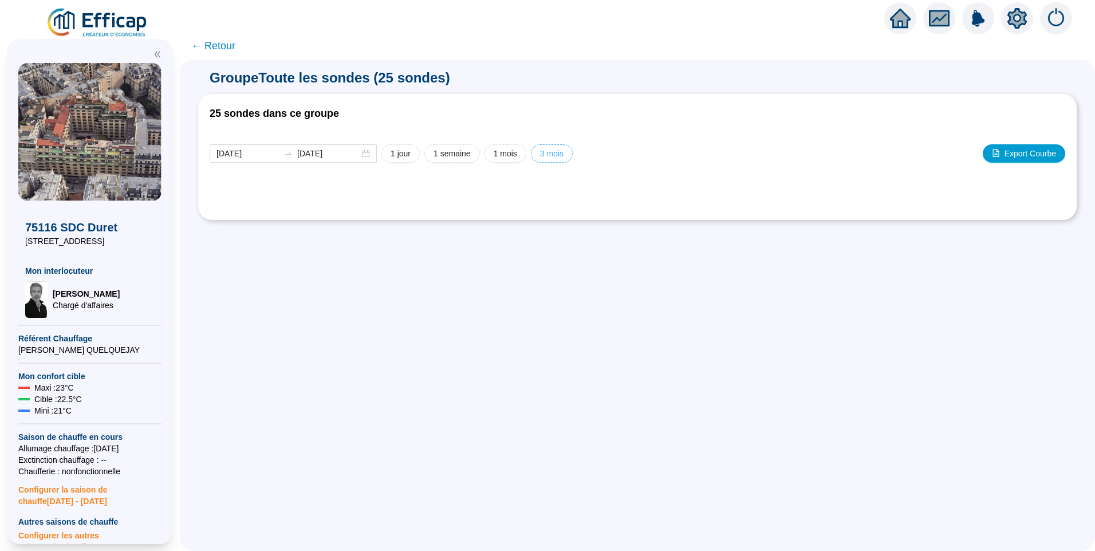
type input "[DATE]"
